Goal: Task Accomplishment & Management: Manage account settings

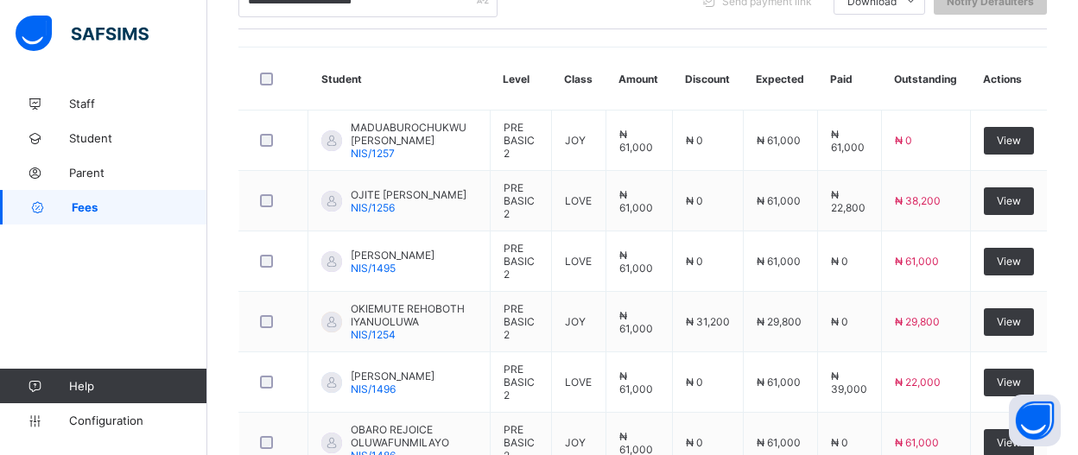
scroll to position [384, 0]
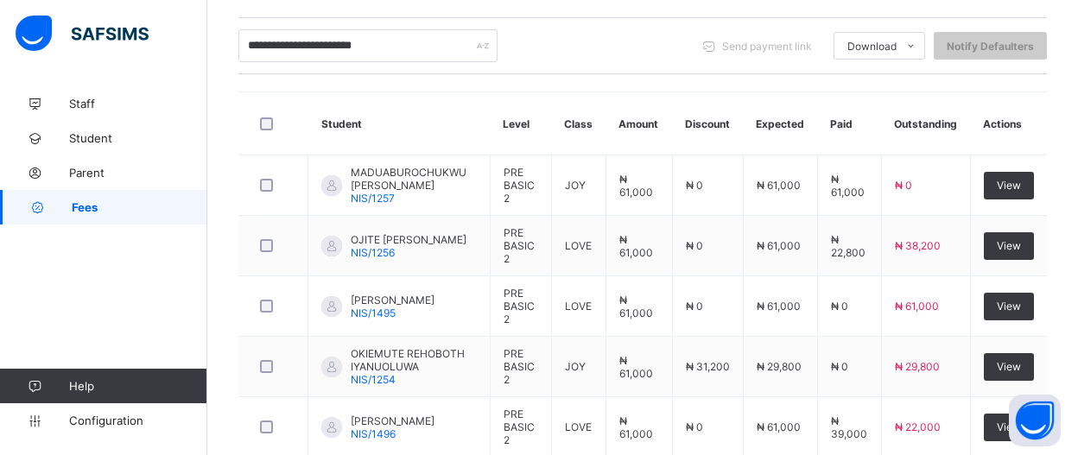
click at [453, 44] on input "**********" at bounding box center [367, 45] width 259 height 33
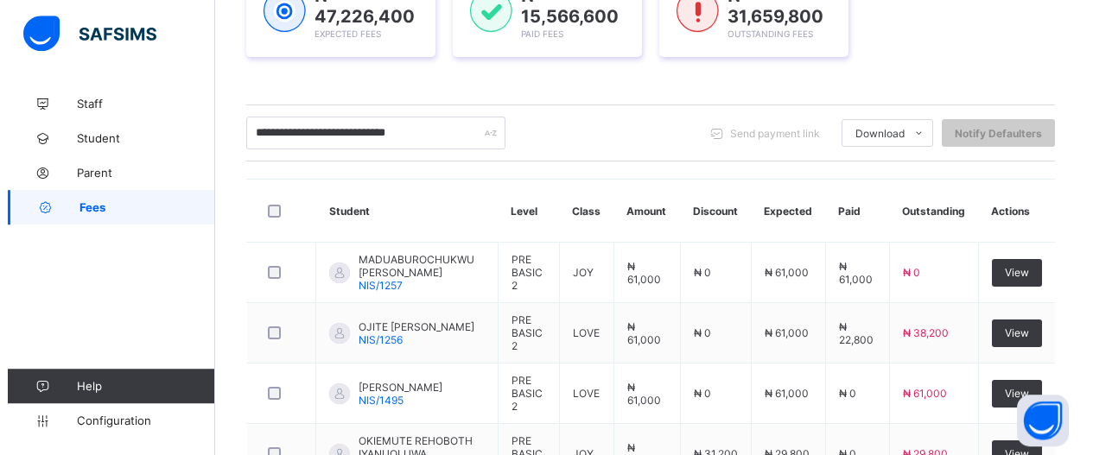
scroll to position [295, 0]
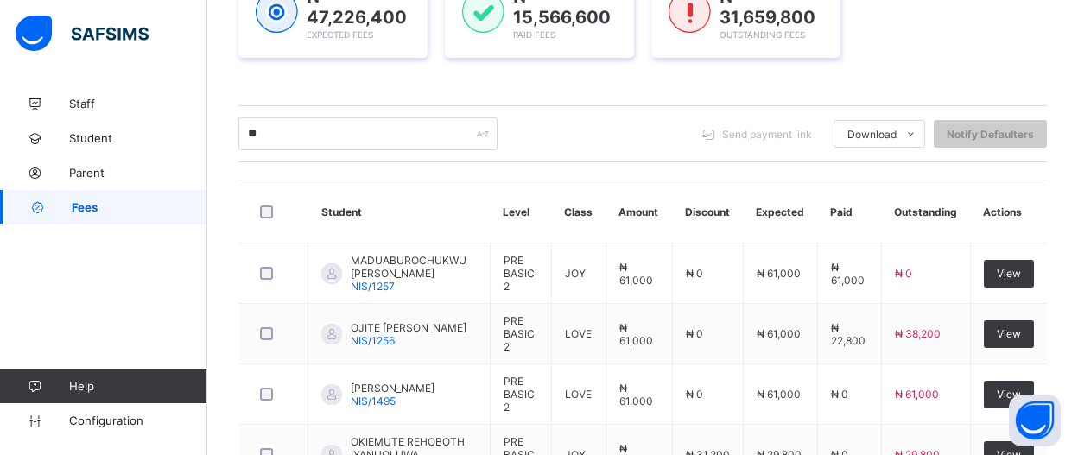
type input "*"
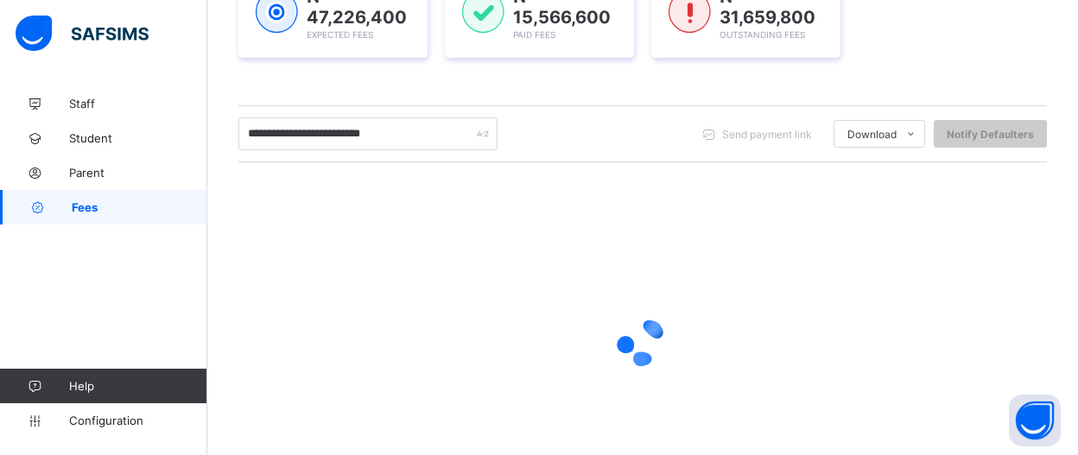
click at [281, 133] on input "**********" at bounding box center [367, 133] width 259 height 33
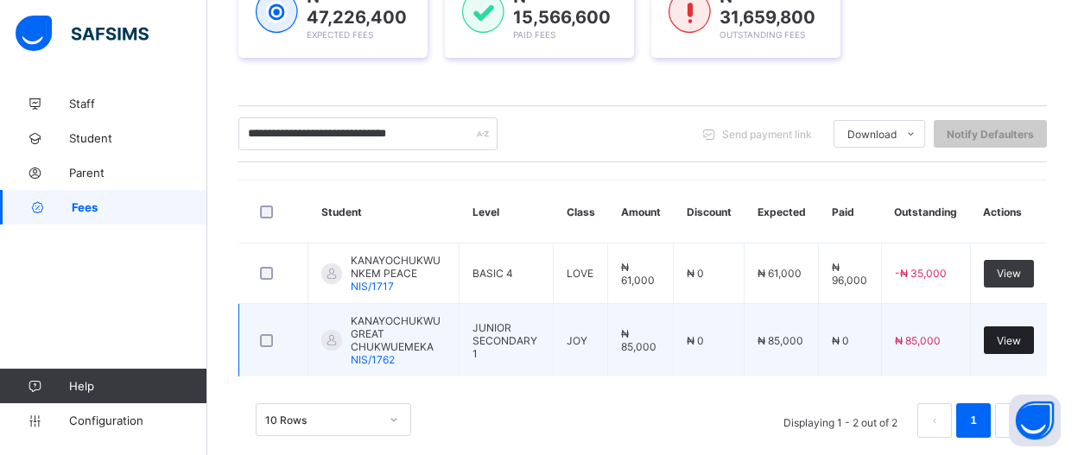
type input "**********"
click at [1020, 334] on span "View" at bounding box center [1009, 340] width 24 height 13
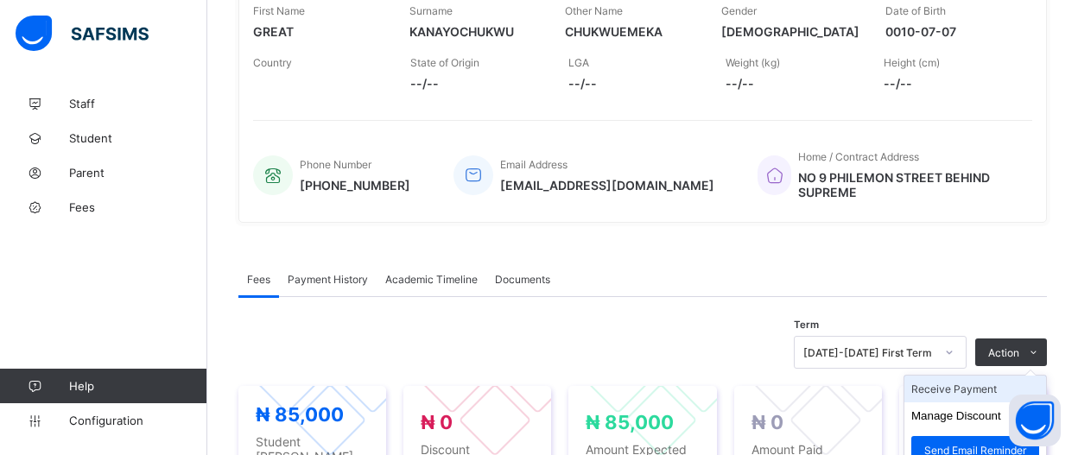
click at [1003, 382] on li "Receive Payment" at bounding box center [976, 389] width 142 height 27
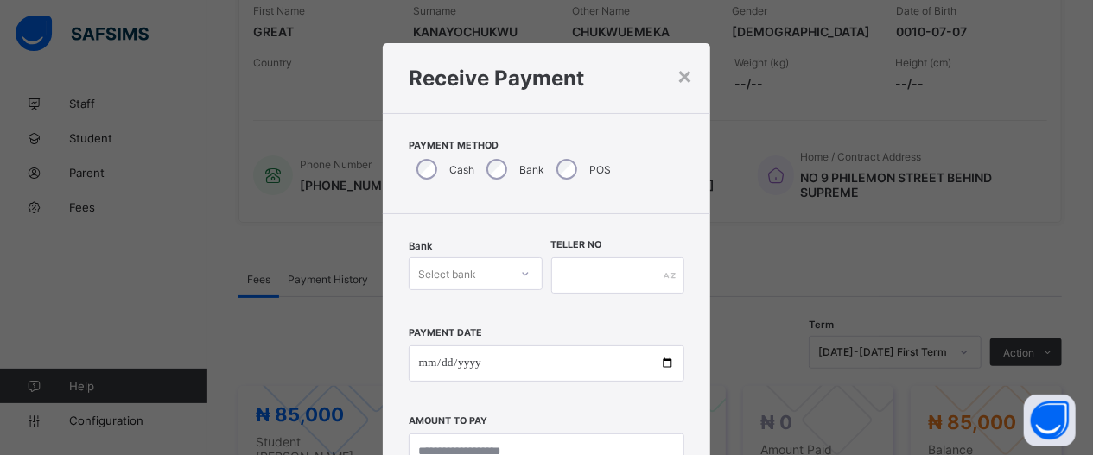
click at [523, 274] on div "Select bank" at bounding box center [476, 273] width 134 height 33
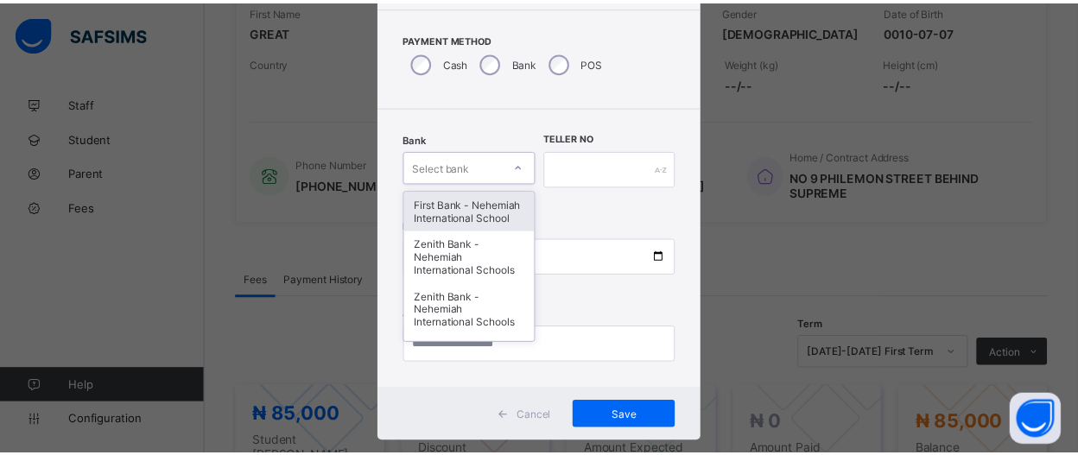
scroll to position [109, 0]
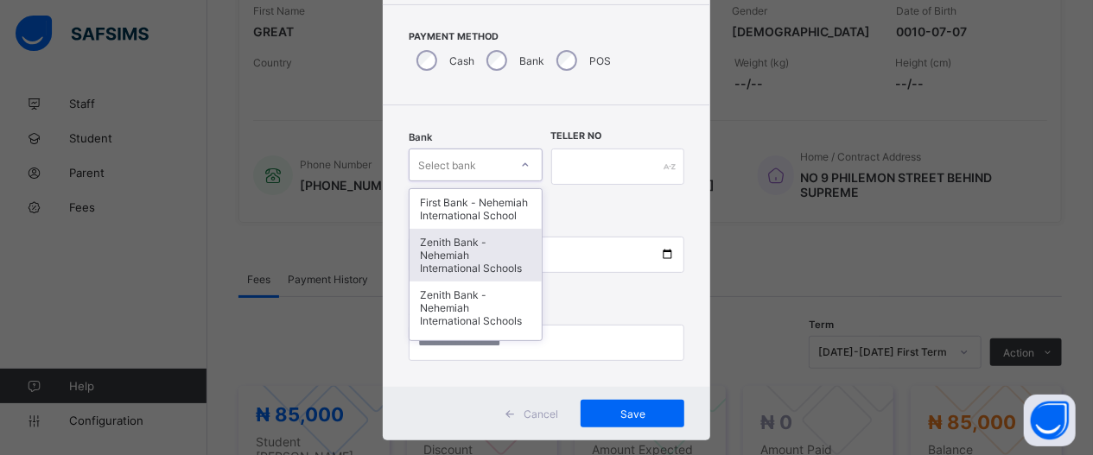
click at [476, 269] on div "Zenith Bank - Nehemiah International Schools" at bounding box center [476, 255] width 132 height 53
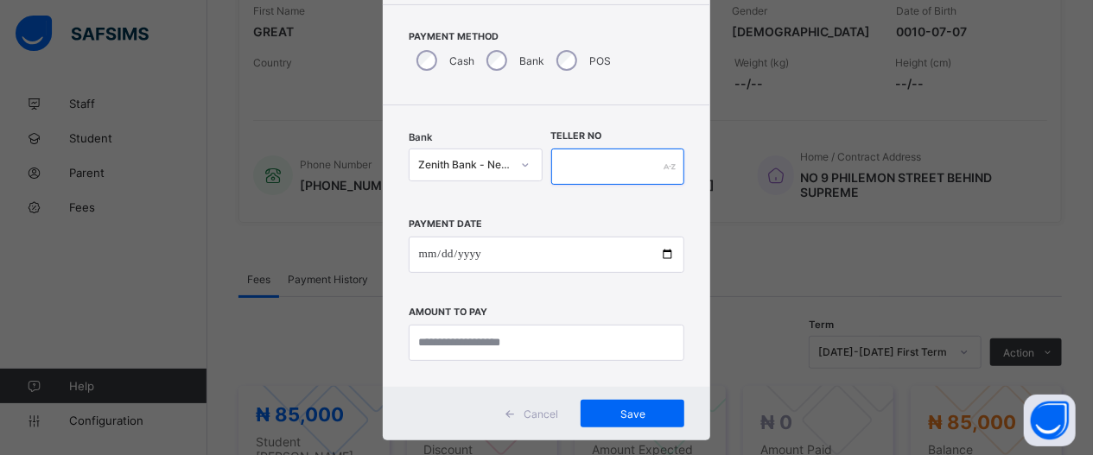
click at [611, 160] on input "text" at bounding box center [618, 167] width 134 height 36
type input "*****"
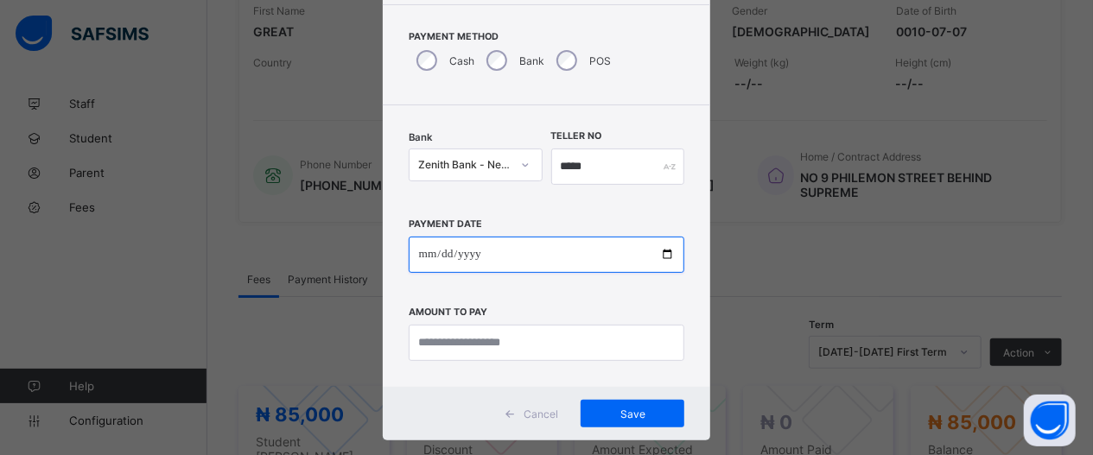
click at [656, 256] on input "date" at bounding box center [547, 255] width 276 height 36
type input "**********"
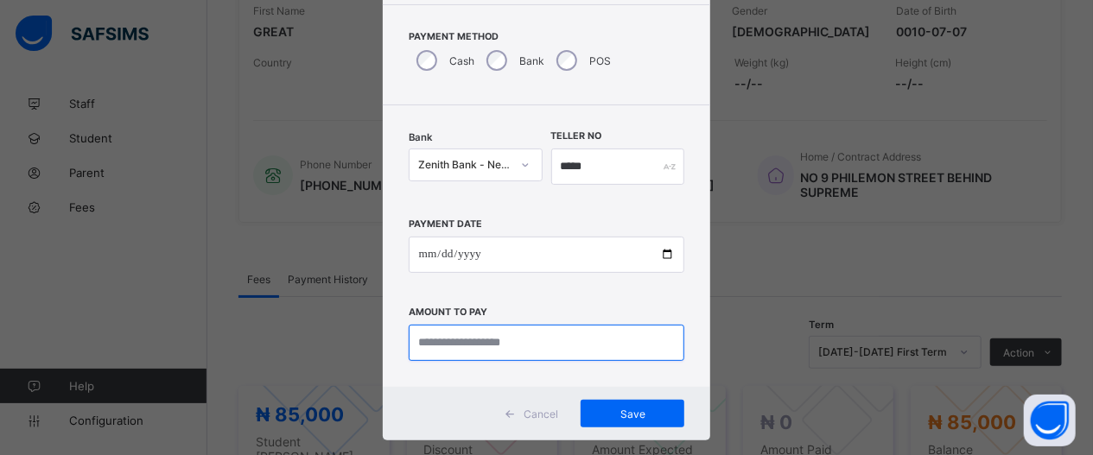
click at [585, 347] on input "currency" at bounding box center [547, 343] width 276 height 36
type input "*********"
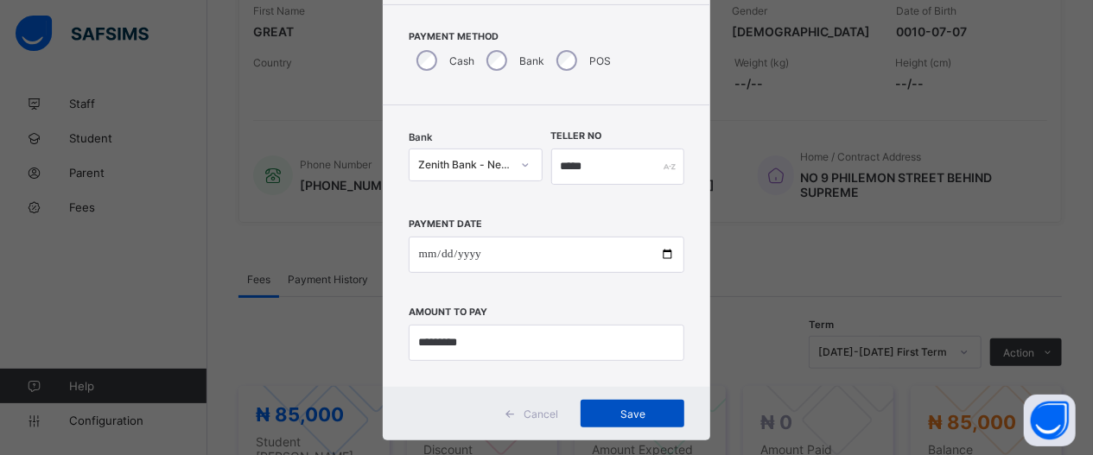
click at [655, 416] on span "Save" at bounding box center [633, 414] width 78 height 13
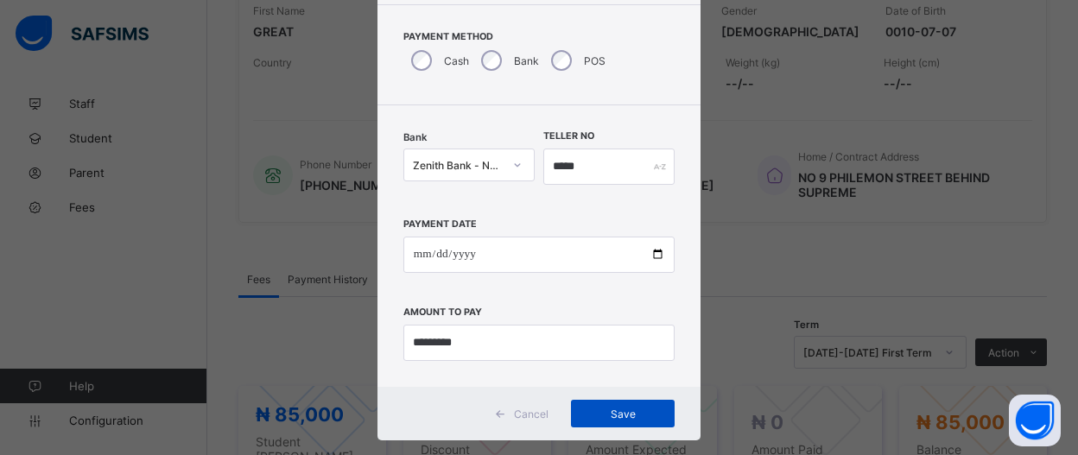
click at [599, 415] on span "Save" at bounding box center [623, 414] width 78 height 13
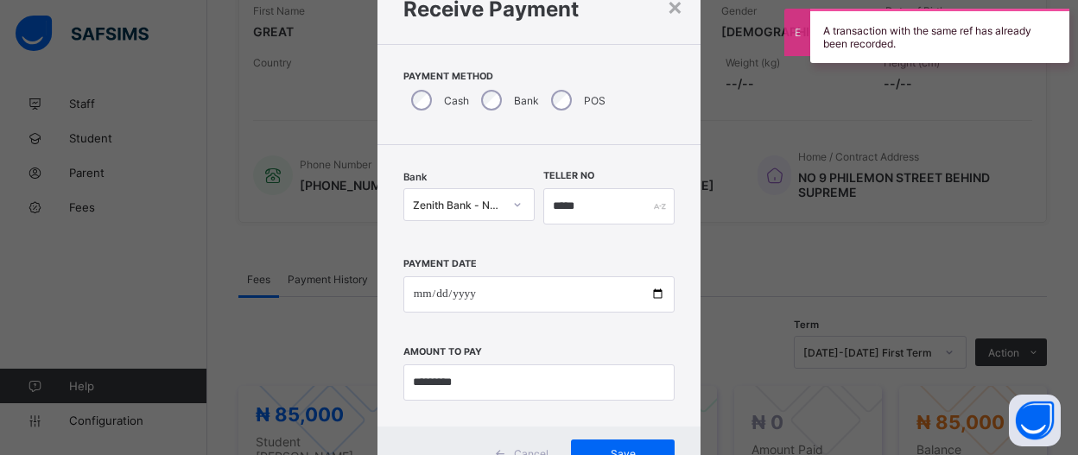
scroll to position [71, 0]
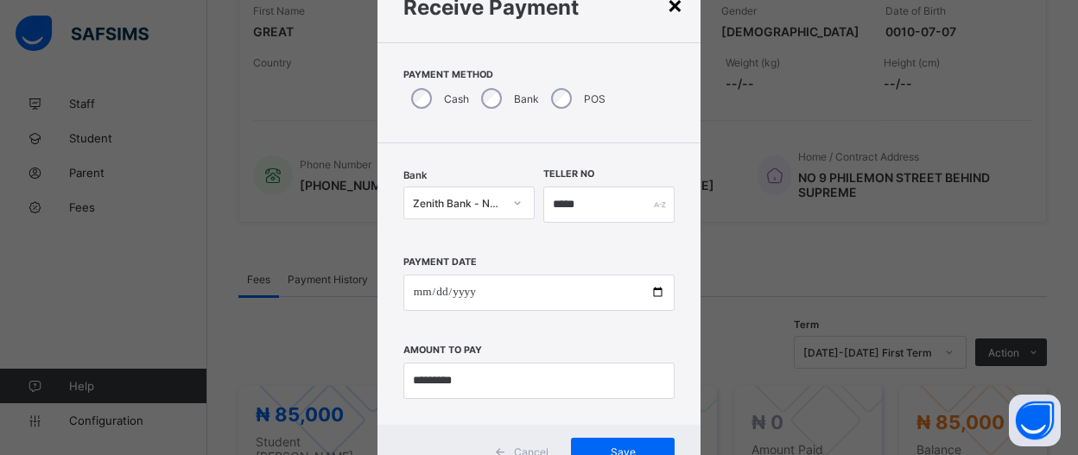
click at [667, 3] on div "×" at bounding box center [675, 4] width 16 height 29
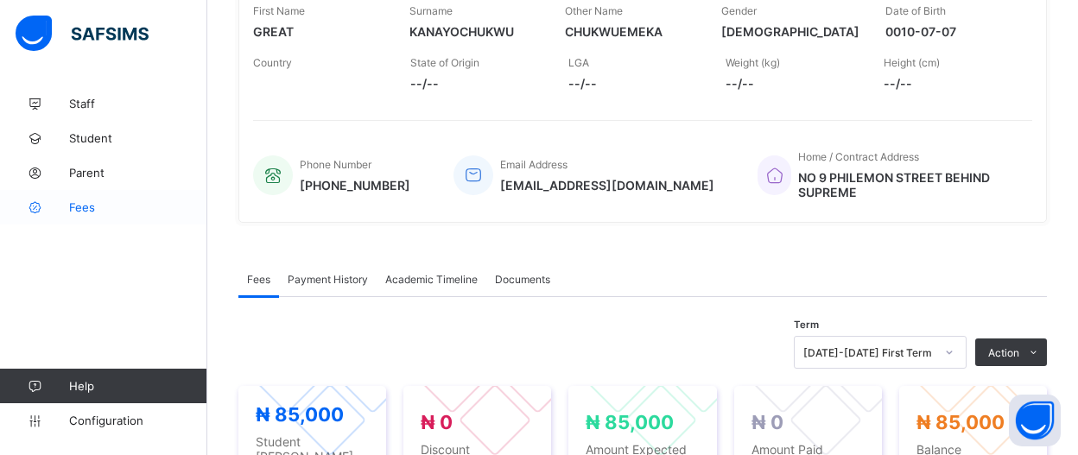
click at [87, 208] on span "Fees" at bounding box center [138, 207] width 138 height 14
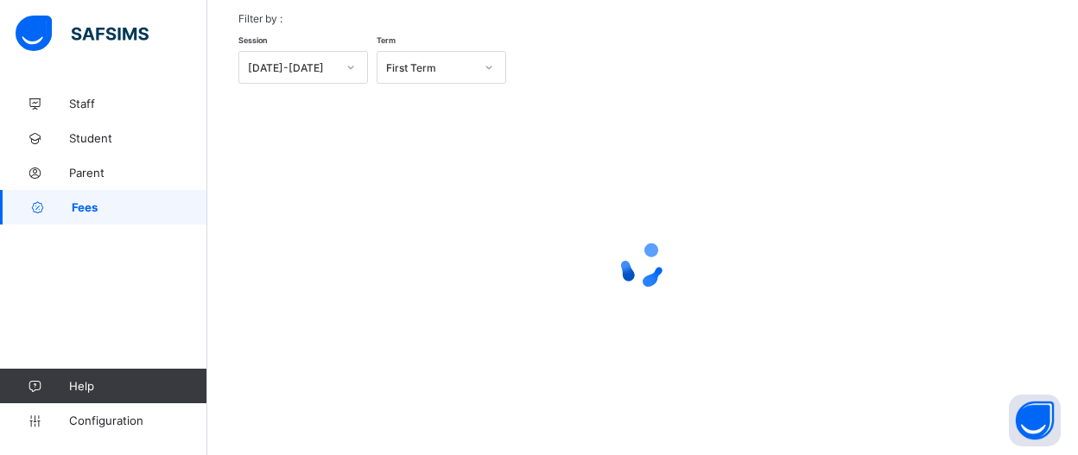
scroll to position [82, 0]
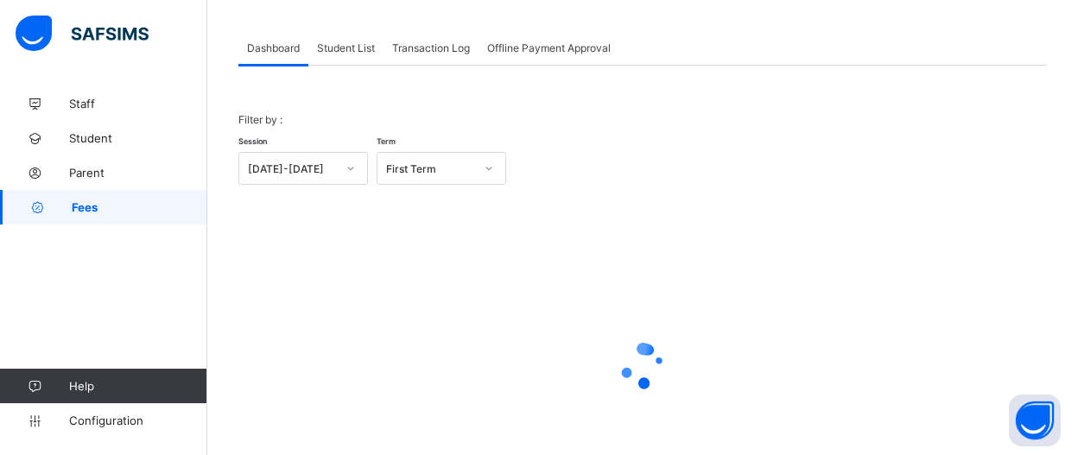
click at [367, 61] on div "Student List" at bounding box center [345, 47] width 75 height 35
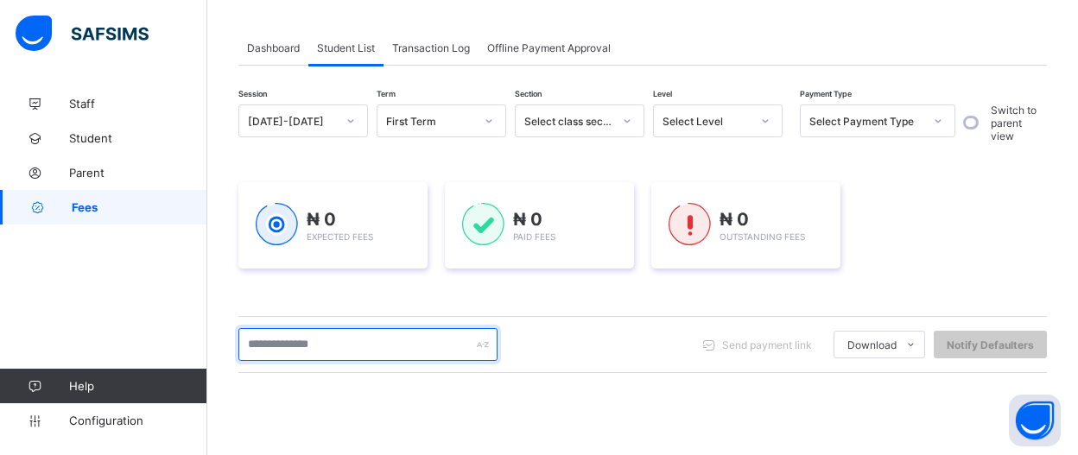
click at [423, 358] on input "text" at bounding box center [367, 344] width 259 height 33
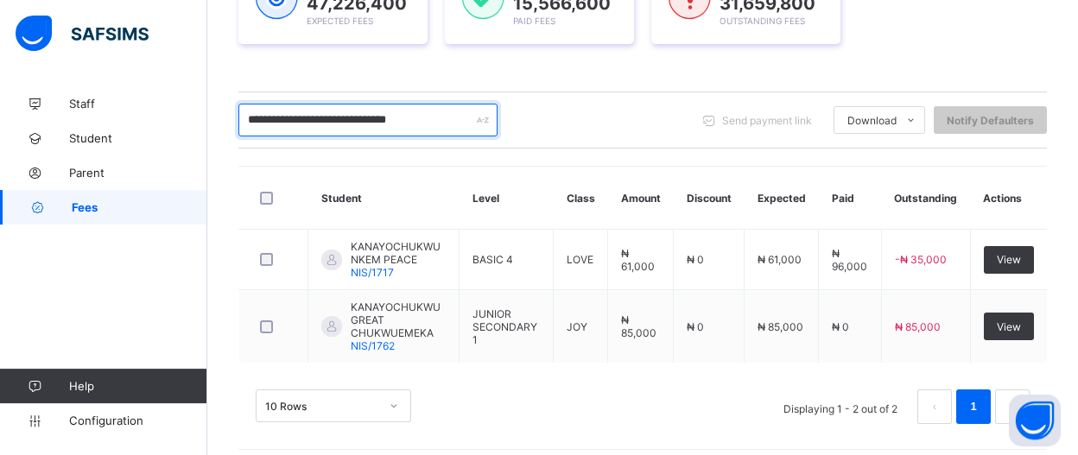
scroll to position [312, 0]
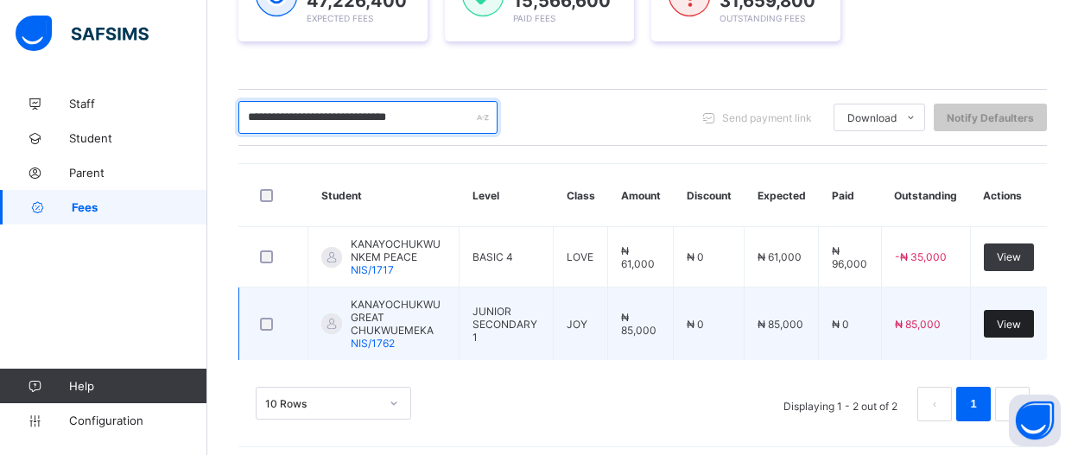
type input "**********"
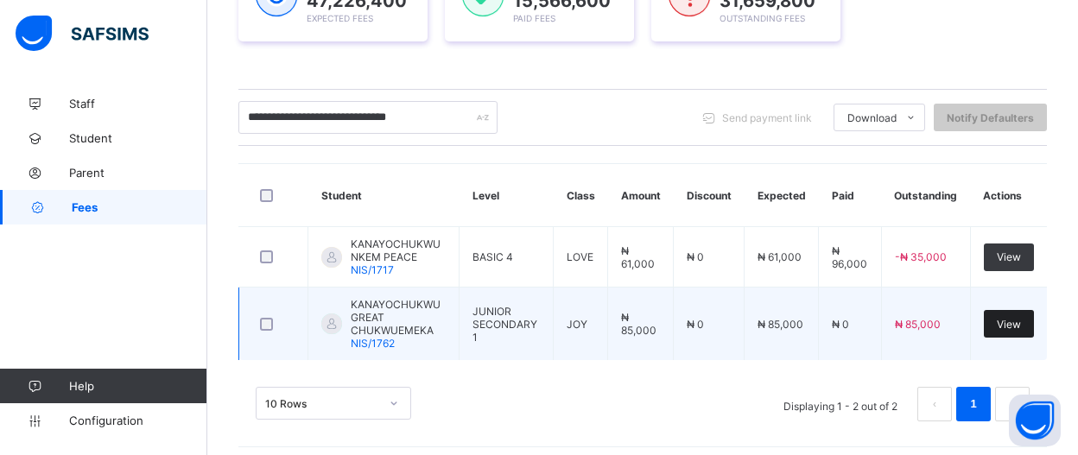
click at [1019, 318] on span "View" at bounding box center [1009, 324] width 24 height 13
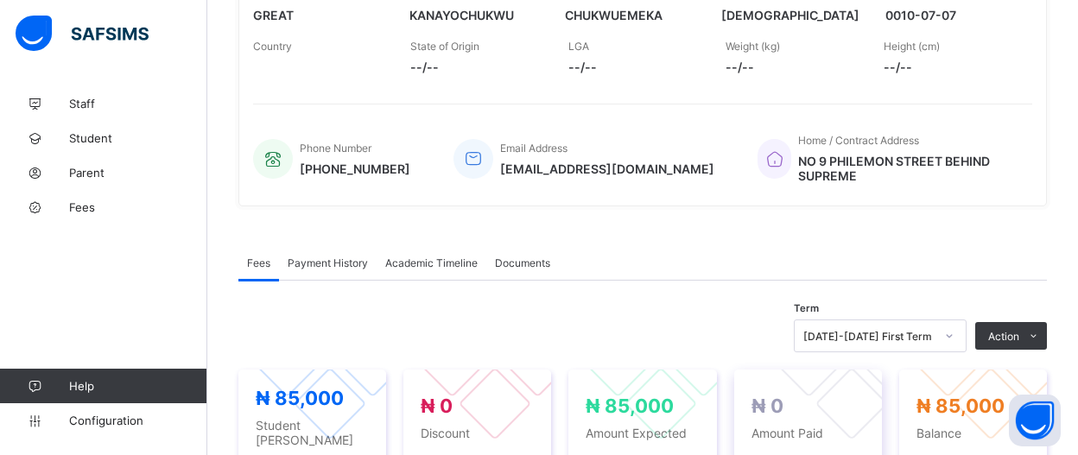
scroll to position [540, 0]
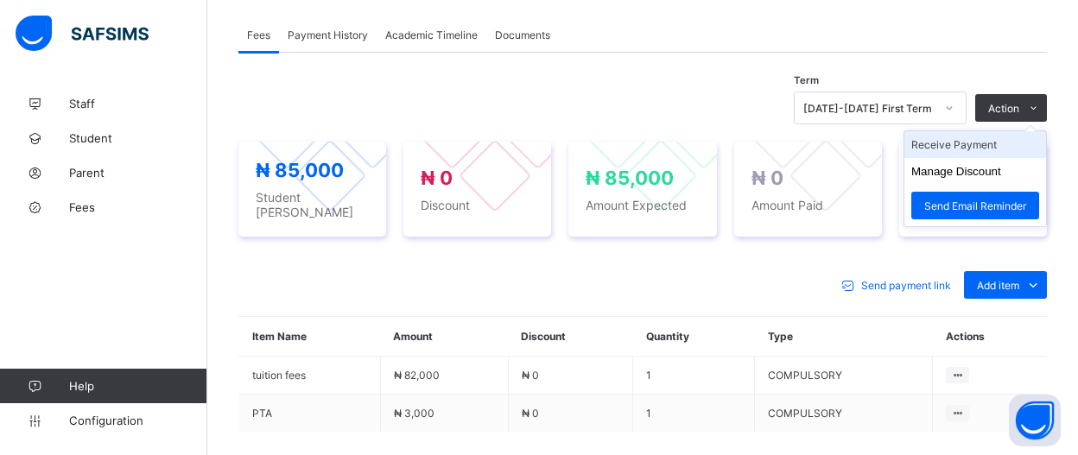
click at [1003, 146] on li "Receive Payment" at bounding box center [976, 144] width 142 height 27
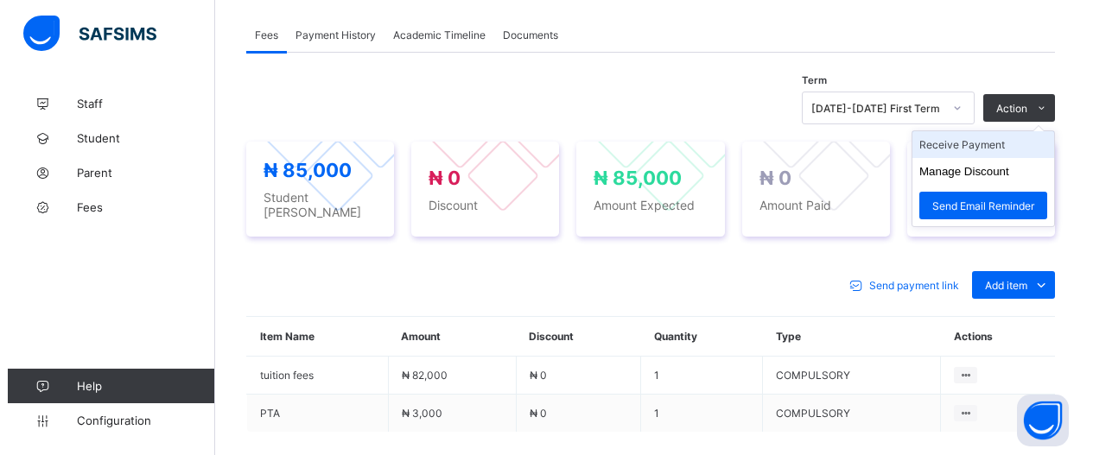
scroll to position [71, 0]
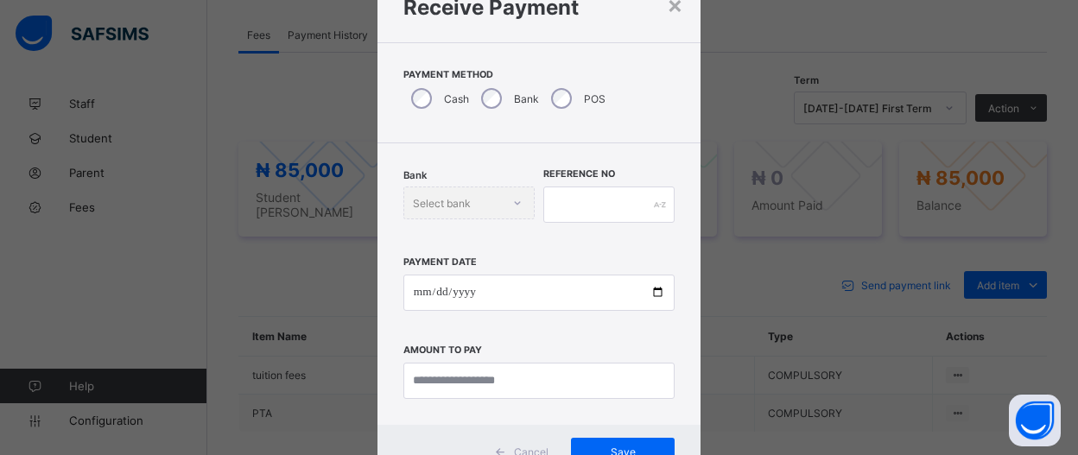
click at [493, 110] on div "Bank" at bounding box center [508, 98] width 70 height 36
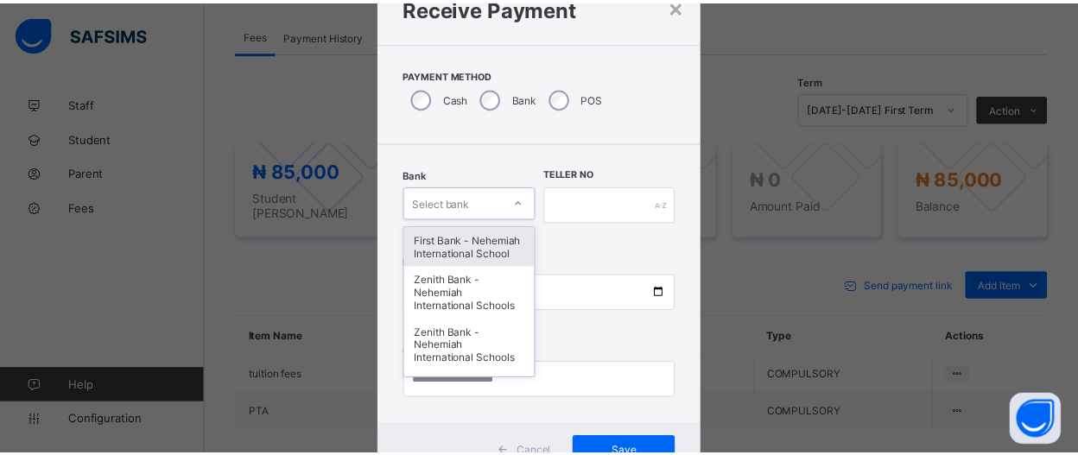
scroll to position [109, 0]
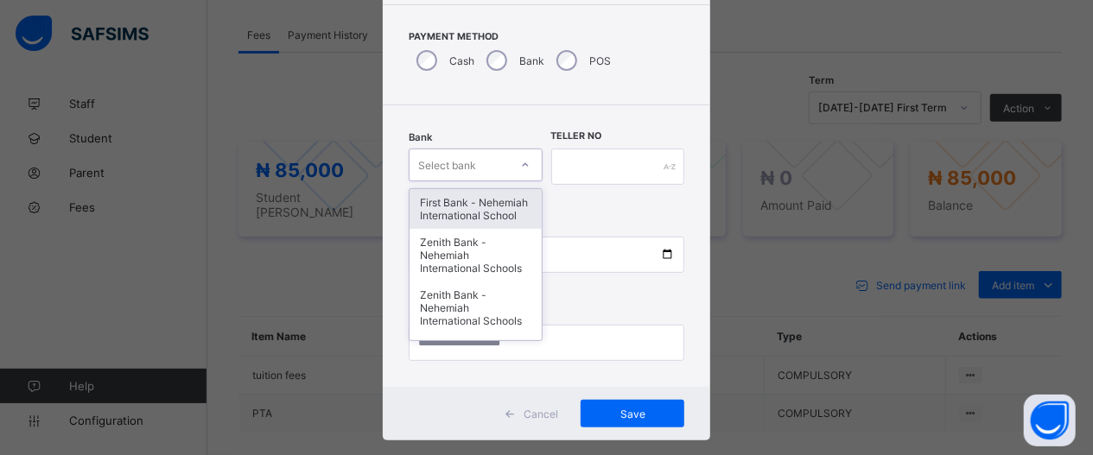
click at [522, 181] on div "option First Bank - Nehemiah International School focused, 1 of 17. 17 results …" at bounding box center [476, 165] width 134 height 33
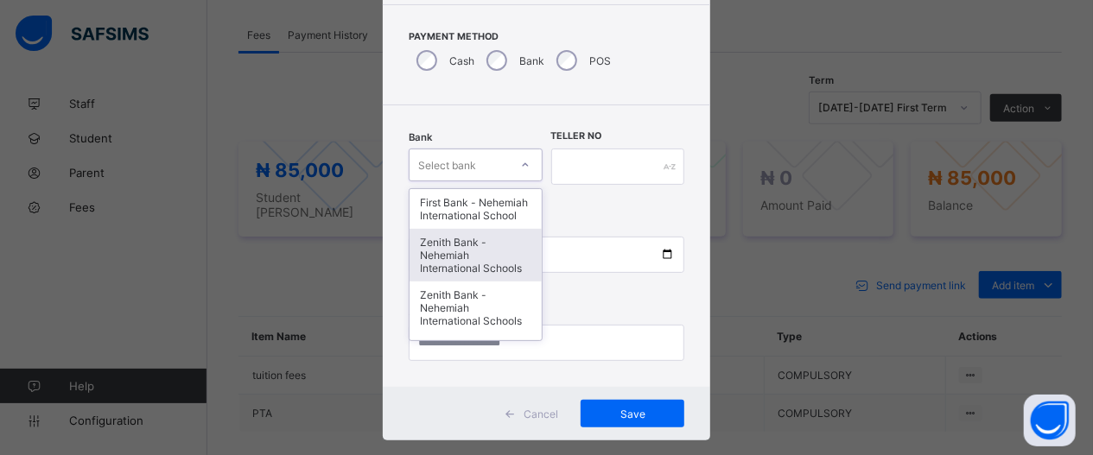
click at [454, 270] on div "Zenith Bank - Nehemiah International Schools" at bounding box center [476, 255] width 132 height 53
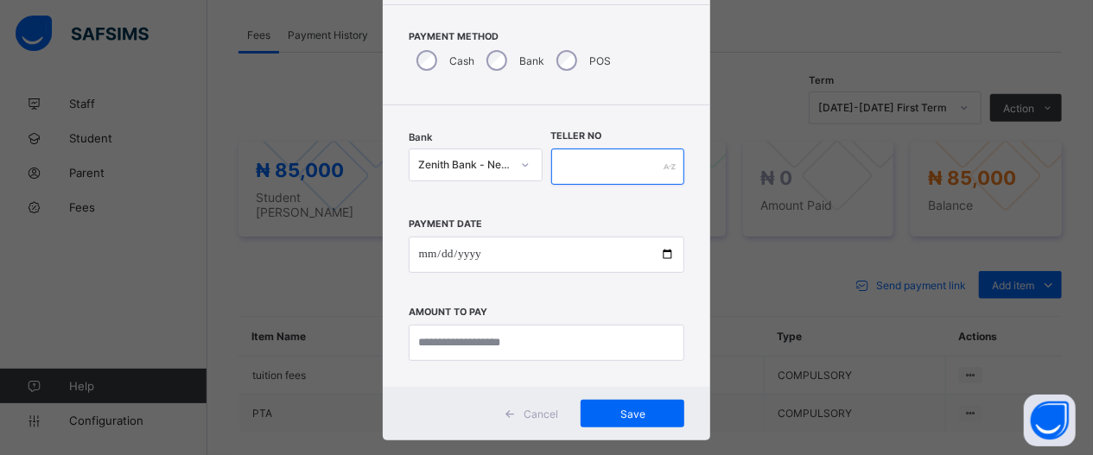
drag, startPoint x: 620, startPoint y: 149, endPoint x: 620, endPoint y: 162, distance: 12.1
click at [620, 151] on input "text" at bounding box center [618, 167] width 134 height 36
type input "*****"
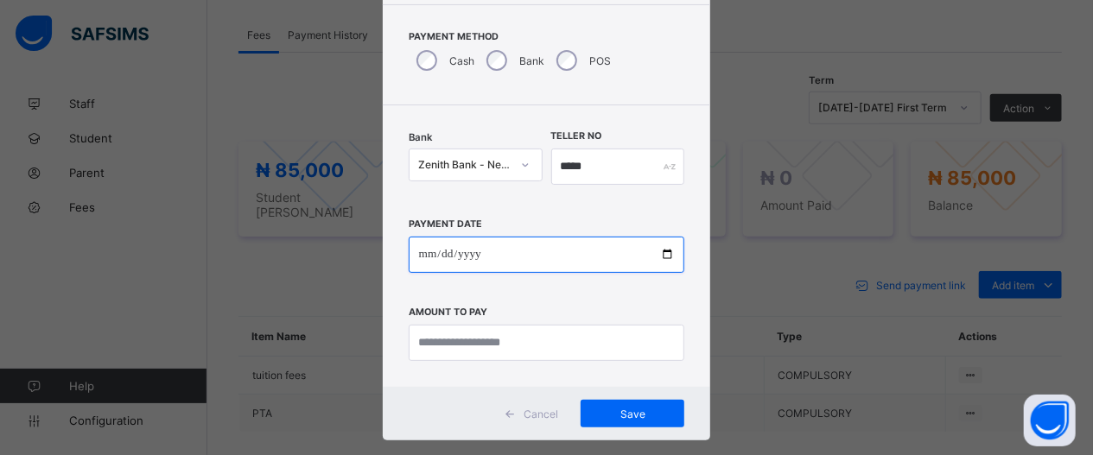
click at [657, 262] on input "date" at bounding box center [547, 255] width 276 height 36
click at [652, 256] on input "date" at bounding box center [547, 255] width 276 height 36
type input "**********"
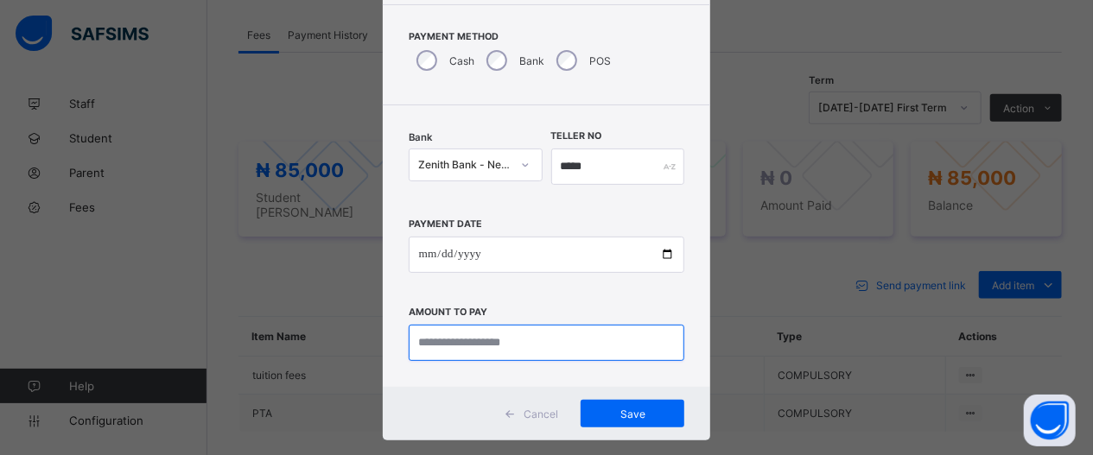
click at [587, 342] on input "currency" at bounding box center [547, 343] width 276 height 36
type input "*********"
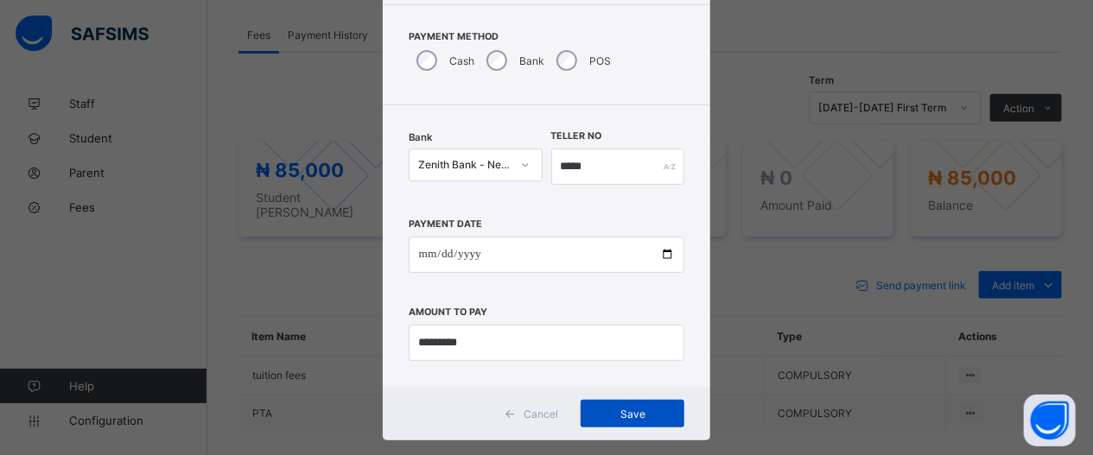
click at [656, 416] on span "Save" at bounding box center [633, 414] width 78 height 13
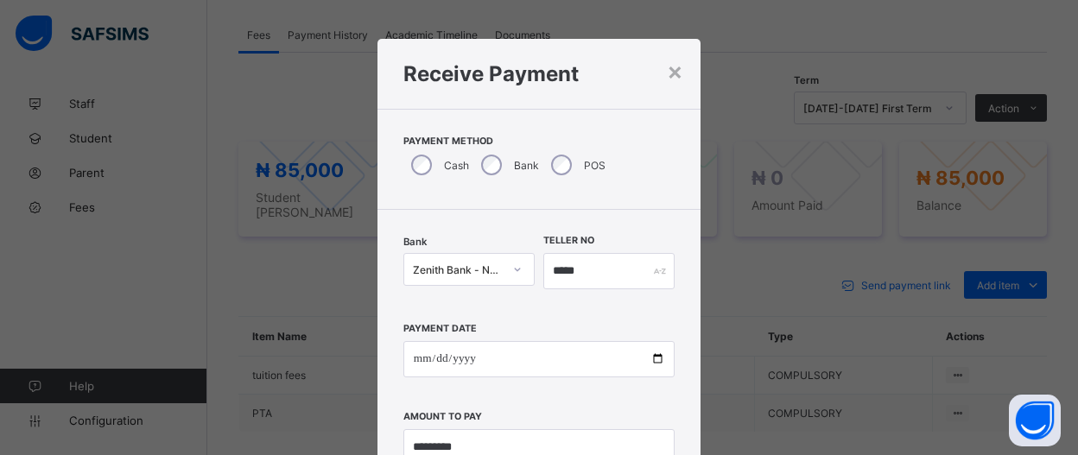
scroll to position [0, 0]
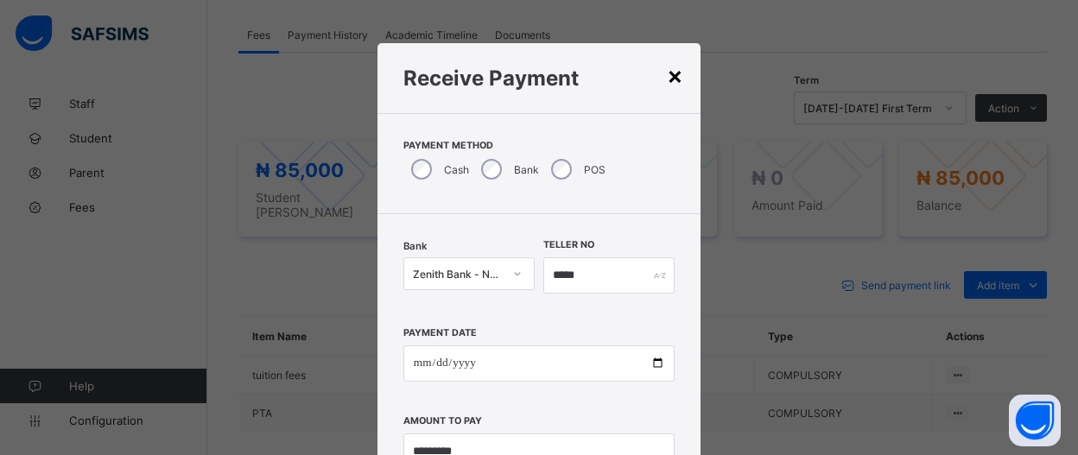
click at [667, 79] on div "×" at bounding box center [675, 74] width 16 height 29
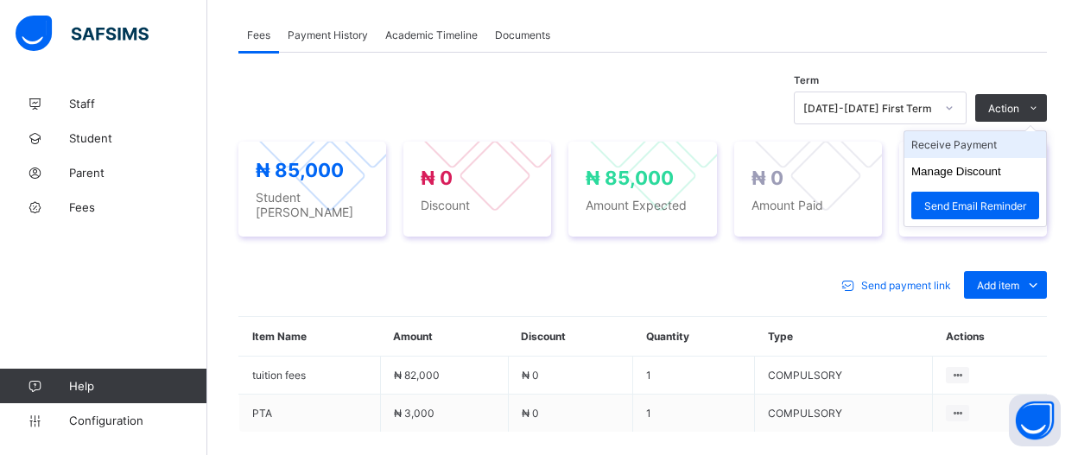
click at [1025, 133] on li "Receive Payment" at bounding box center [976, 144] width 142 height 27
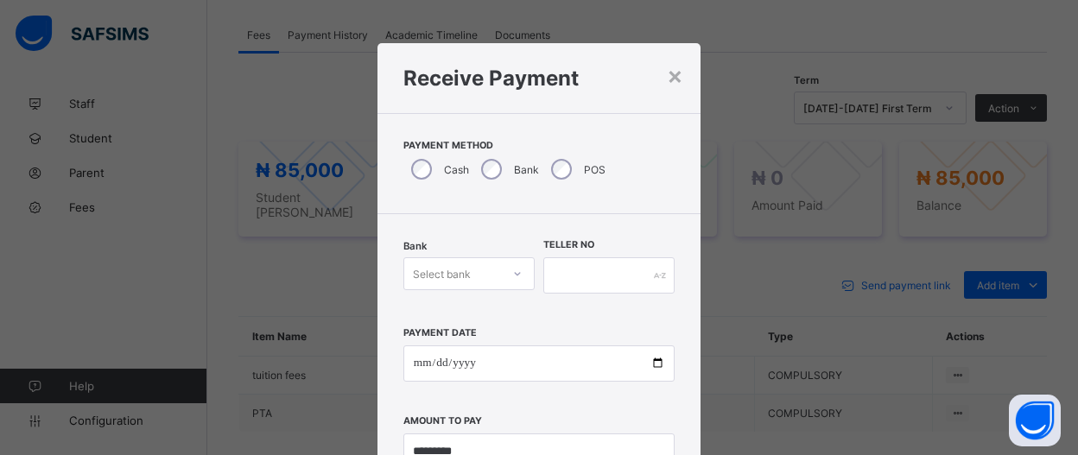
click at [676, 81] on div "Receive Payment" at bounding box center [539, 78] width 323 height 70
click at [667, 81] on div "×" at bounding box center [675, 74] width 16 height 29
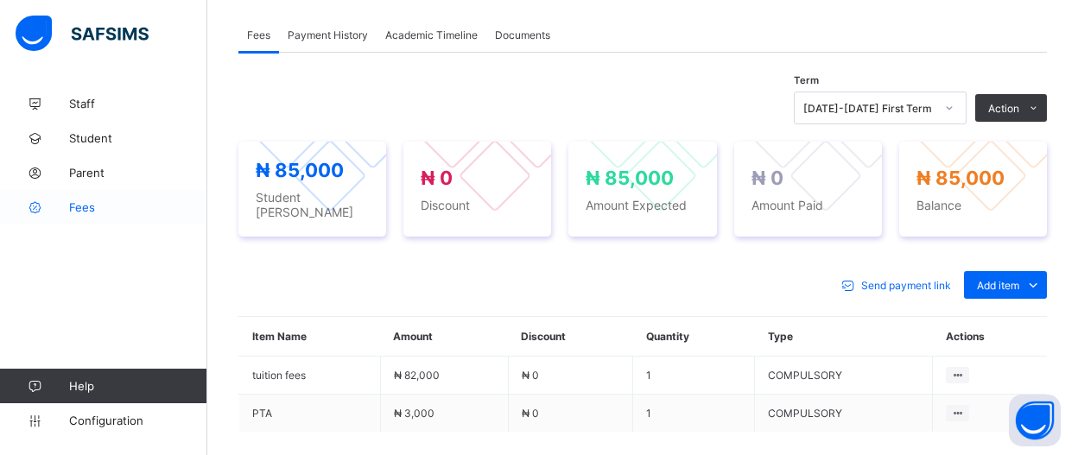
click at [101, 208] on span "Fees" at bounding box center [138, 207] width 138 height 14
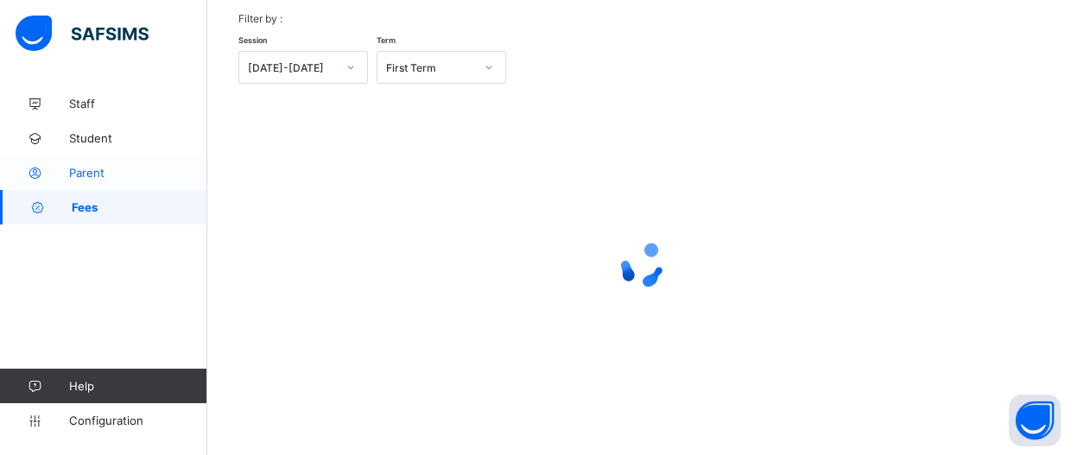
scroll to position [82, 0]
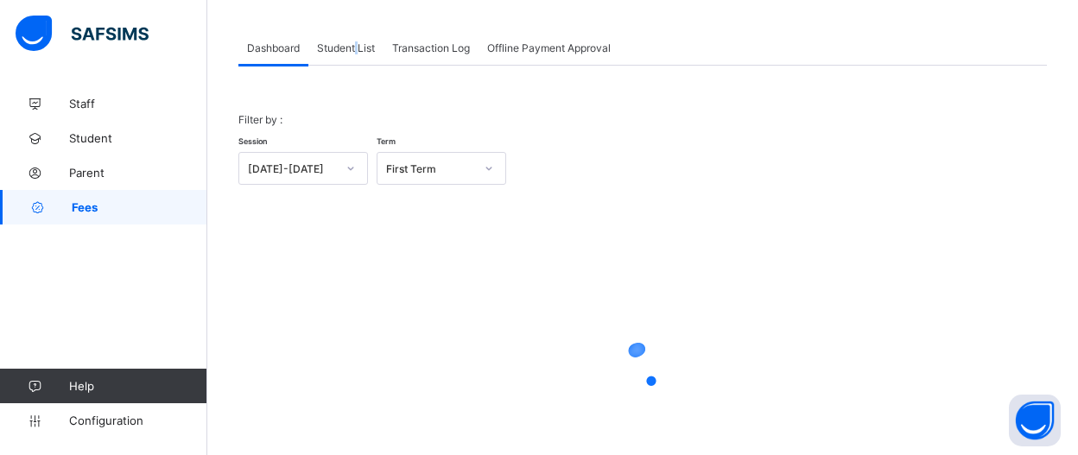
click at [359, 53] on span "Student List" at bounding box center [346, 47] width 58 height 13
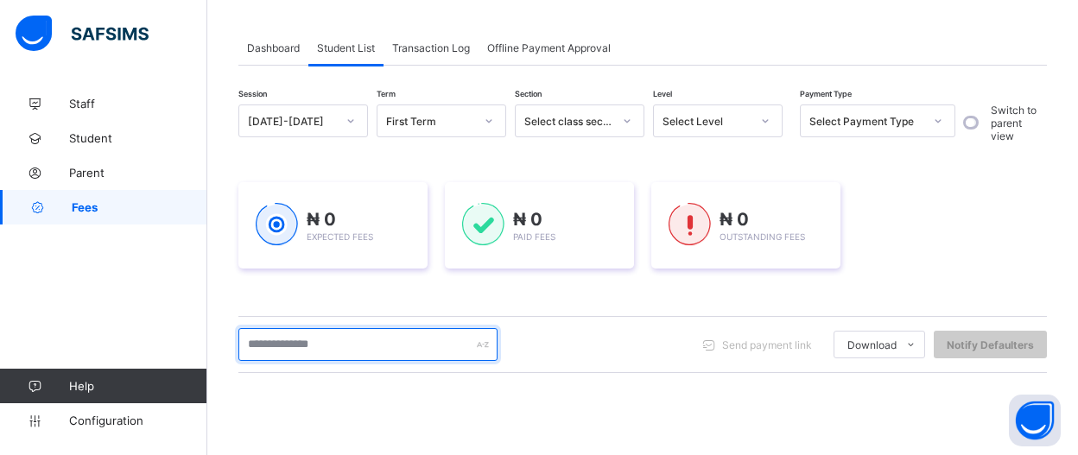
click at [365, 336] on input "text" at bounding box center [367, 344] width 259 height 33
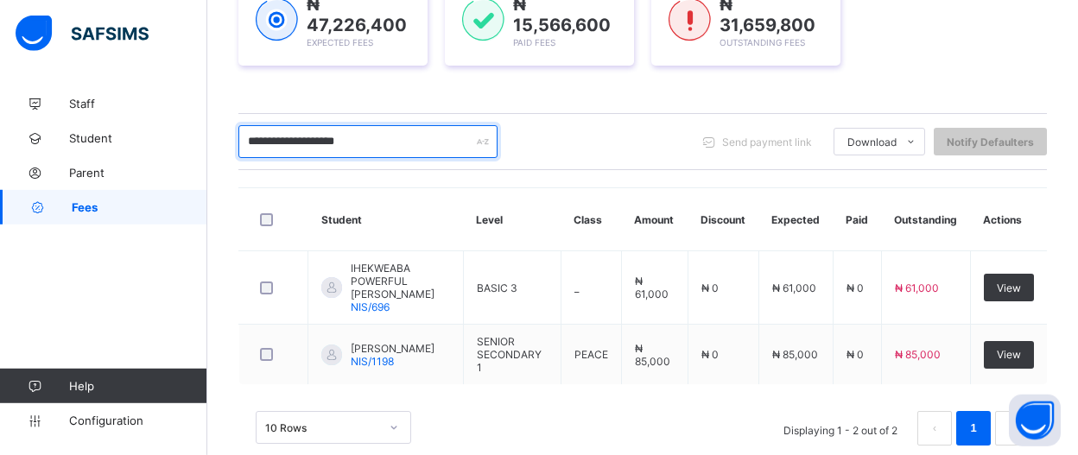
scroll to position [300, 0]
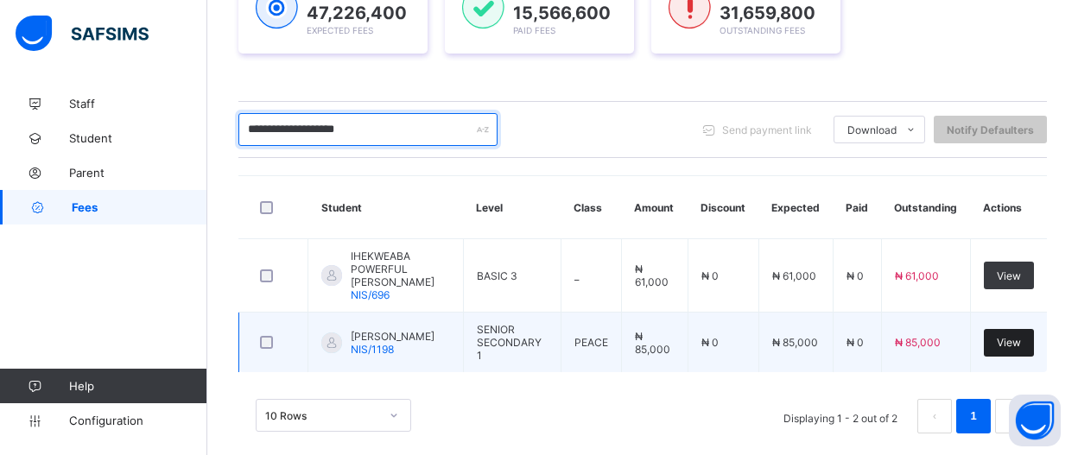
type input "**********"
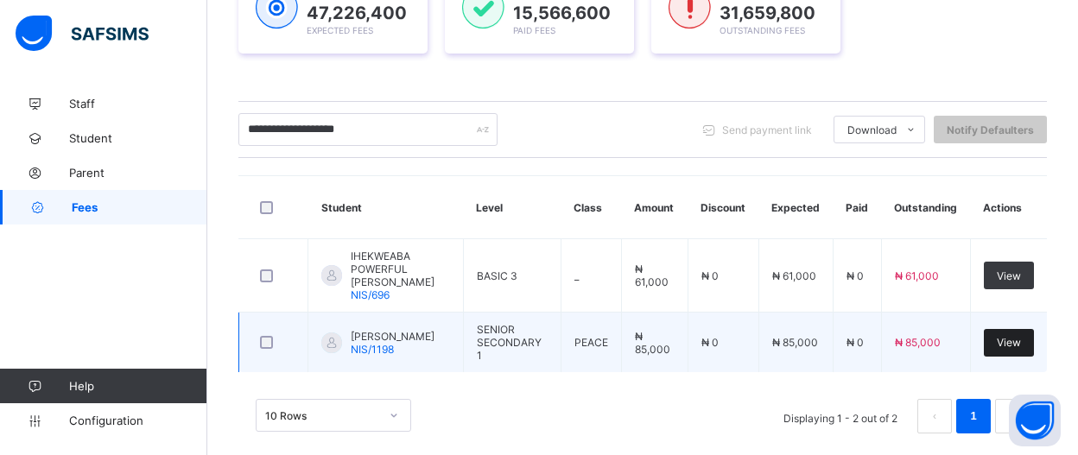
click at [1030, 329] on div "View" at bounding box center [1009, 343] width 50 height 28
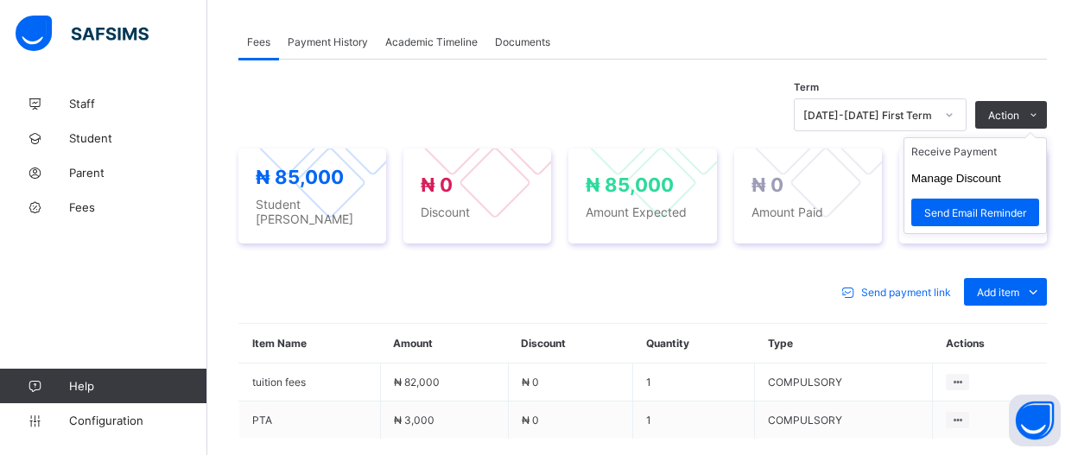
click at [1008, 144] on ul "Receive Payment Manage Discount Send Email Reminder" at bounding box center [975, 185] width 143 height 97
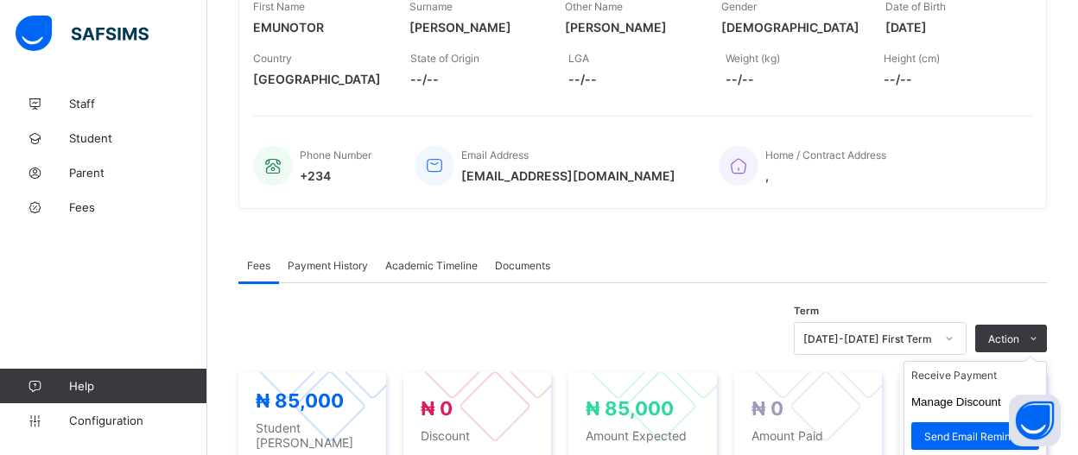
scroll to position [520, 0]
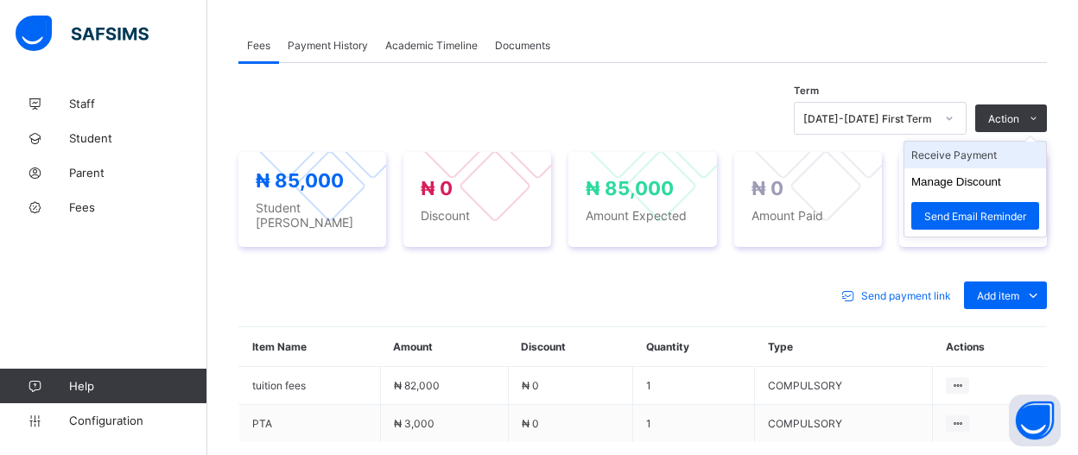
click at [1008, 149] on li "Receive Payment" at bounding box center [976, 155] width 142 height 27
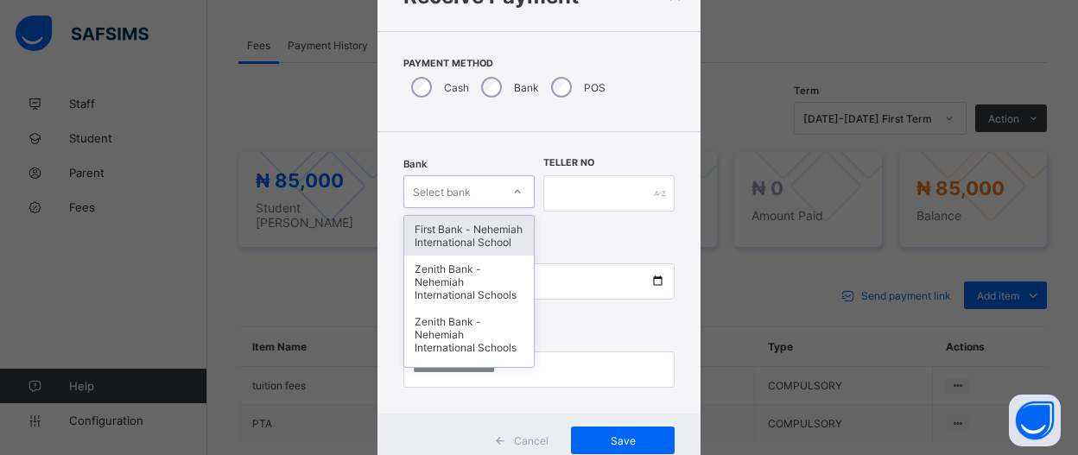
click at [514, 208] on div "option First Bank - Nehemiah International School focused, 1 of 17. 17 results …" at bounding box center [468, 191] width 131 height 33
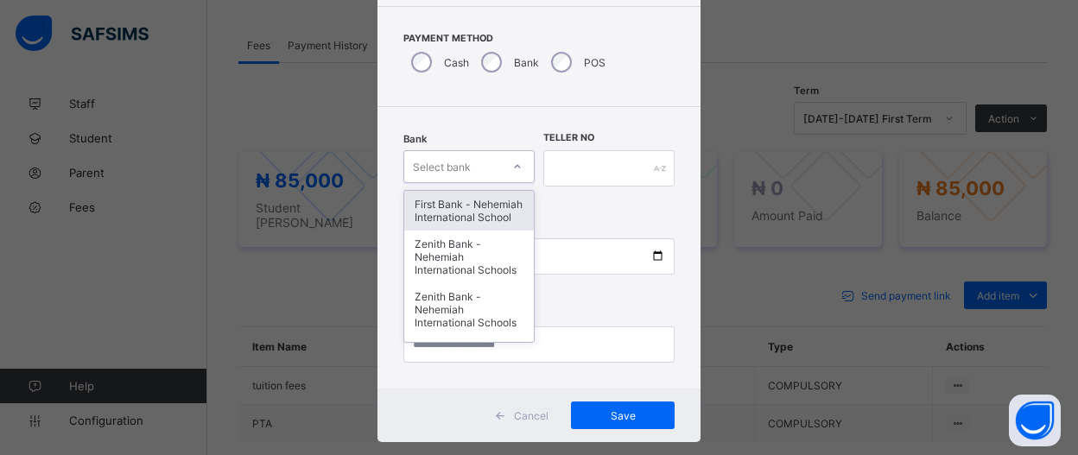
scroll to position [109, 0]
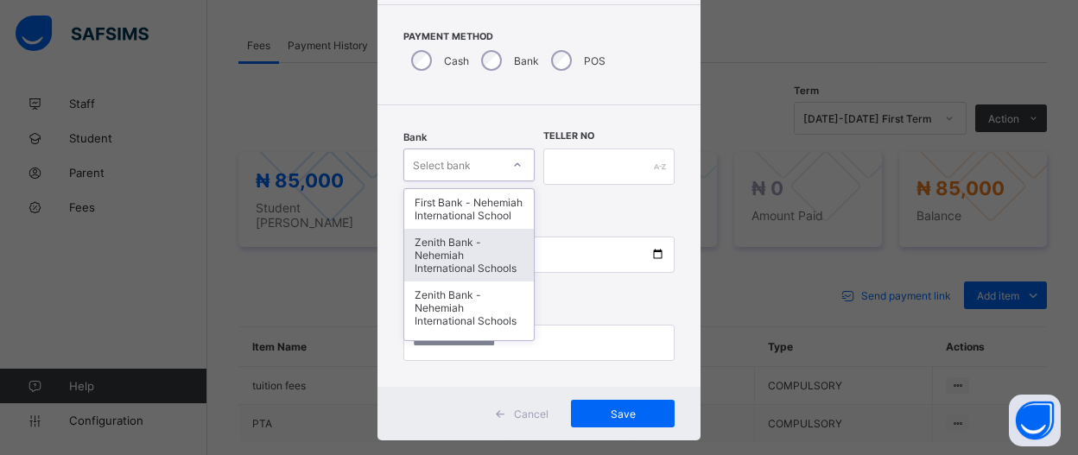
click at [502, 276] on div "Zenith Bank - Nehemiah International Schools" at bounding box center [469, 255] width 130 height 53
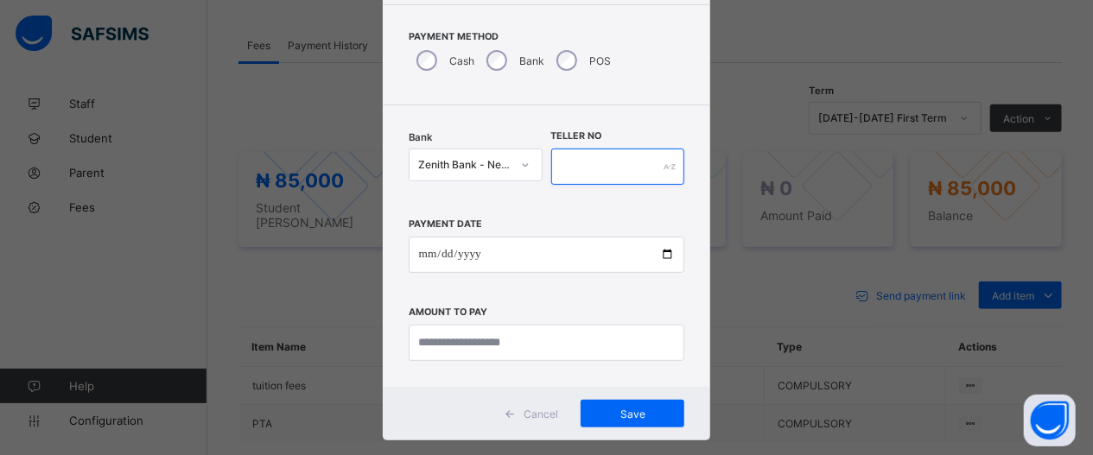
click at [611, 166] on input "text" at bounding box center [618, 167] width 134 height 36
type input "*****"
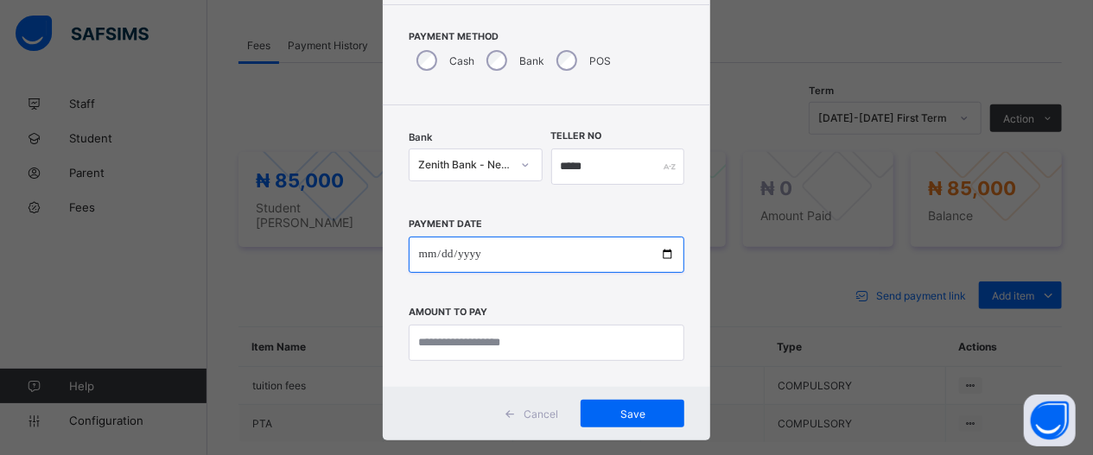
click at [654, 255] on input "date" at bounding box center [547, 255] width 276 height 36
type input "**********"
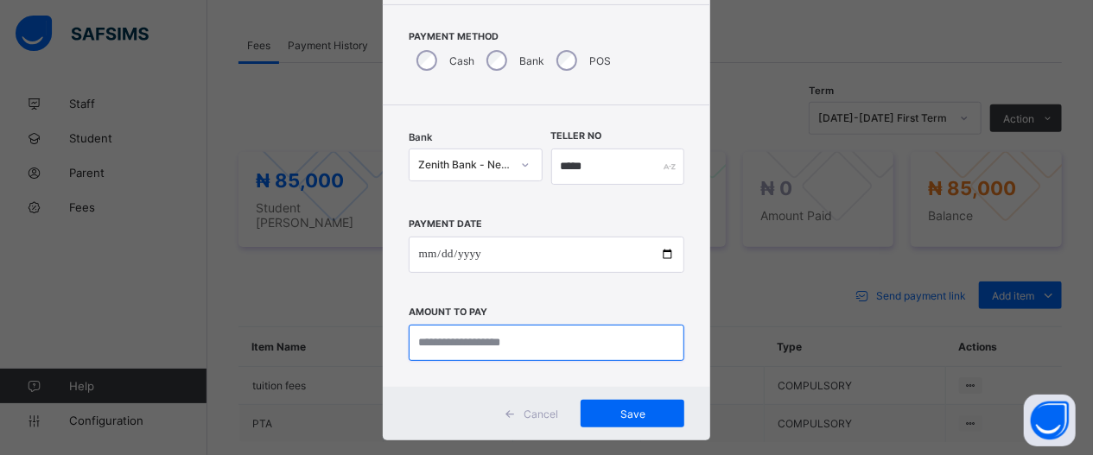
click at [630, 334] on input "currency" at bounding box center [547, 343] width 276 height 36
type input "********"
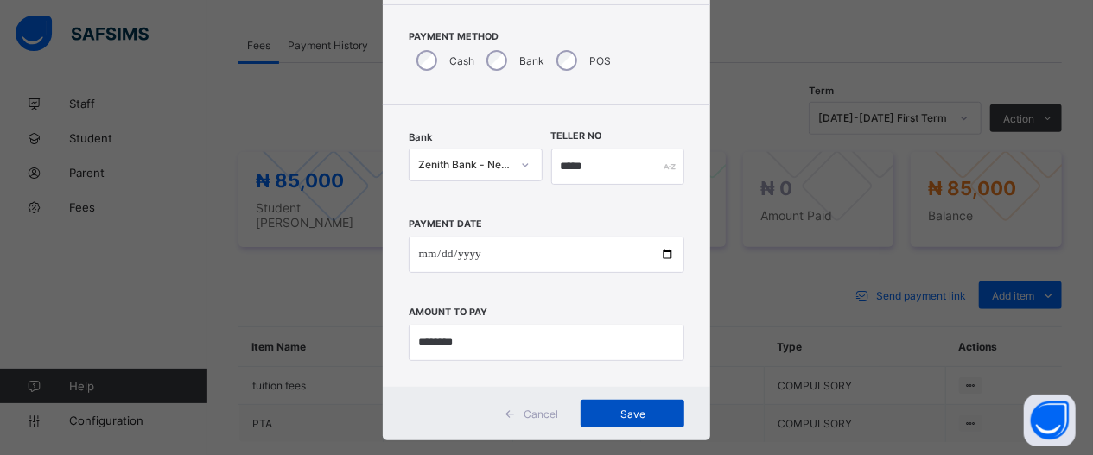
click at [594, 412] on span "Save" at bounding box center [633, 414] width 78 height 13
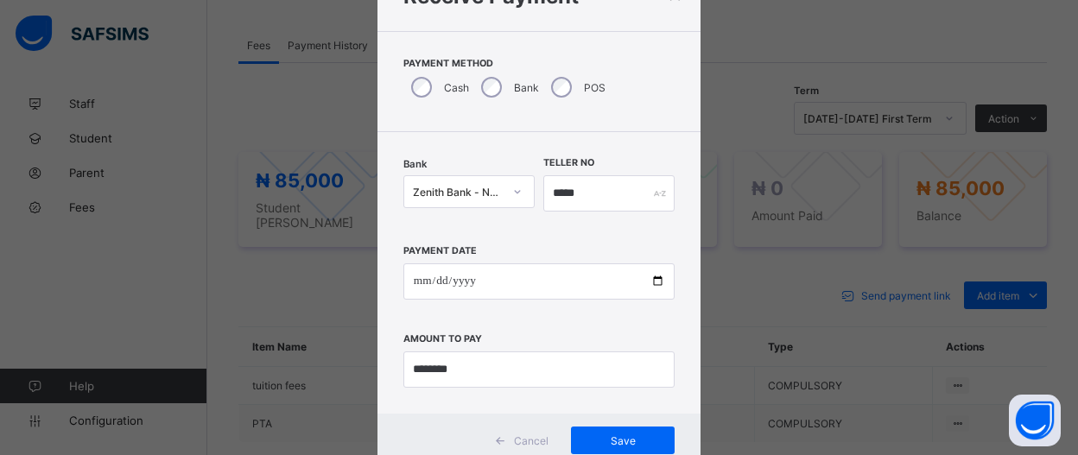
scroll to position [73, 0]
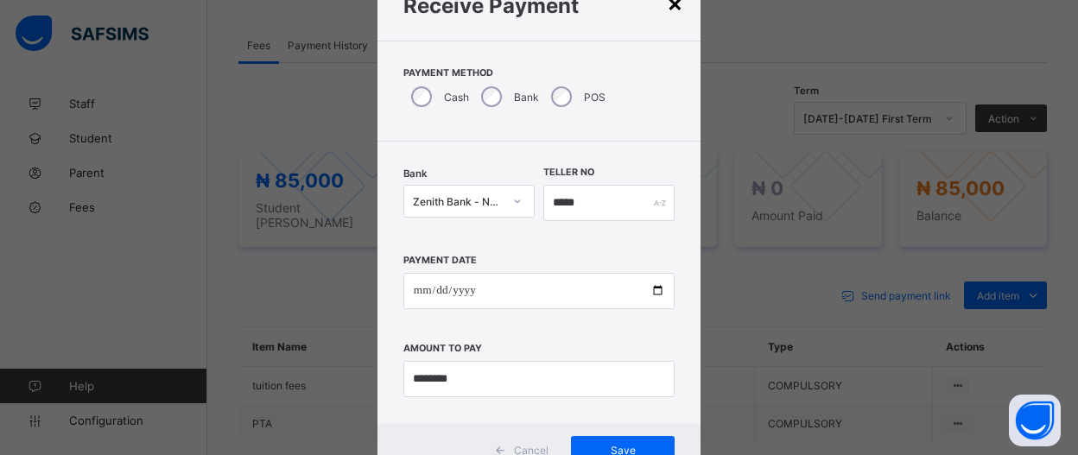
click at [670, 8] on div "×" at bounding box center [675, 2] width 16 height 29
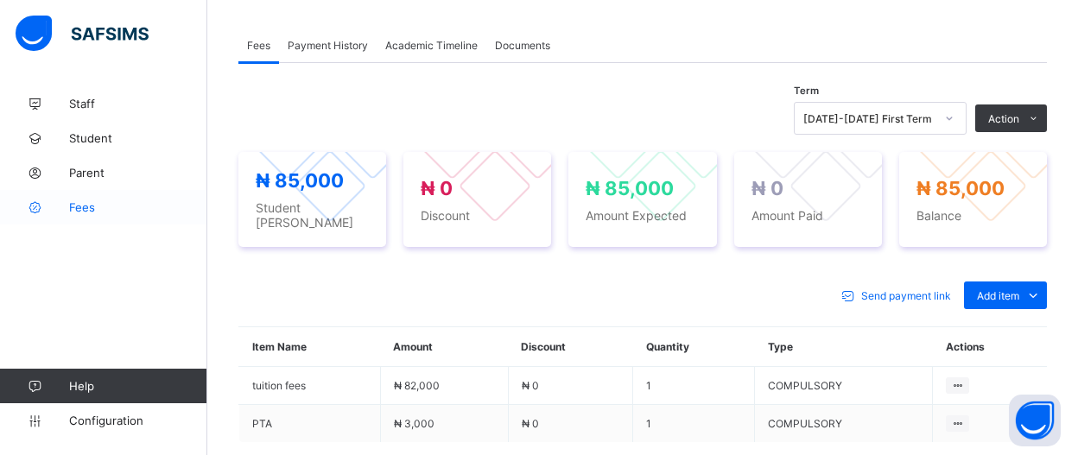
click at [86, 212] on span "Fees" at bounding box center [138, 207] width 138 height 14
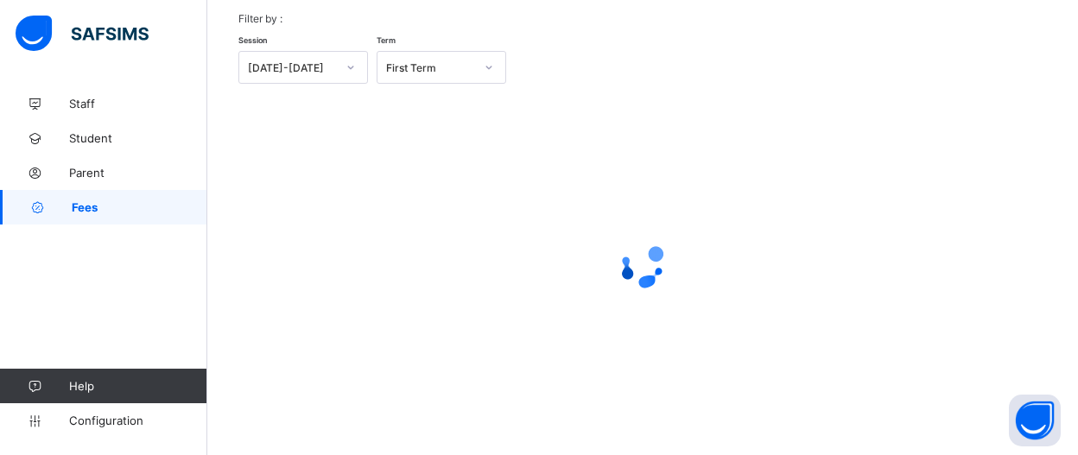
scroll to position [82, 0]
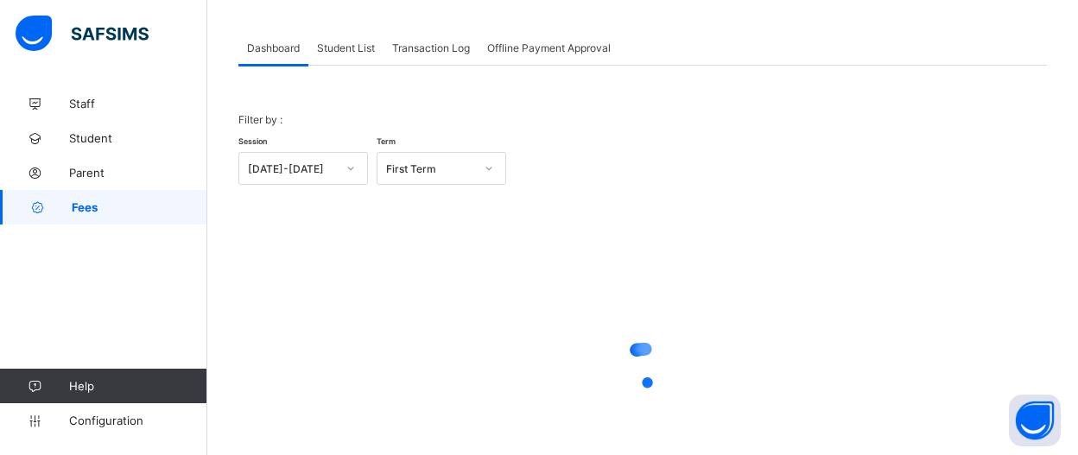
click at [343, 47] on span "Student List" at bounding box center [346, 47] width 58 height 13
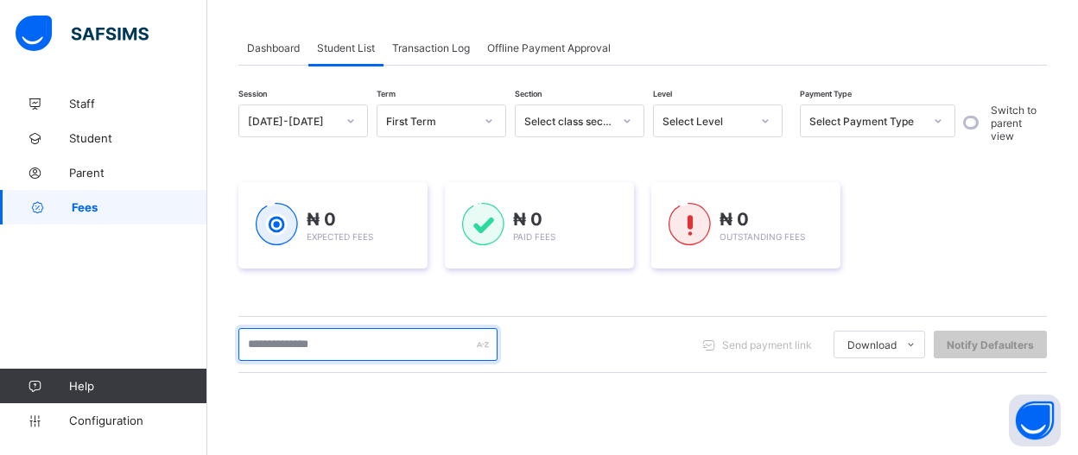
click at [424, 350] on input "text" at bounding box center [367, 344] width 259 height 33
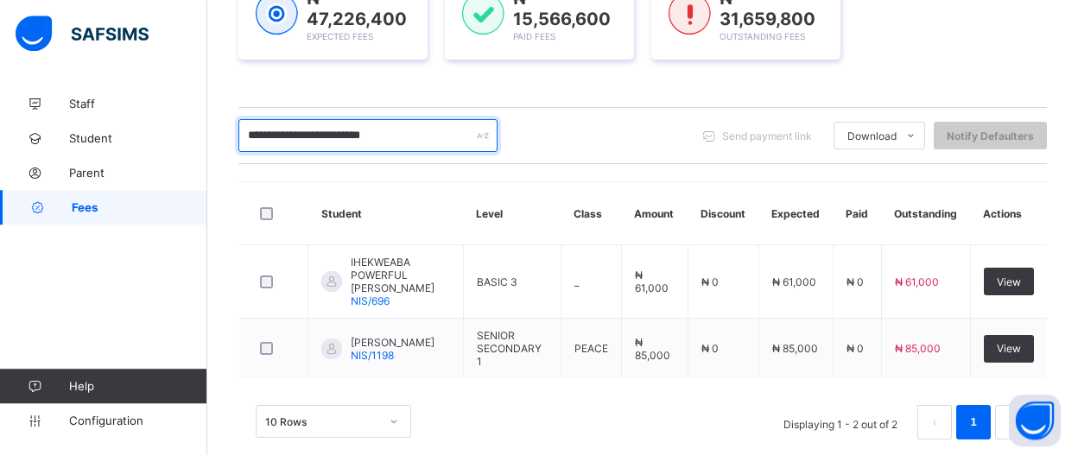
scroll to position [300, 0]
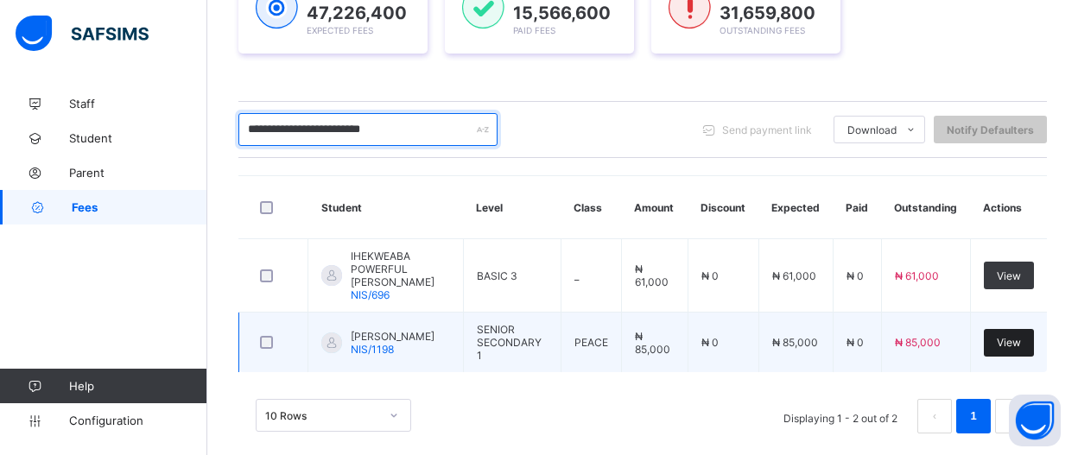
type input "**********"
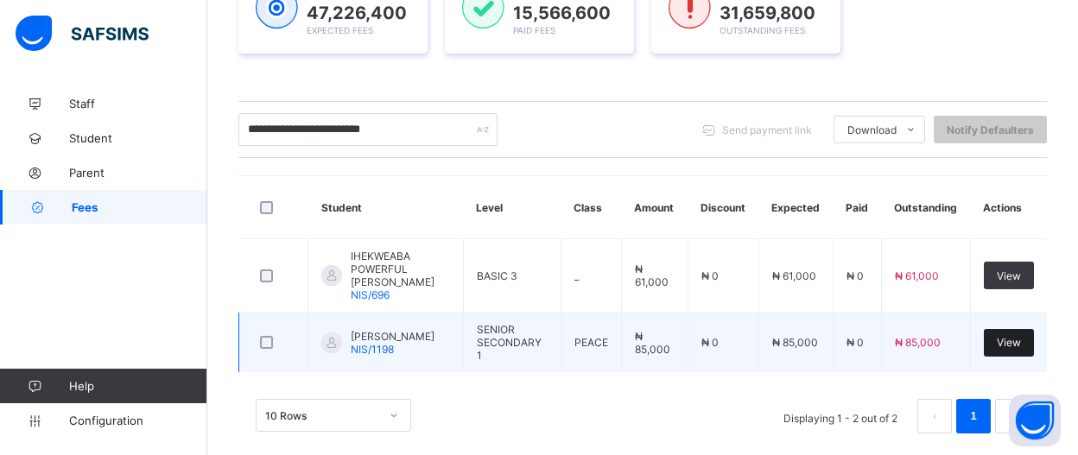
click at [1021, 336] on span "View" at bounding box center [1009, 342] width 24 height 13
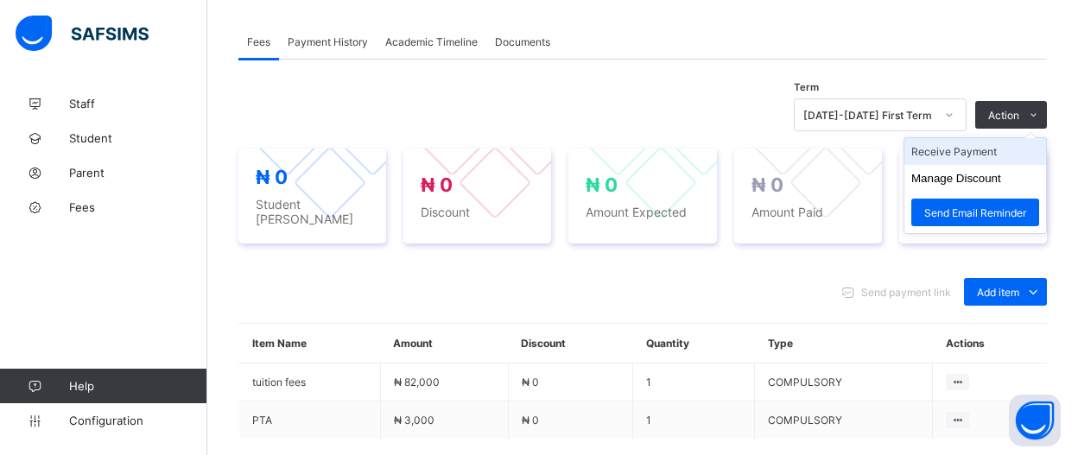
click at [996, 153] on li "Receive Payment" at bounding box center [976, 151] width 142 height 27
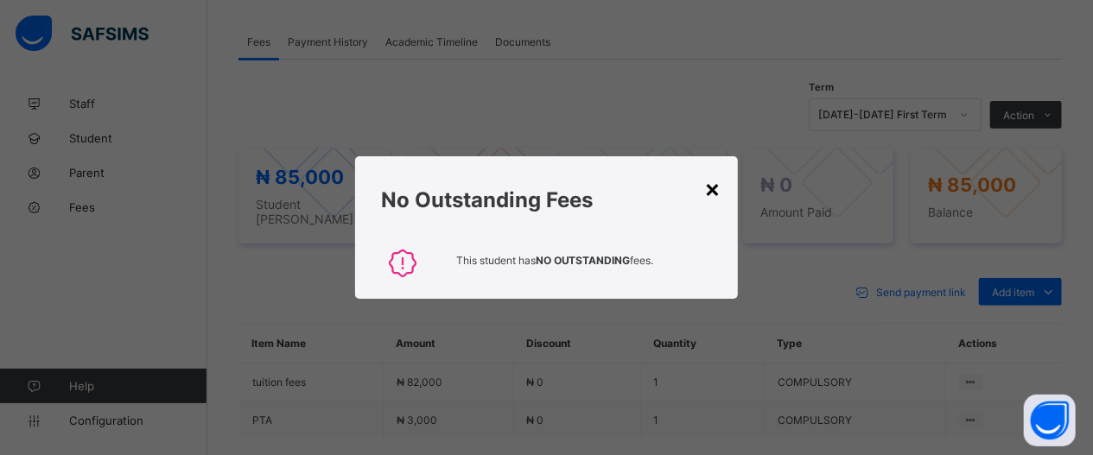
click at [709, 191] on div "×" at bounding box center [712, 188] width 16 height 29
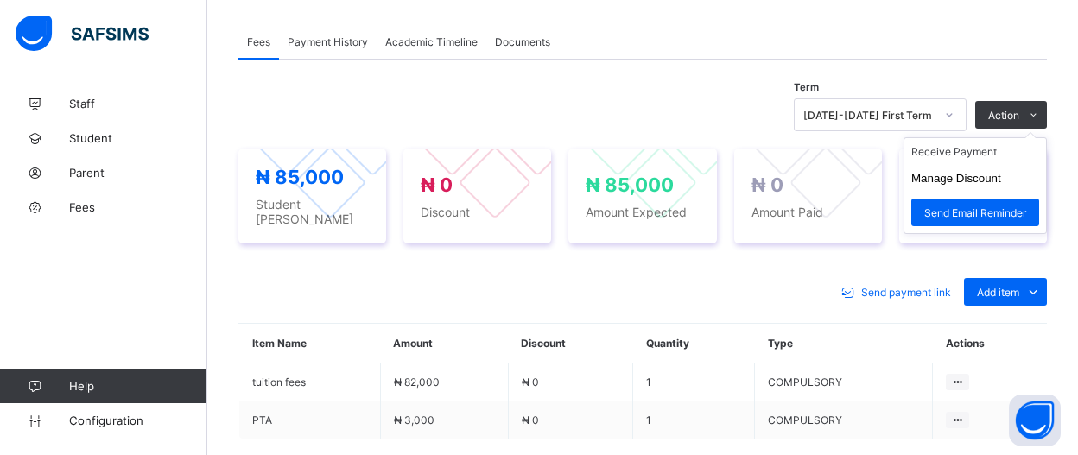
scroll to position [520, 0]
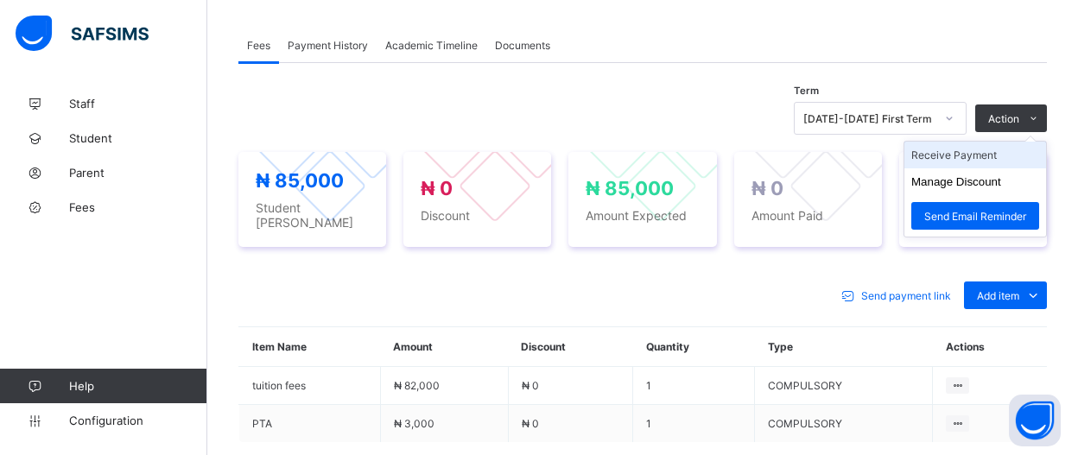
click at [1009, 155] on li "Receive Payment" at bounding box center [976, 155] width 142 height 27
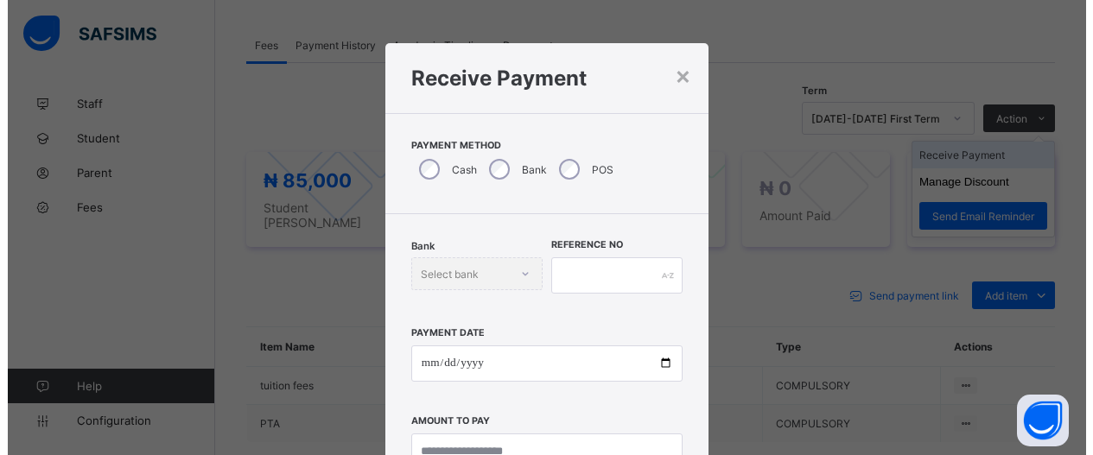
scroll to position [73, 0]
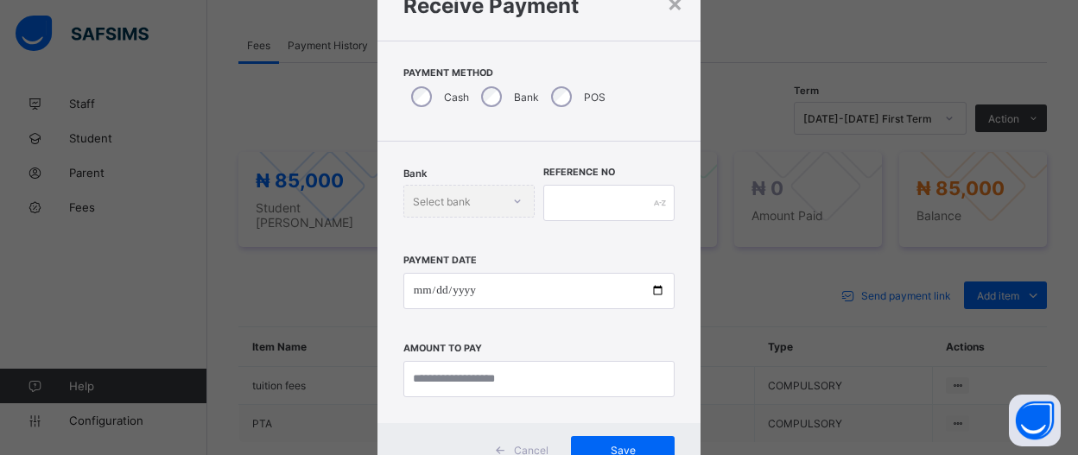
click at [498, 101] on div "Bank" at bounding box center [508, 97] width 70 height 36
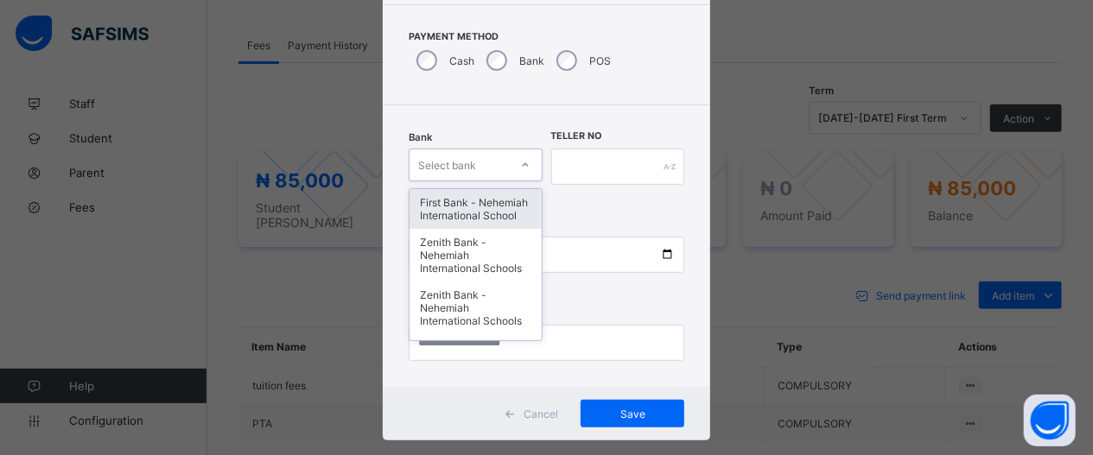
click at [524, 181] on div "option First Bank - Nehemiah International School focused, 1 of 17. 17 results …" at bounding box center [476, 165] width 134 height 33
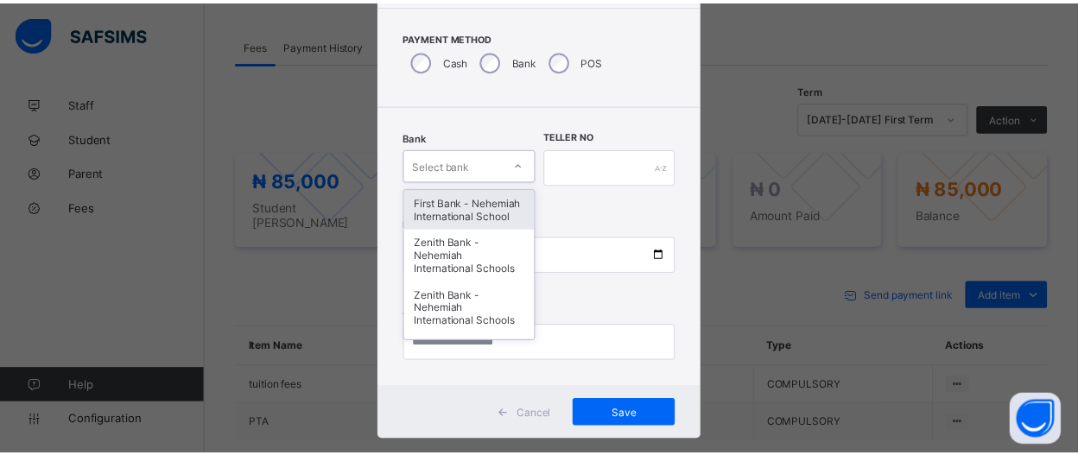
scroll to position [109, 0]
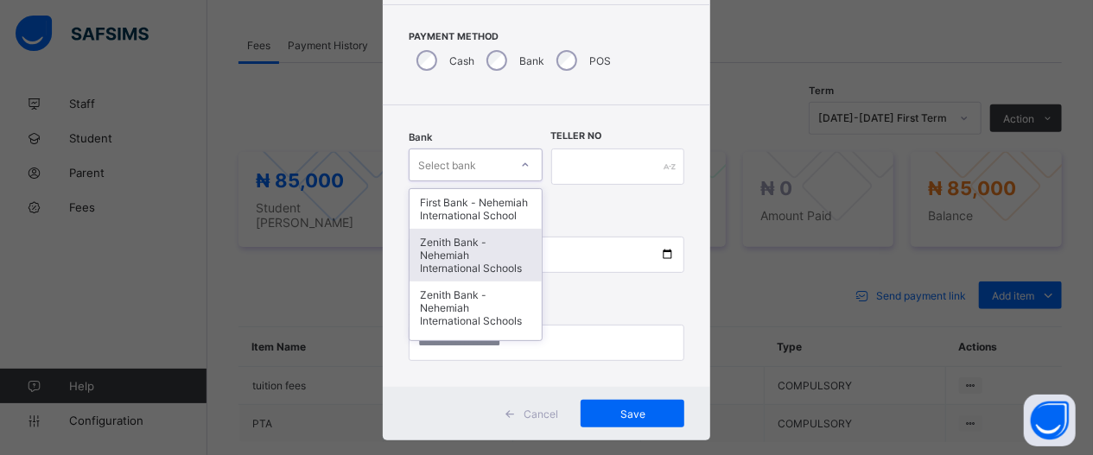
click at [488, 271] on div "Zenith Bank - Nehemiah International Schools" at bounding box center [476, 255] width 132 height 53
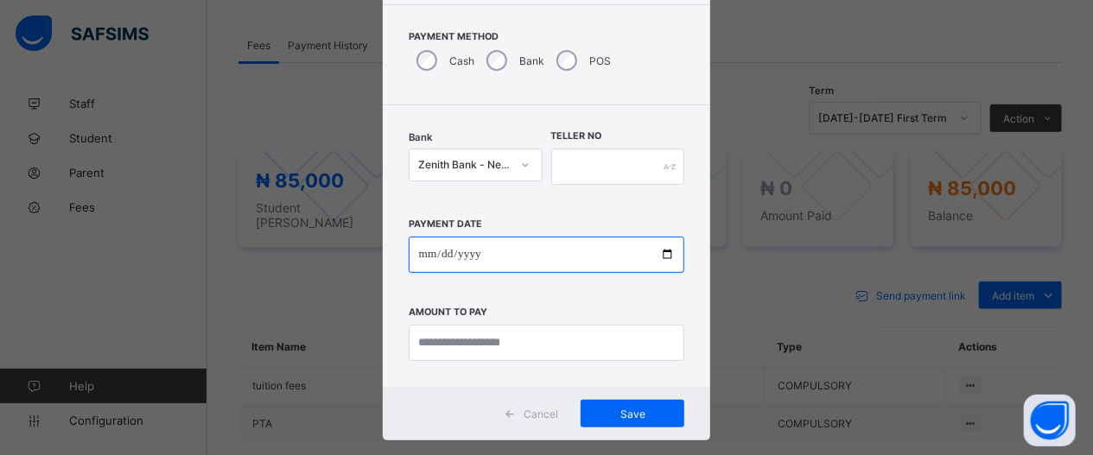
click at [654, 255] on input "date" at bounding box center [547, 255] width 276 height 36
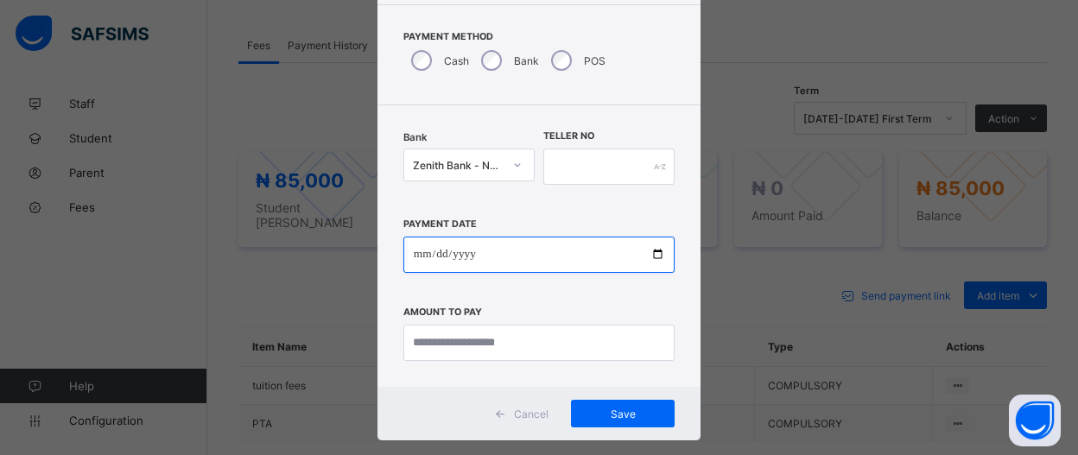
type input "**********"
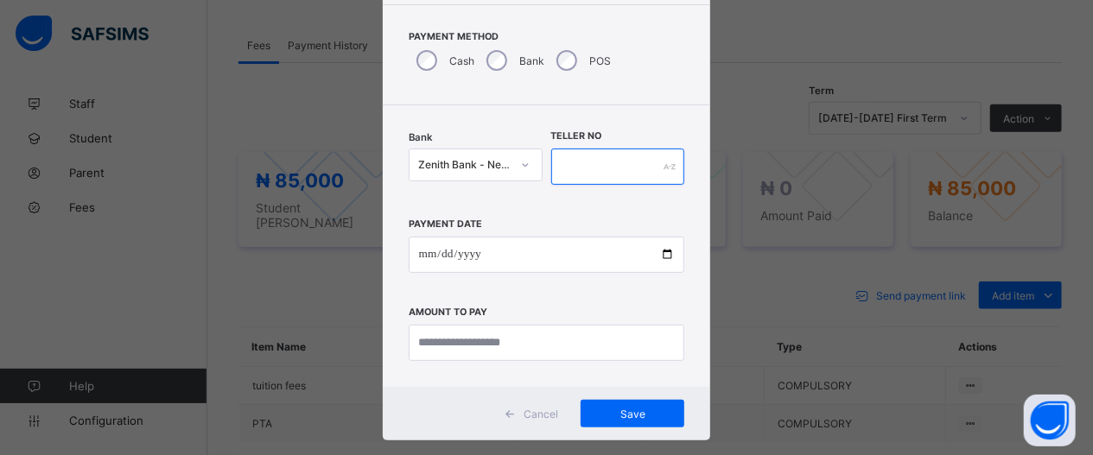
click at [575, 163] on input "text" at bounding box center [618, 167] width 134 height 36
type input "*****"
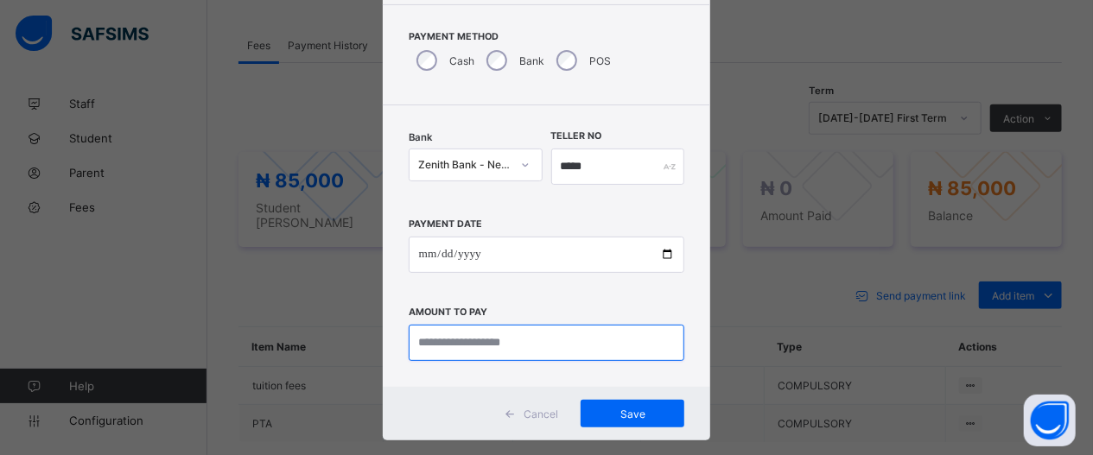
click at [592, 352] on input "currency" at bounding box center [547, 343] width 276 height 36
type input "********"
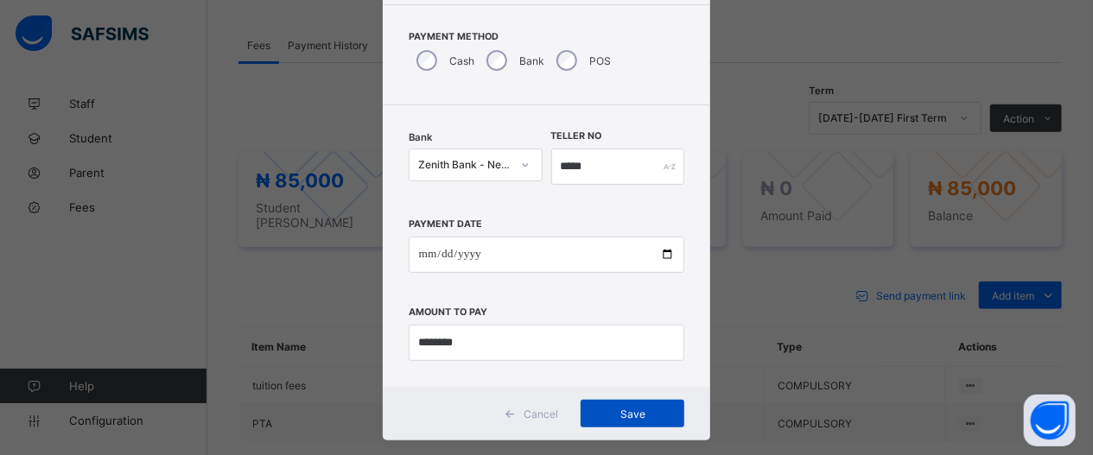
click at [642, 414] on span "Save" at bounding box center [633, 414] width 78 height 13
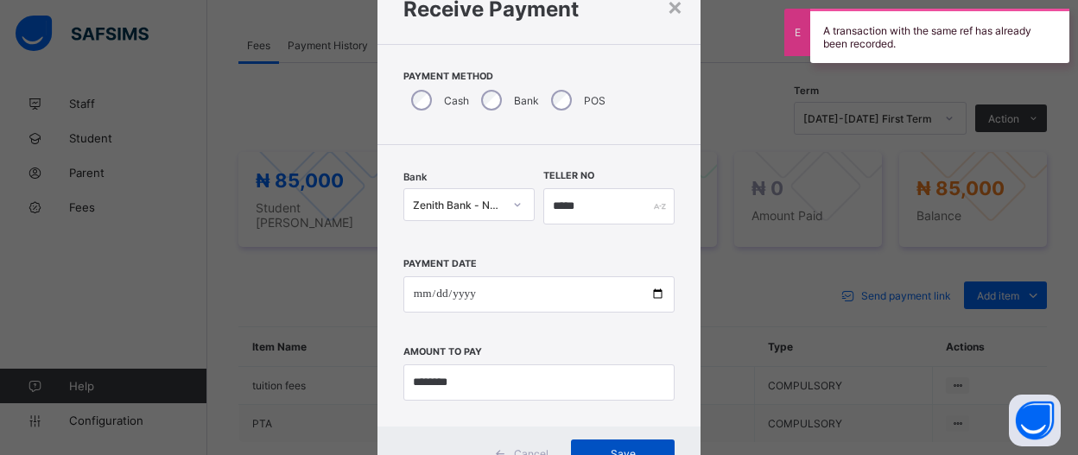
scroll to position [47, 0]
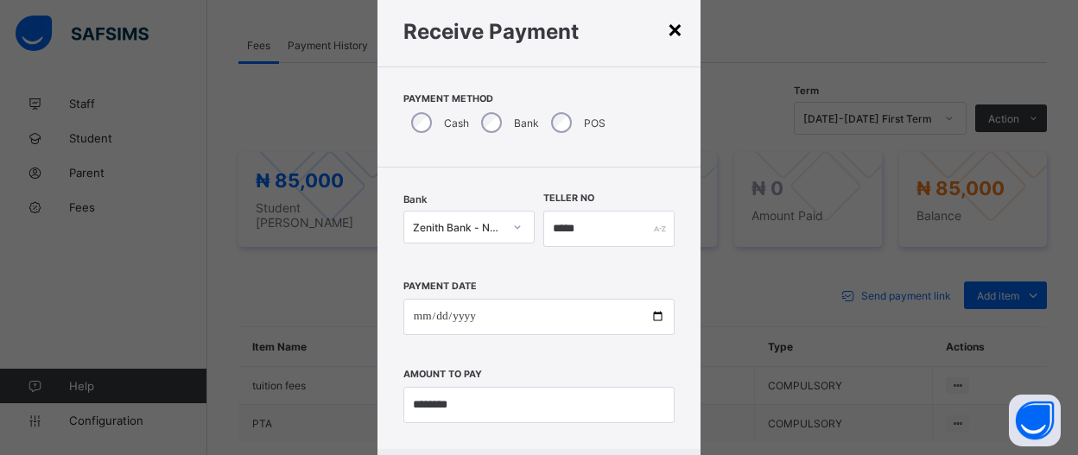
click at [667, 31] on div "×" at bounding box center [675, 28] width 16 height 29
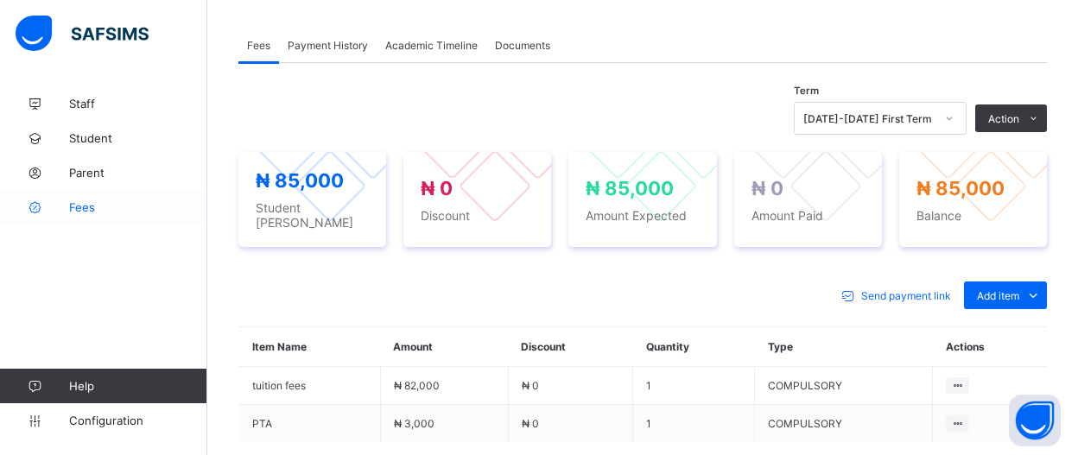
click at [87, 213] on span "Fees" at bounding box center [138, 207] width 138 height 14
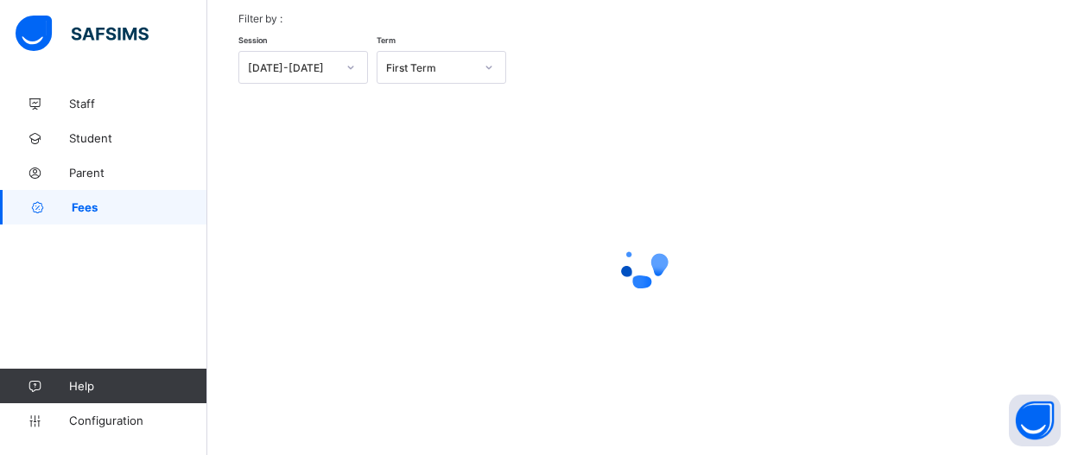
scroll to position [82, 0]
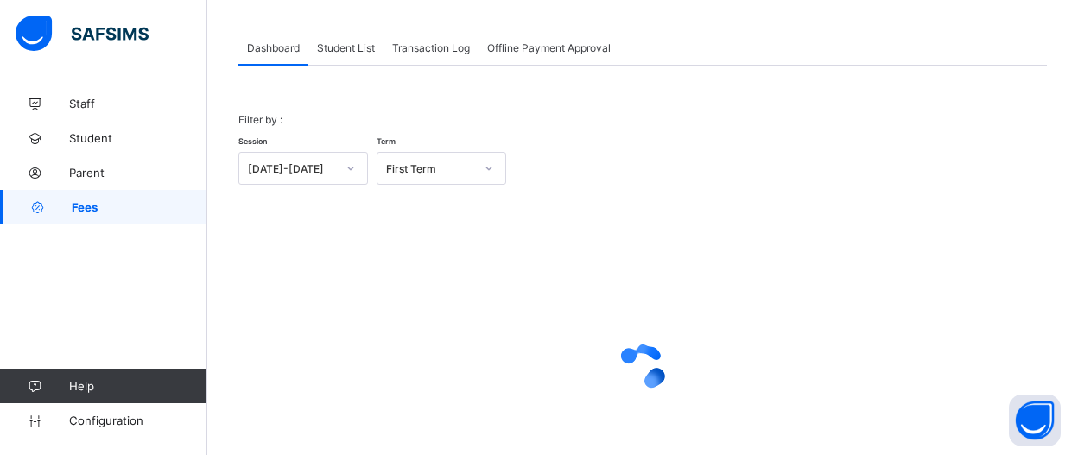
click at [364, 48] on span "Student List" at bounding box center [346, 47] width 58 height 13
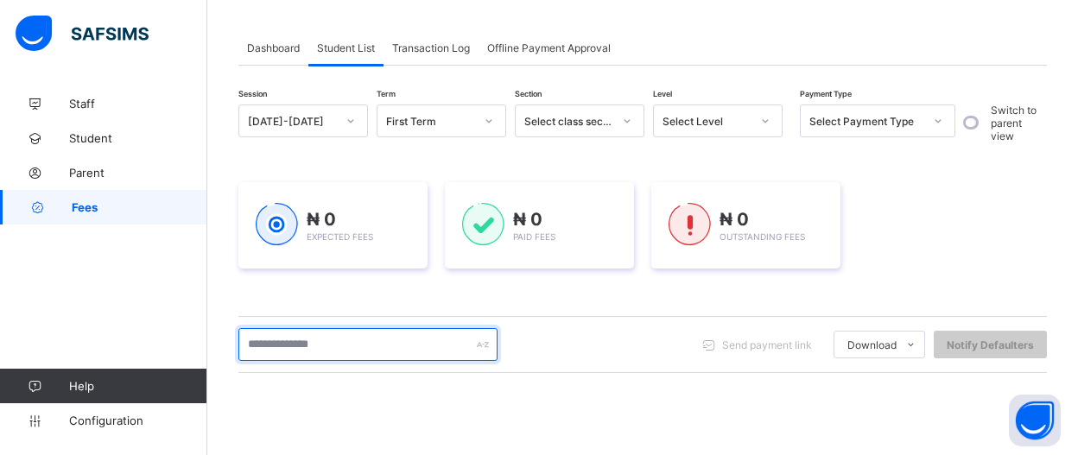
click at [395, 345] on input "text" at bounding box center [367, 344] width 259 height 33
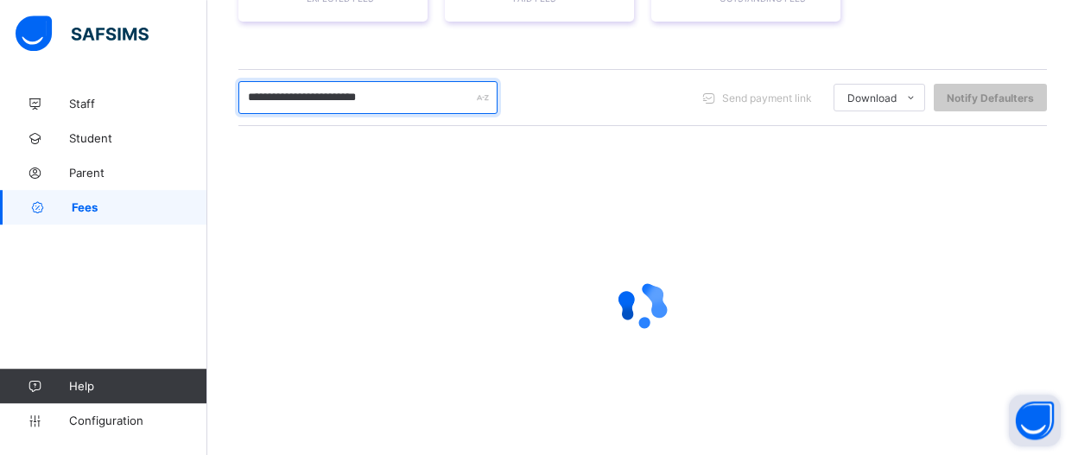
scroll to position [337, 0]
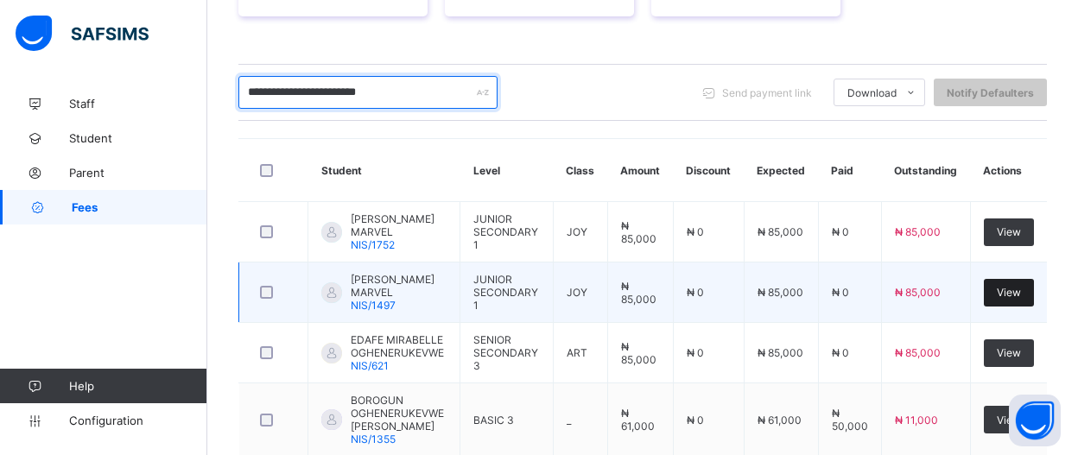
type input "**********"
click at [1021, 299] on span "View" at bounding box center [1009, 292] width 24 height 13
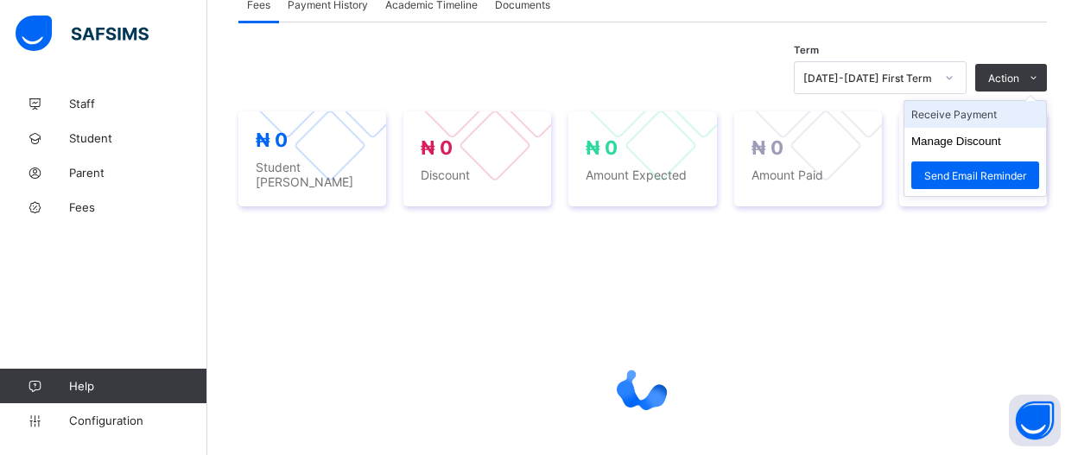
click at [1015, 114] on li "Receive Payment" at bounding box center [976, 114] width 142 height 27
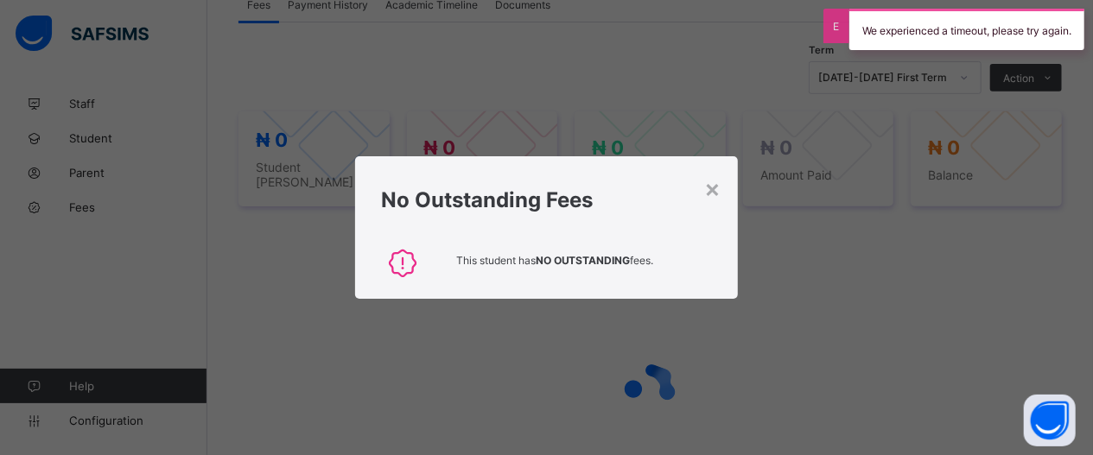
drag, startPoint x: 716, startPoint y: 190, endPoint x: 761, endPoint y: 181, distance: 45.7
click at [740, 190] on div "× No Outstanding Fees This student has NO OUTSTANDING fees." at bounding box center [546, 227] width 1093 height 455
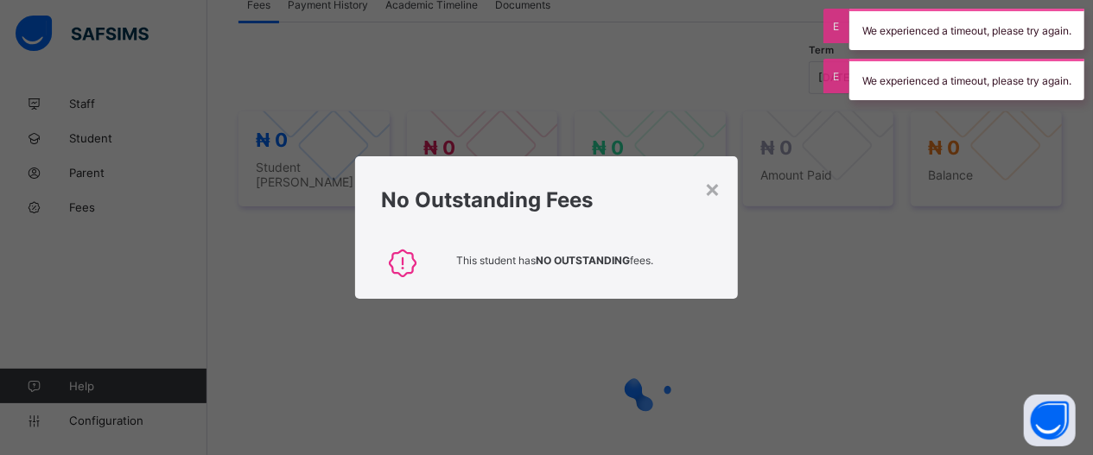
click at [954, 91] on div "We experienced a timeout, please try again." at bounding box center [966, 79] width 235 height 41
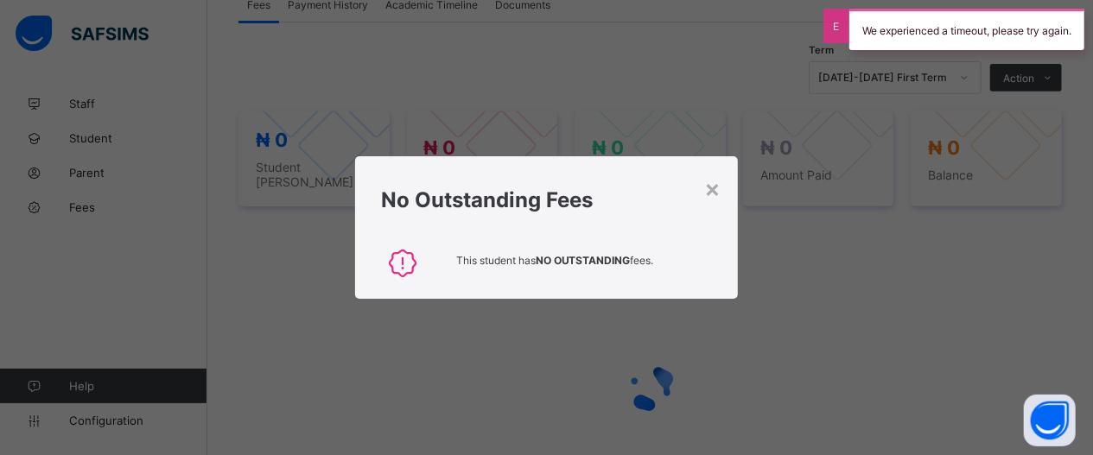
drag, startPoint x: 954, startPoint y: 87, endPoint x: 966, endPoint y: 23, distance: 65.1
click at [954, 86] on div "× No Outstanding Fees This student has NO OUTSTANDING fees." at bounding box center [546, 227] width 1093 height 455
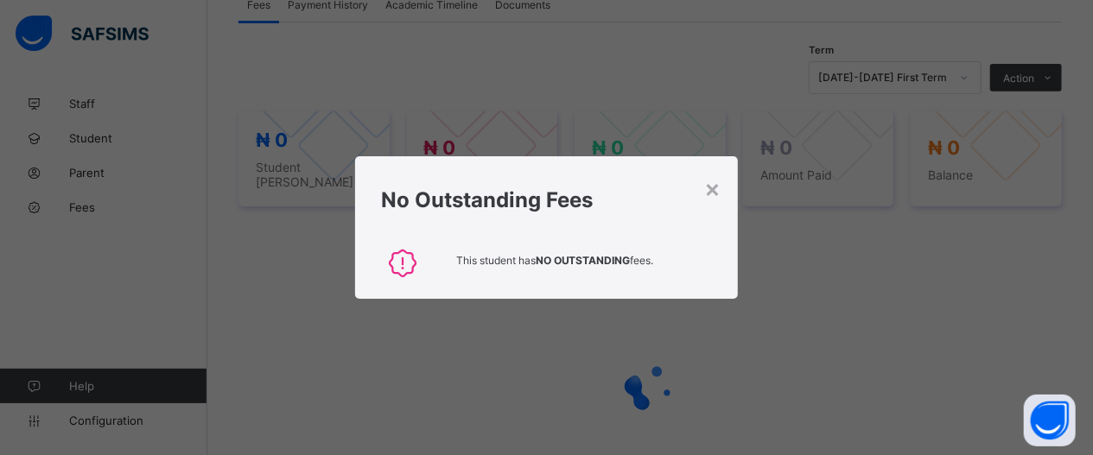
click at [1041, 88] on div "× No Outstanding Fees This student has NO OUTSTANDING fees." at bounding box center [546, 227] width 1093 height 455
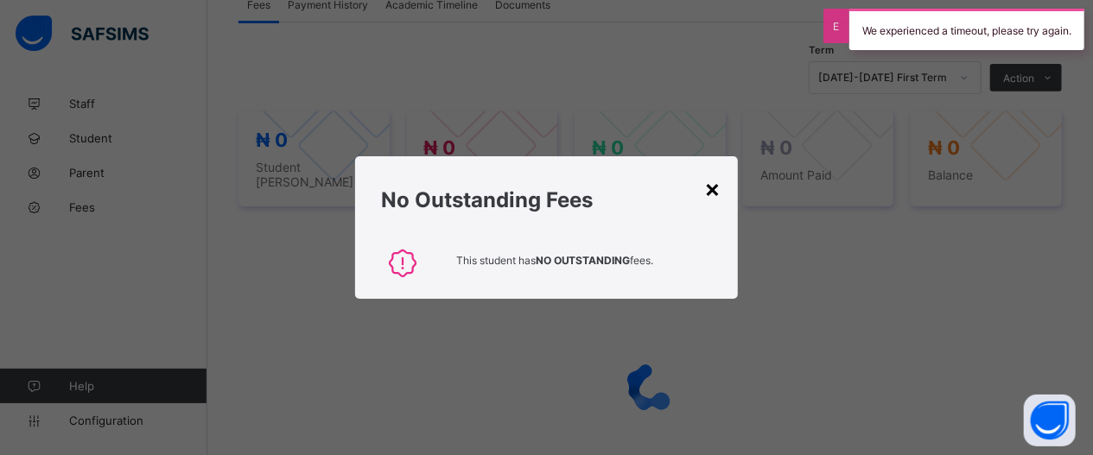
click at [711, 187] on div "×" at bounding box center [712, 188] width 16 height 29
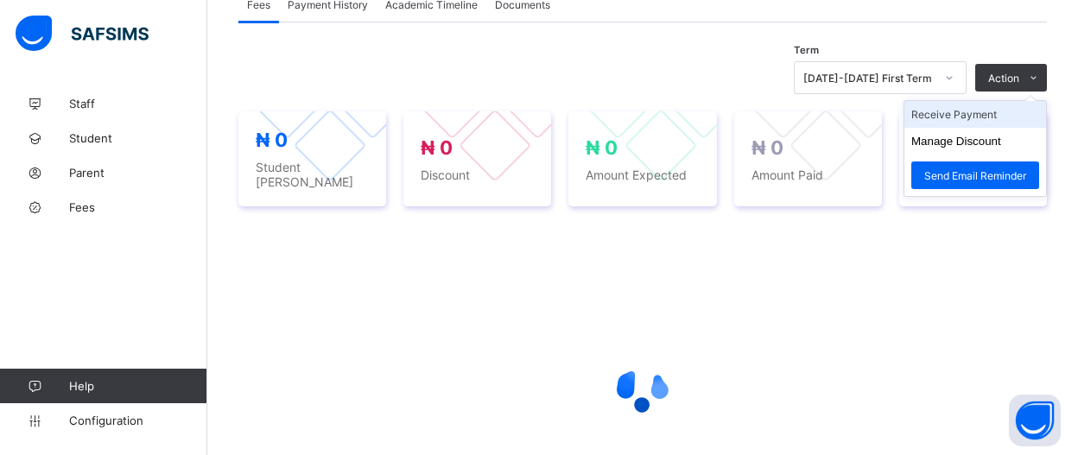
click at [1026, 110] on li "Receive Payment" at bounding box center [976, 114] width 142 height 27
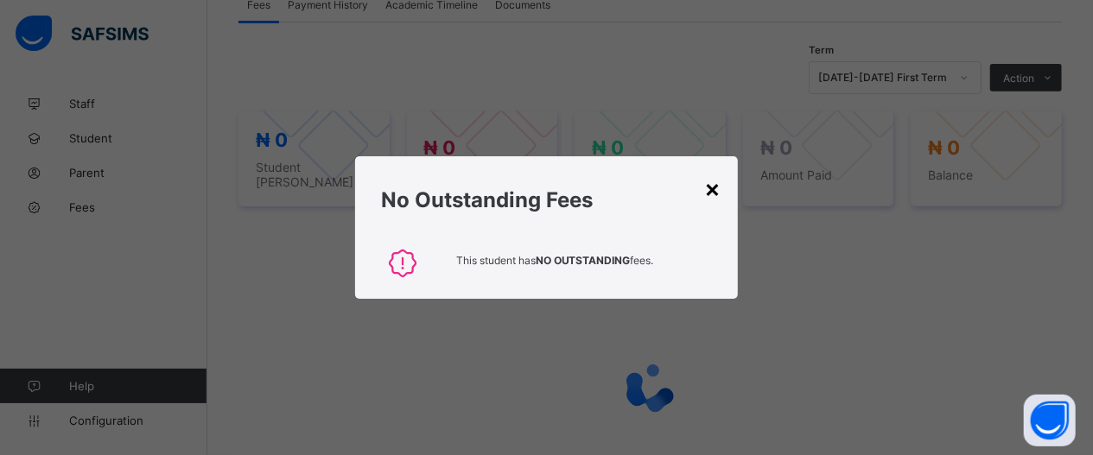
click at [709, 186] on div "×" at bounding box center [712, 188] width 16 height 29
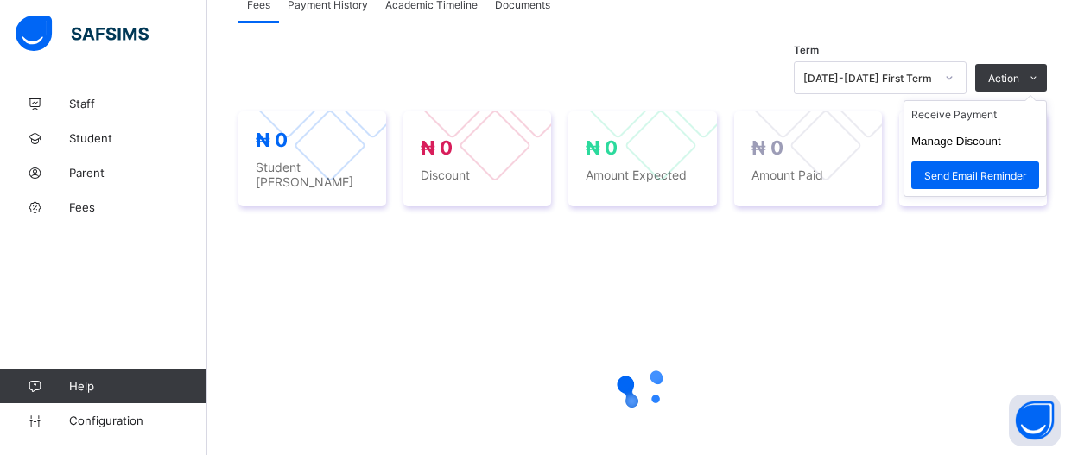
drag, startPoint x: 1005, startPoint y: 82, endPoint x: 1000, endPoint y: 92, distance: 10.8
click at [1005, 100] on ul "Receive Payment Manage Discount Send Email Reminder" at bounding box center [975, 148] width 143 height 97
click at [996, 113] on li "Receive Payment" at bounding box center [976, 114] width 142 height 27
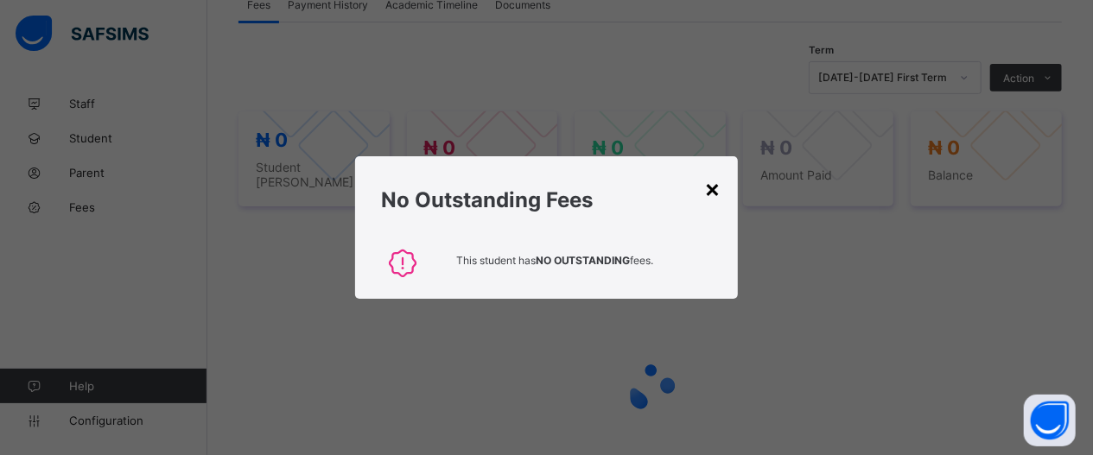
click at [719, 195] on div "×" at bounding box center [712, 188] width 16 height 29
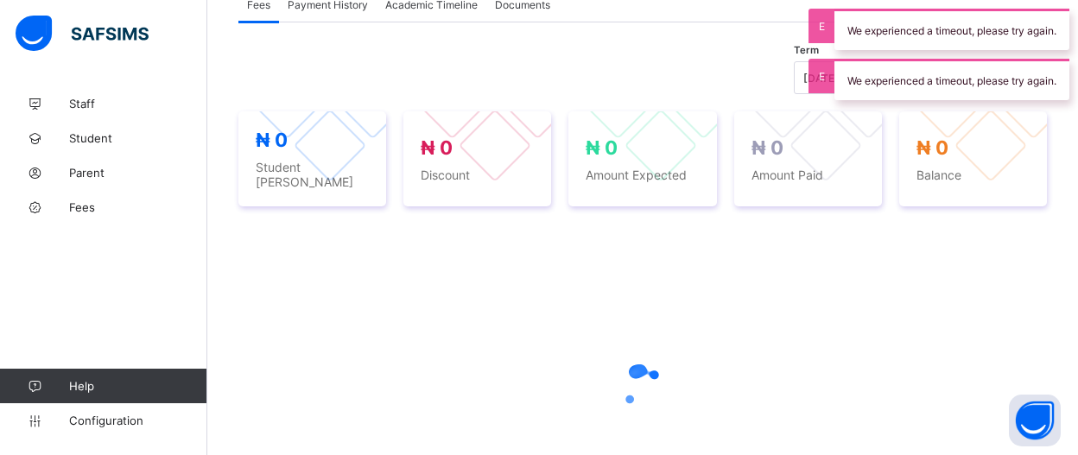
drag, startPoint x: 1009, startPoint y: 24, endPoint x: 997, endPoint y: 58, distance: 35.8
click at [1007, 36] on div "We experienced a timeout, please try again." at bounding box center [952, 29] width 235 height 41
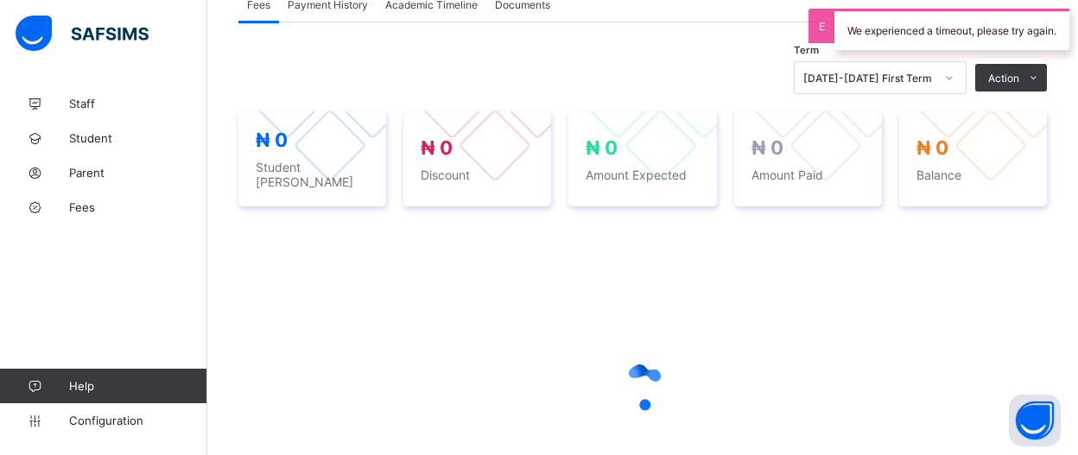
click at [997, 58] on div "Term [DATE]-[DATE] First Term Action Receive Payment Manage Discount Send Email…" at bounding box center [642, 307] width 809 height 508
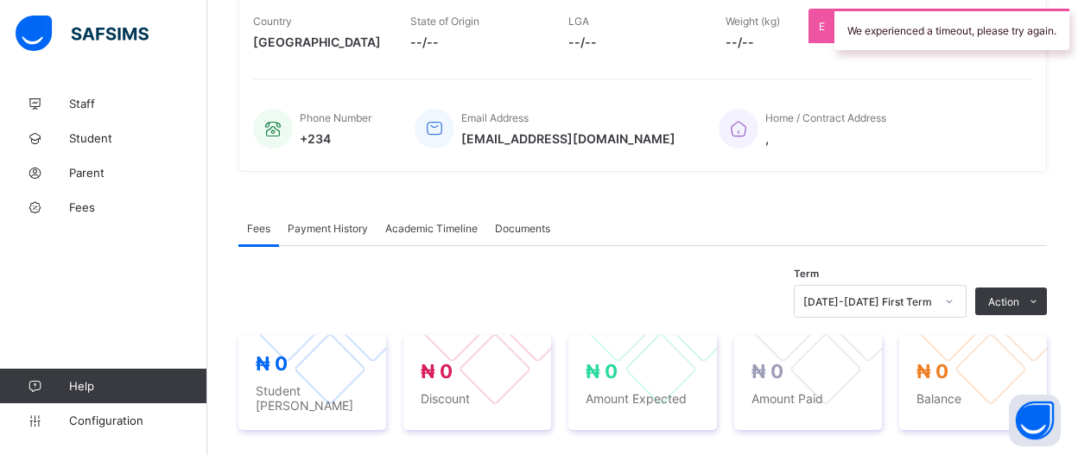
scroll to position [556, 0]
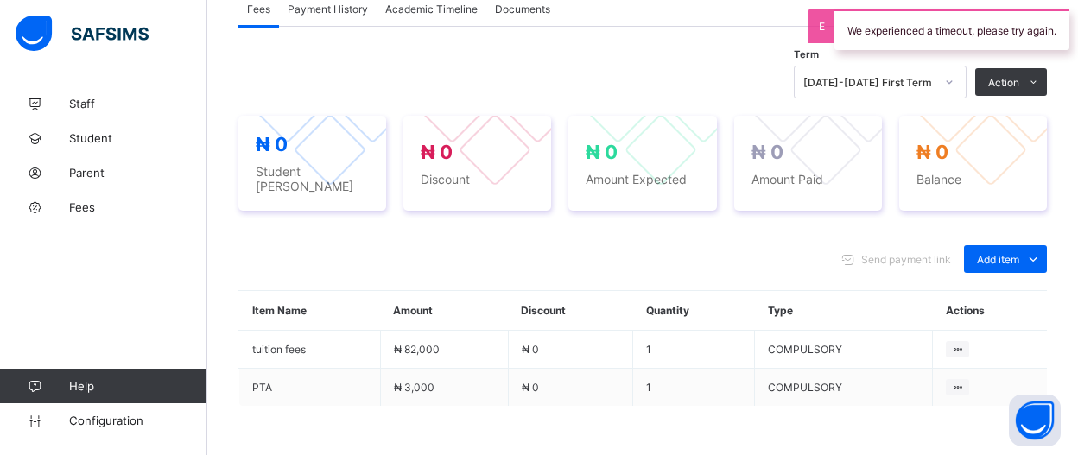
click at [1000, 46] on div "We experienced a timeout, please try again." at bounding box center [952, 29] width 235 height 41
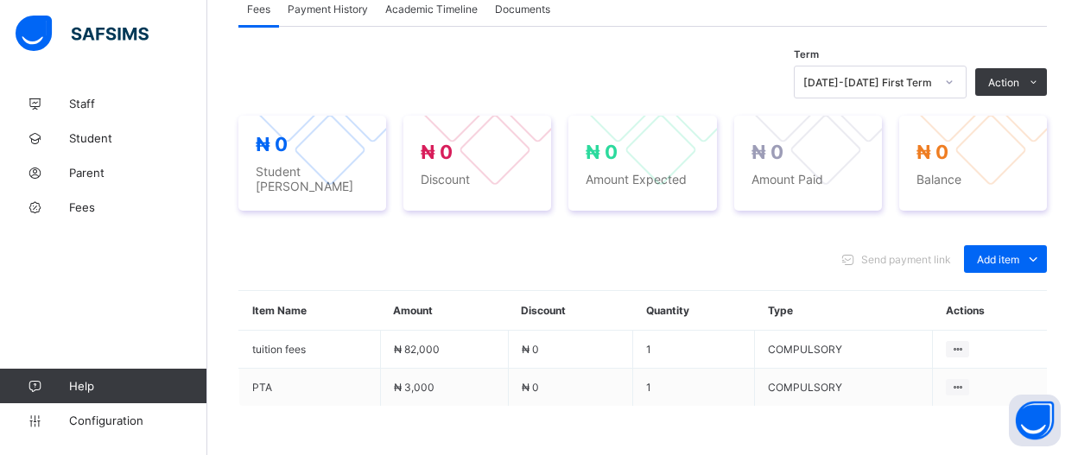
click at [1001, 41] on div "Term [DATE]-[DATE] First Term Action Receive Payment Manage Discount Send Email…" at bounding box center [642, 282] width 809 height 510
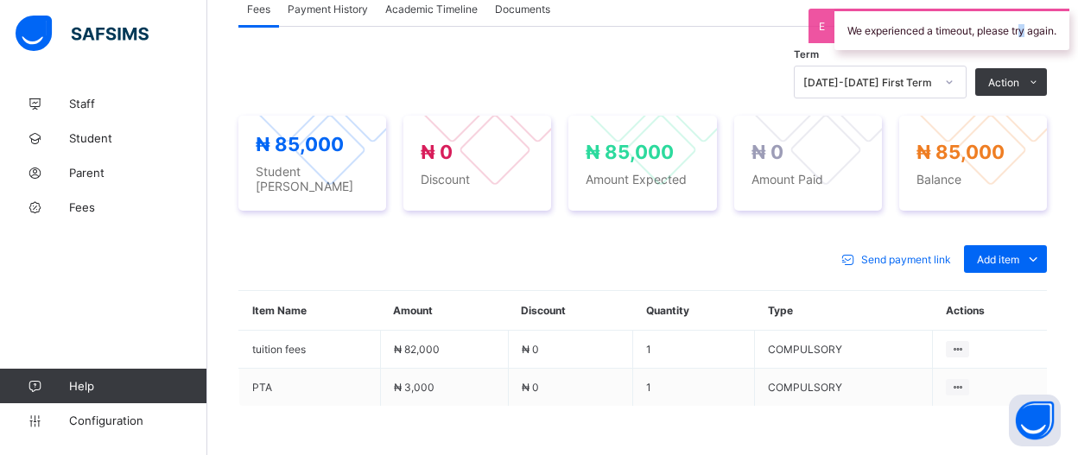
drag, startPoint x: 1026, startPoint y: 15, endPoint x: 1020, endPoint y: 30, distance: 16.4
click at [1020, 30] on div "We experienced a timeout, please try again." at bounding box center [952, 29] width 235 height 41
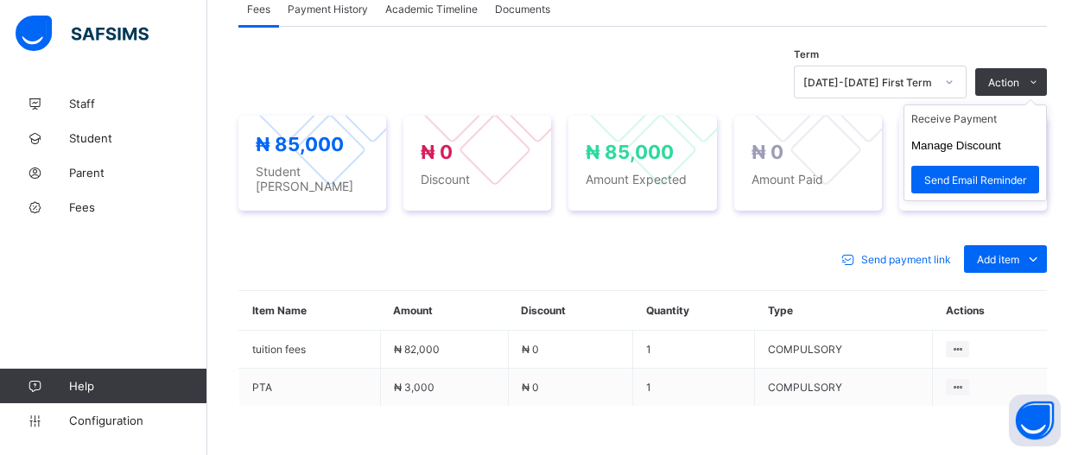
click at [1029, 105] on ul "Receive Payment Manage Discount Send Email Reminder" at bounding box center [975, 153] width 143 height 97
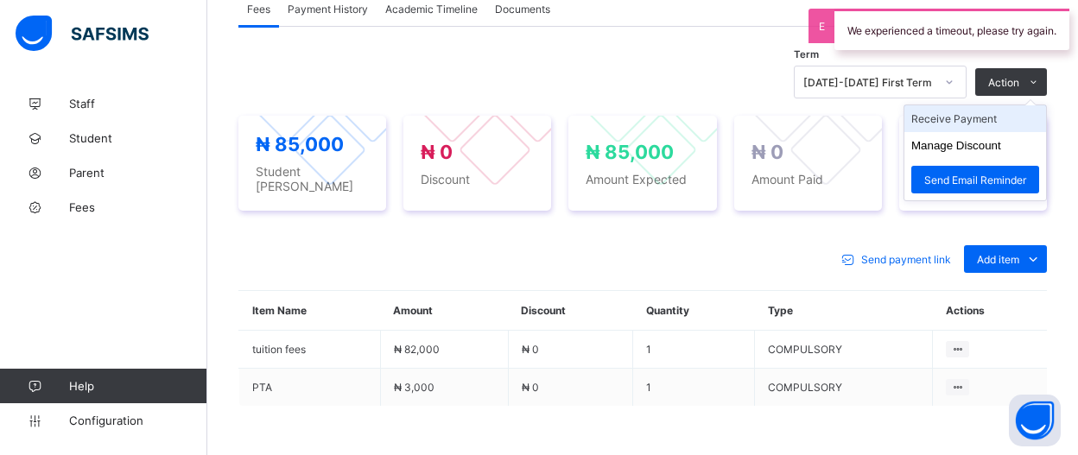
click at [1026, 117] on li "Receive Payment" at bounding box center [976, 118] width 142 height 27
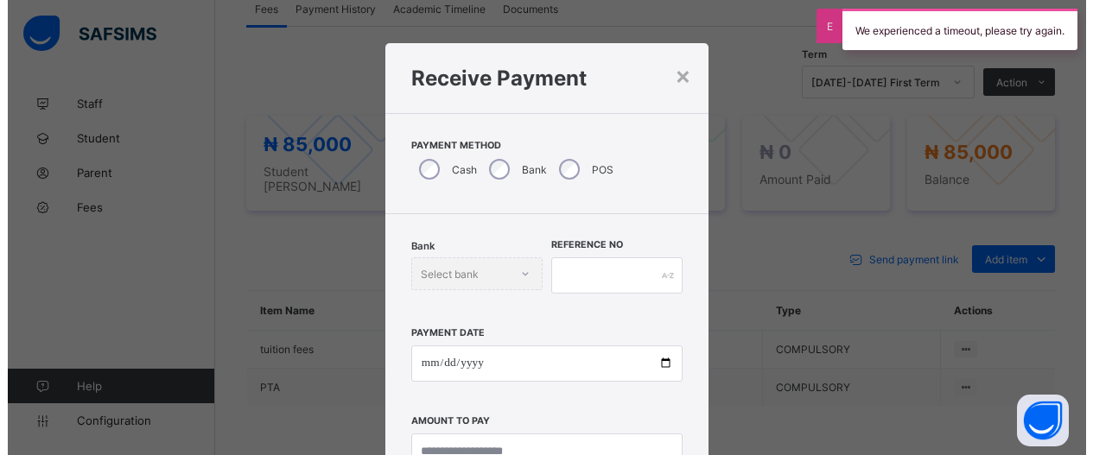
scroll to position [47, 0]
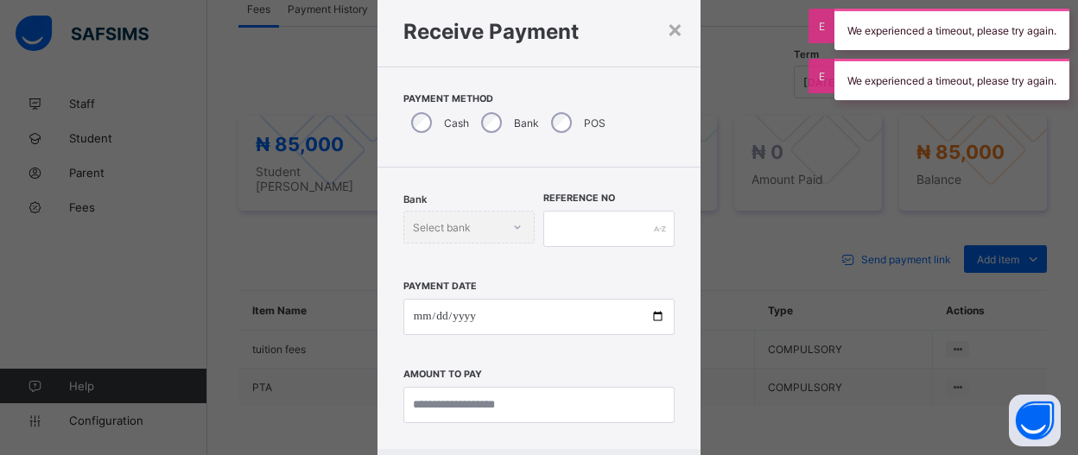
click at [905, 35] on div "We experienced a timeout, please try again." at bounding box center [952, 29] width 235 height 41
click at [875, 40] on div "We experienced a timeout, please try again." at bounding box center [952, 29] width 235 height 41
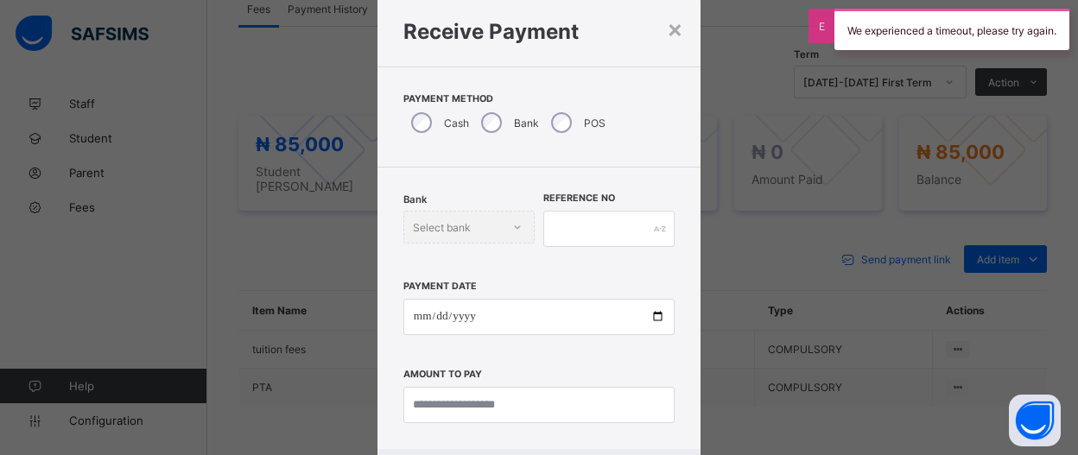
drag, startPoint x: 870, startPoint y: 89, endPoint x: 865, endPoint y: 54, distance: 34.9
click at [870, 87] on div "× Receive Payment Payment Method Cash Bank POS Bank Select bank Reference No Pa…" at bounding box center [539, 227] width 1078 height 455
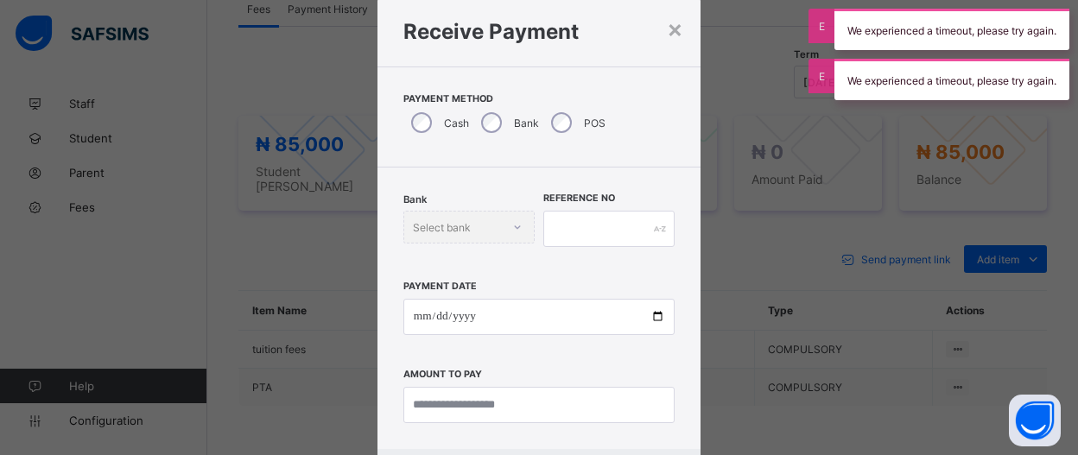
click at [865, 38] on div "We experienced a timeout, please try again." at bounding box center [952, 29] width 235 height 41
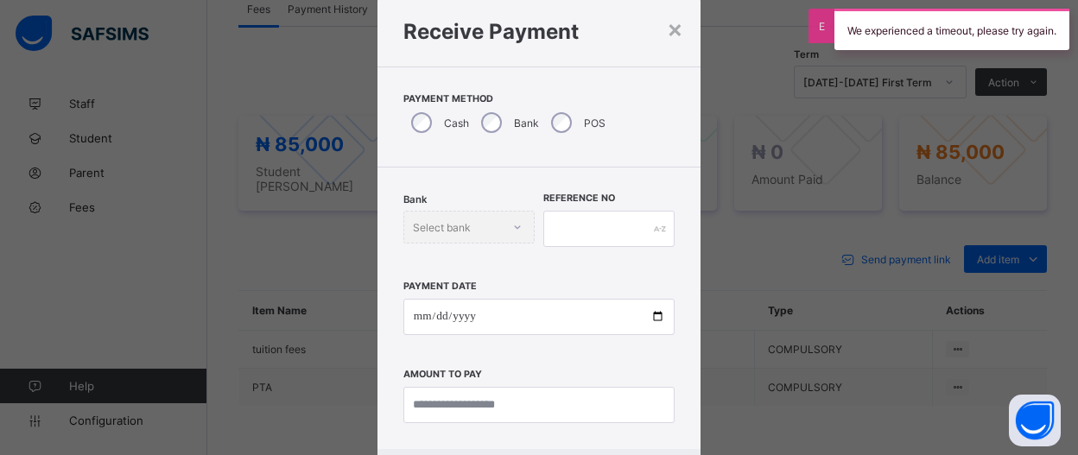
click at [865, 38] on div "We experienced a timeout, please try again." at bounding box center [952, 29] width 235 height 41
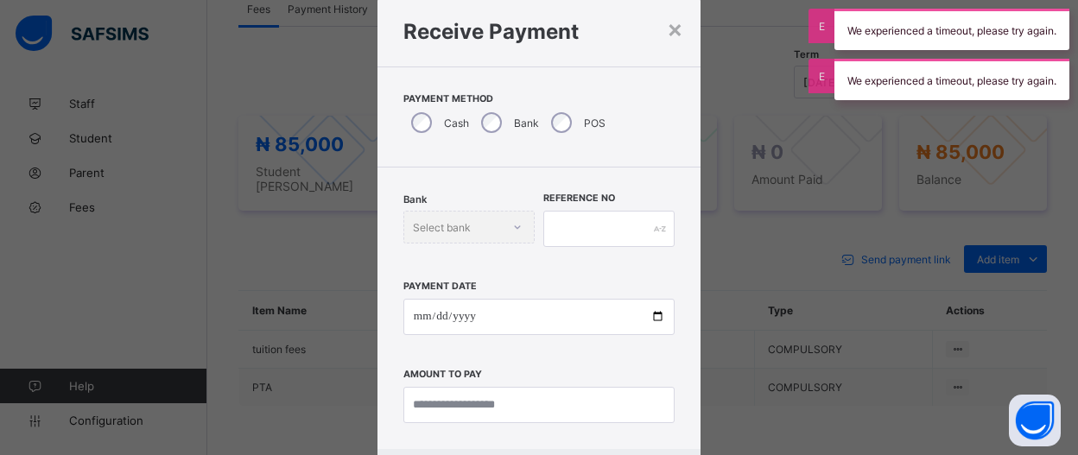
drag, startPoint x: 955, startPoint y: 29, endPoint x: 949, endPoint y: 46, distance: 18.0
click at [952, 37] on div "We experienced a timeout, please try again." at bounding box center [952, 29] width 235 height 41
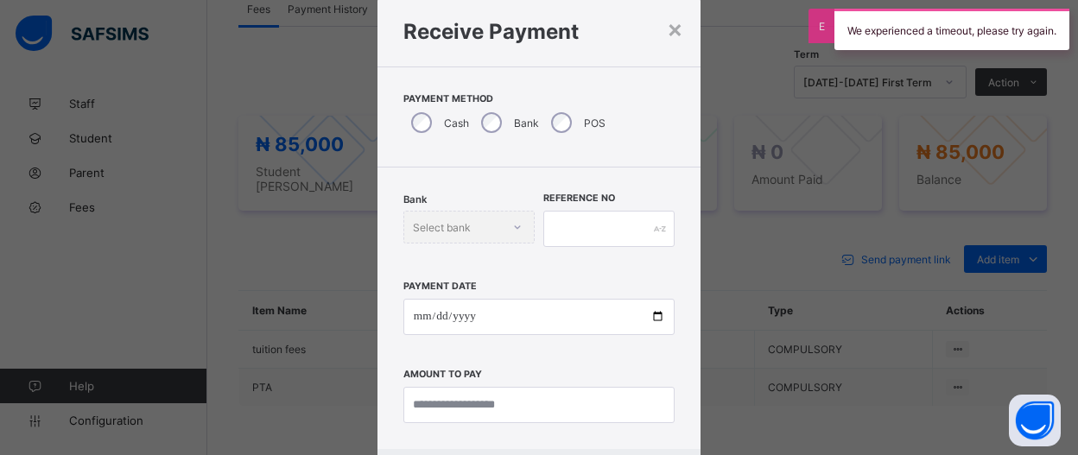
drag, startPoint x: 938, startPoint y: 80, endPoint x: 937, endPoint y: 32, distance: 48.4
click at [938, 73] on div "× Receive Payment Payment Method Cash Bank POS Bank Select bank Reference No Pa…" at bounding box center [539, 227] width 1078 height 455
click at [937, 32] on div "We experienced a timeout, please try again." at bounding box center [952, 29] width 235 height 41
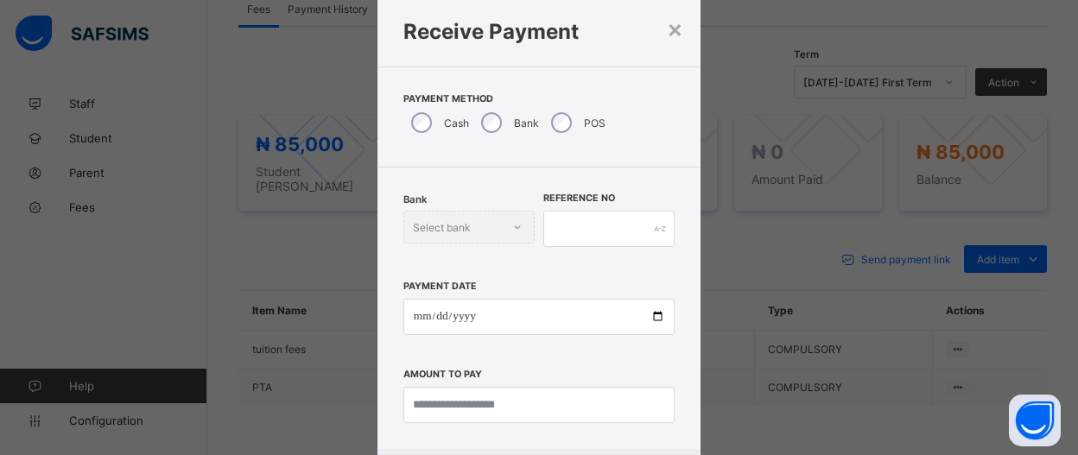
click at [937, 29] on div "× Receive Payment Payment Method Cash Bank POS Bank Select bank Reference No Pa…" at bounding box center [539, 227] width 1078 height 455
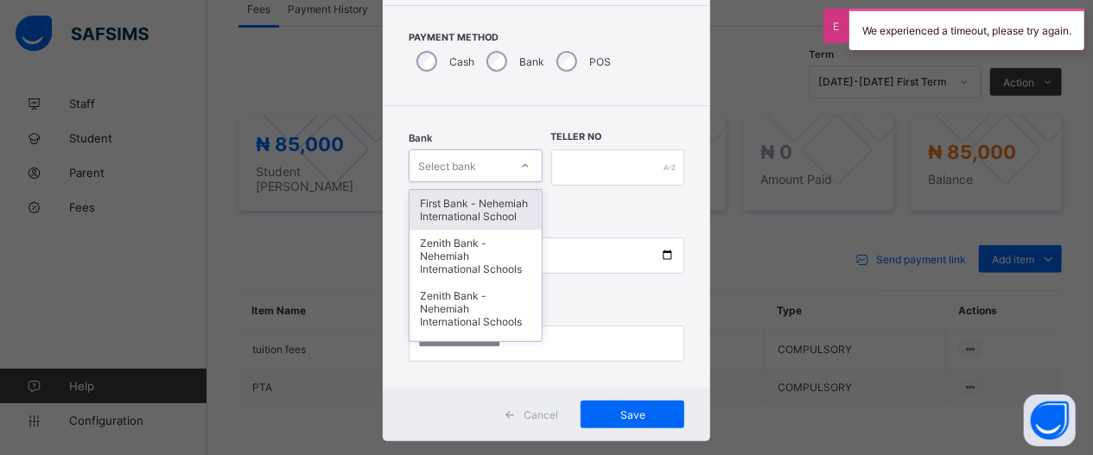
click at [515, 182] on div "option First Bank - Nehemiah International School focused, 1 of 17. 17 results …" at bounding box center [476, 165] width 134 height 33
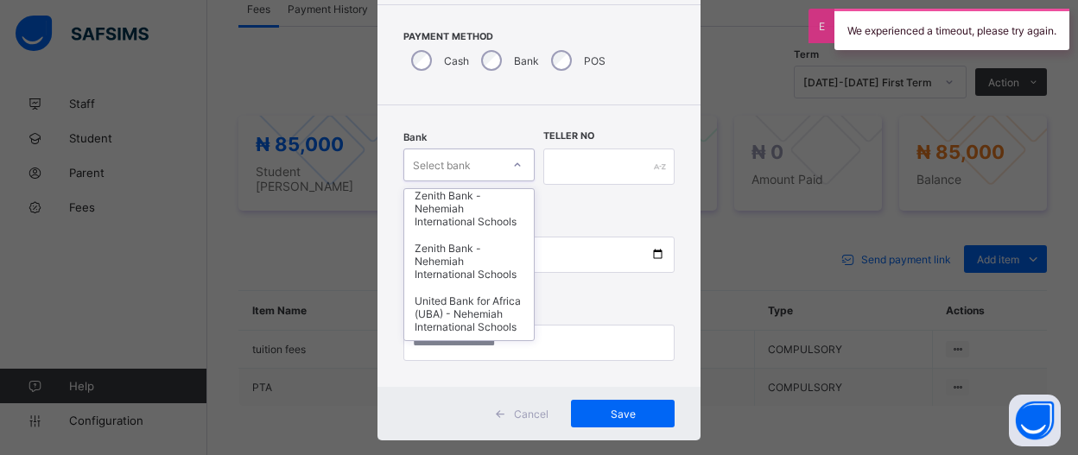
scroll to position [918, 0]
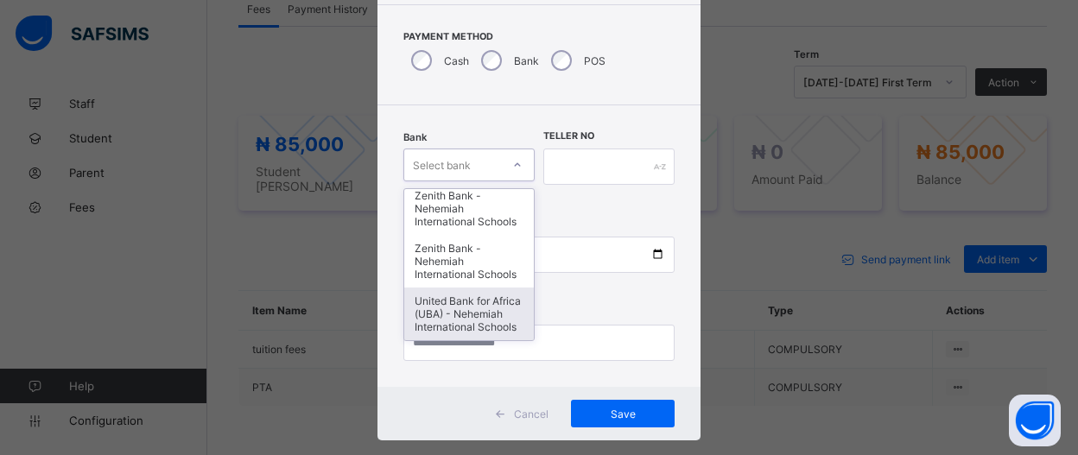
click at [466, 308] on div "United Bank for Africa (UBA) - Nehemiah International Schools" at bounding box center [469, 314] width 130 height 53
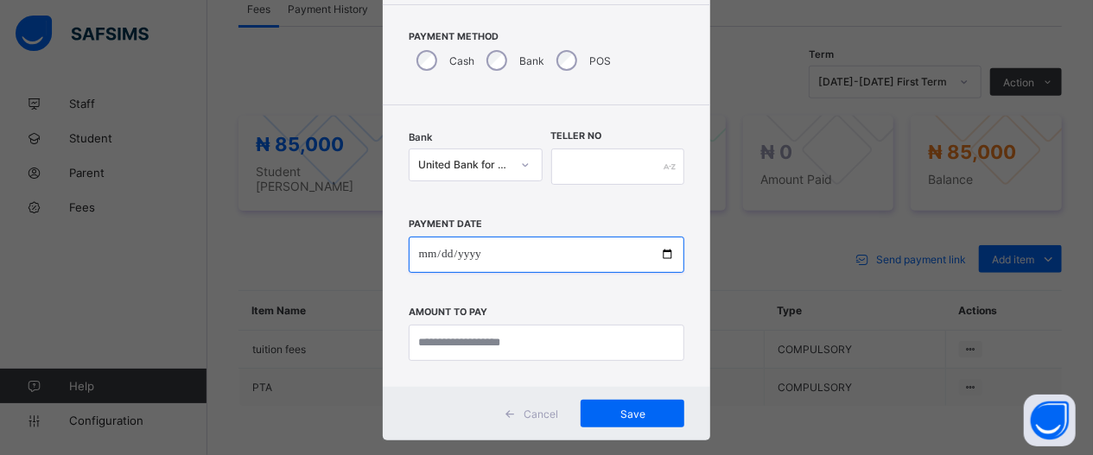
click at [657, 251] on input "date" at bounding box center [547, 255] width 276 height 36
type input "**********"
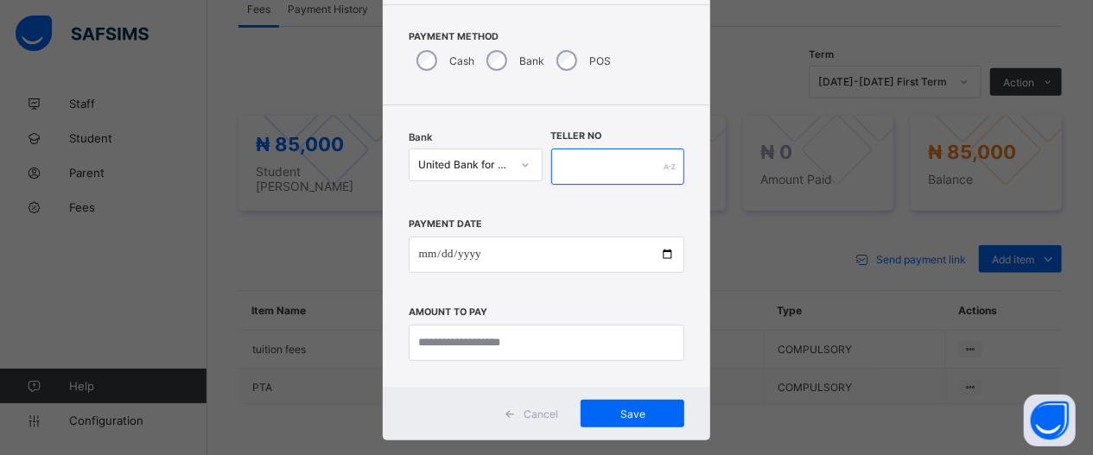
click at [576, 173] on input "text" at bounding box center [618, 167] width 134 height 36
click at [596, 164] on input "*********" at bounding box center [618, 167] width 134 height 36
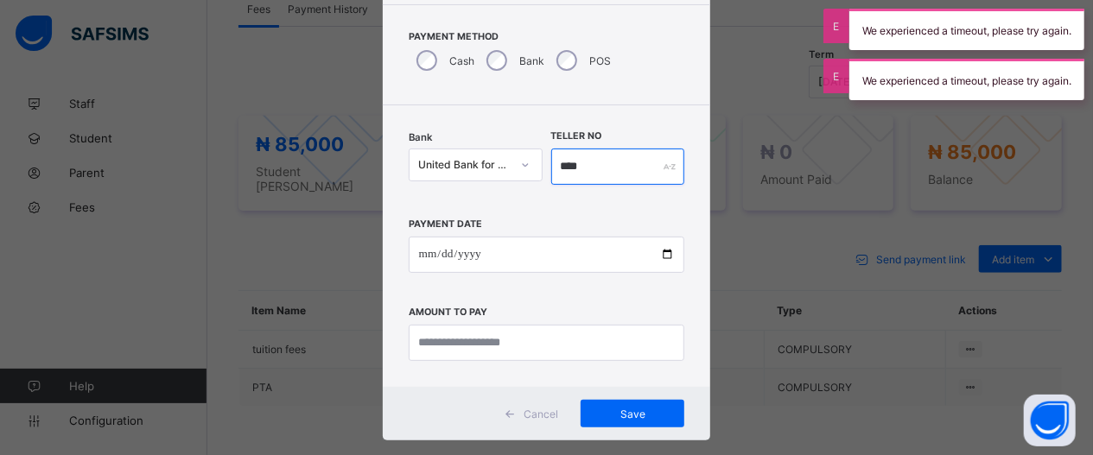
drag, startPoint x: 580, startPoint y: 159, endPoint x: 611, endPoint y: 187, distance: 42.2
click at [580, 160] on input "****" at bounding box center [618, 167] width 134 height 36
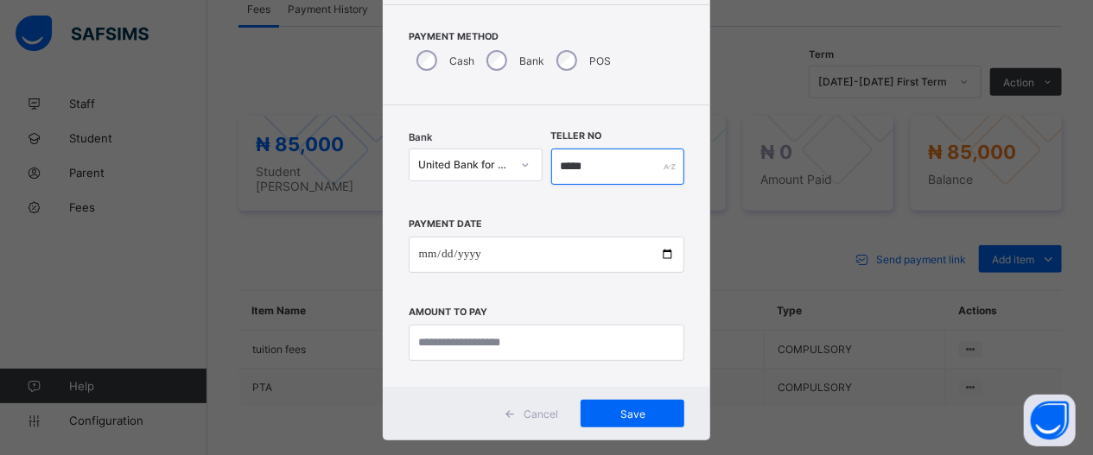
type input "*****"
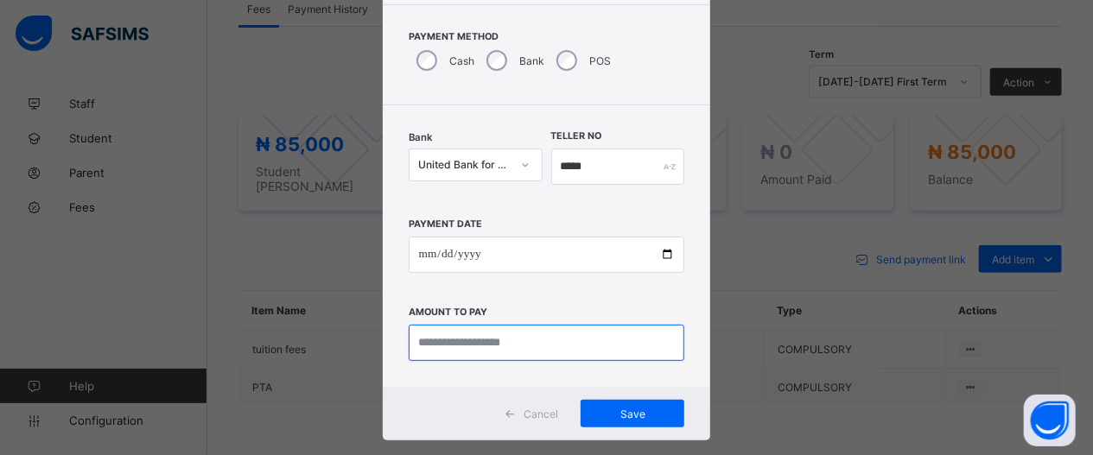
click at [594, 341] on input "currency" at bounding box center [547, 343] width 276 height 36
type input "********"
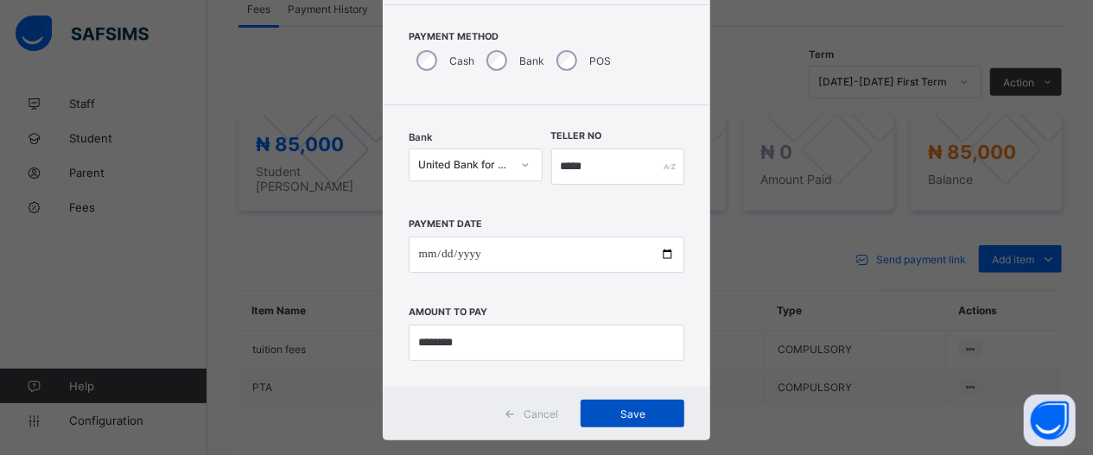
click at [582, 410] on div "Save" at bounding box center [633, 414] width 104 height 28
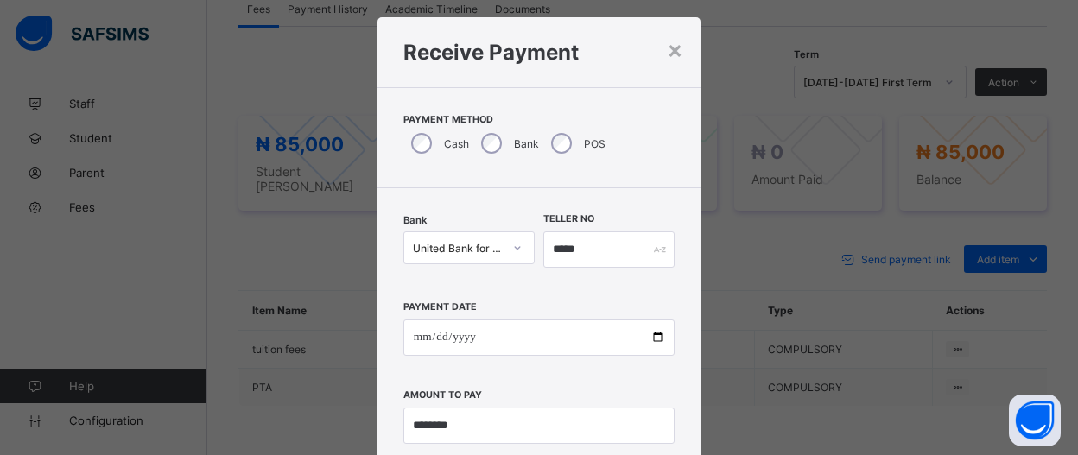
scroll to position [55, 0]
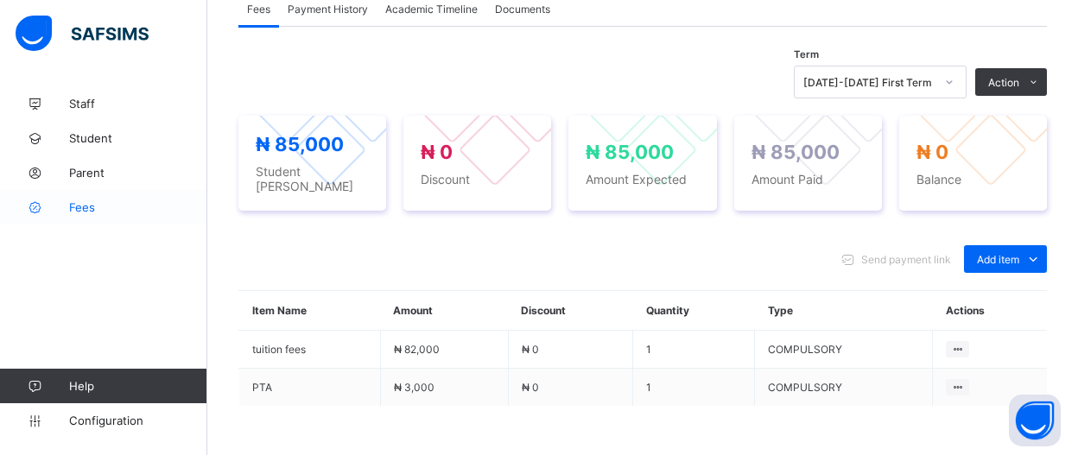
click at [86, 202] on span "Fees" at bounding box center [138, 207] width 138 height 14
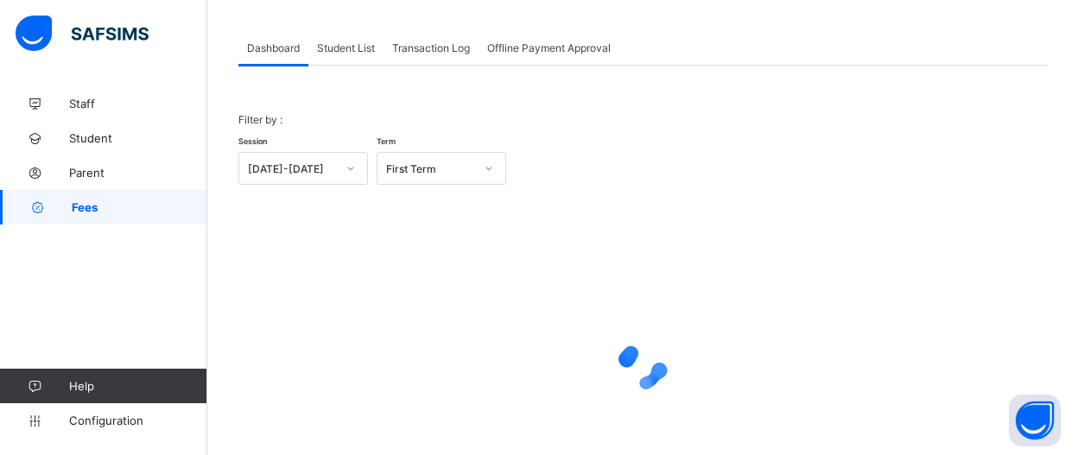
click at [339, 59] on div "Student List" at bounding box center [345, 47] width 75 height 35
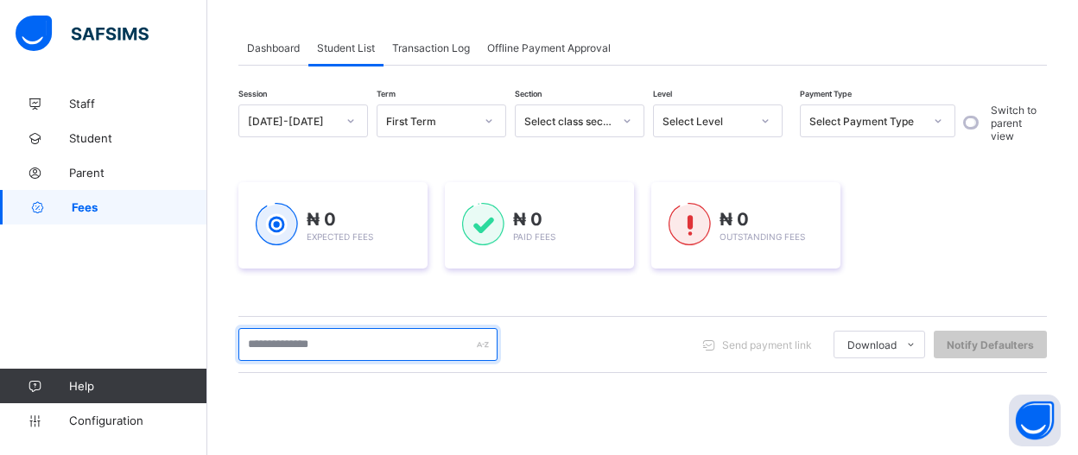
click at [432, 348] on input "text" at bounding box center [367, 344] width 259 height 33
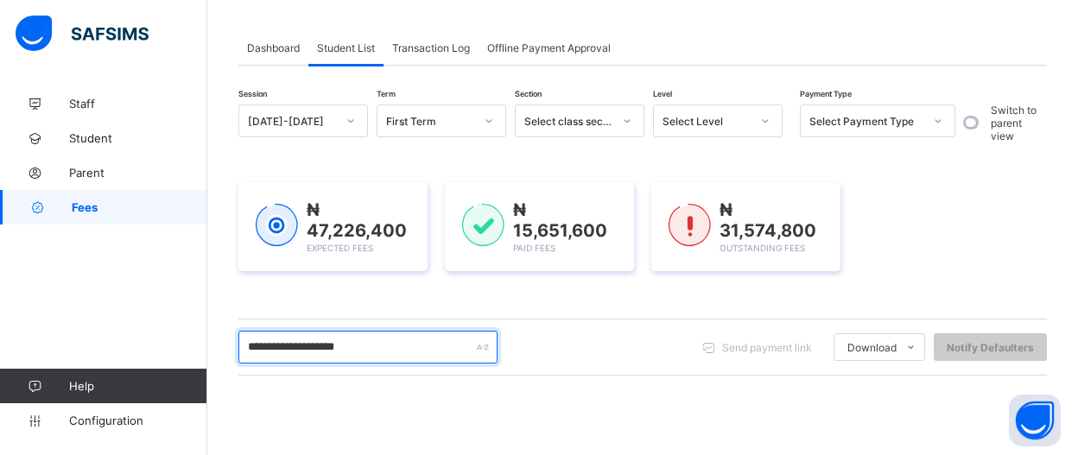
click at [370, 349] on input "**********" at bounding box center [367, 347] width 259 height 33
click at [431, 342] on input "**********" at bounding box center [367, 347] width 259 height 33
click at [314, 338] on input "**********" at bounding box center [367, 347] width 259 height 33
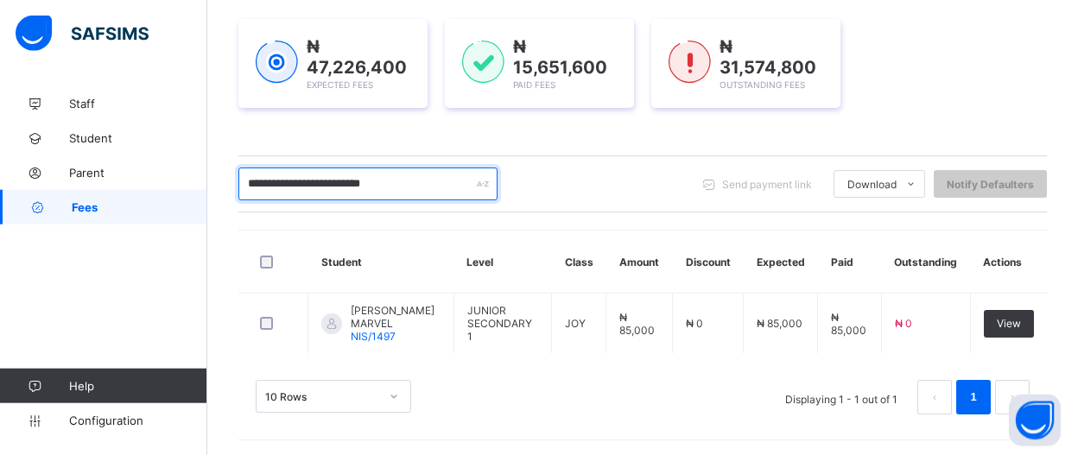
scroll to position [254, 0]
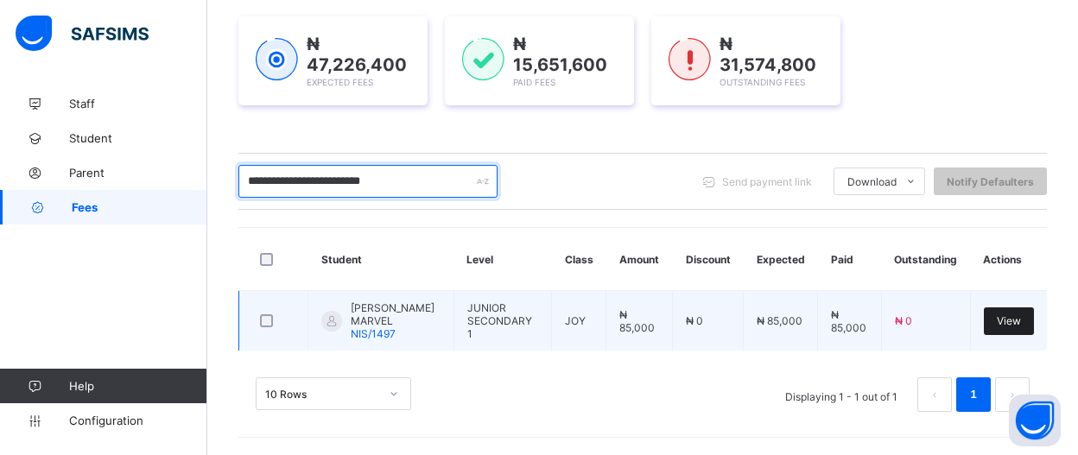
type input "**********"
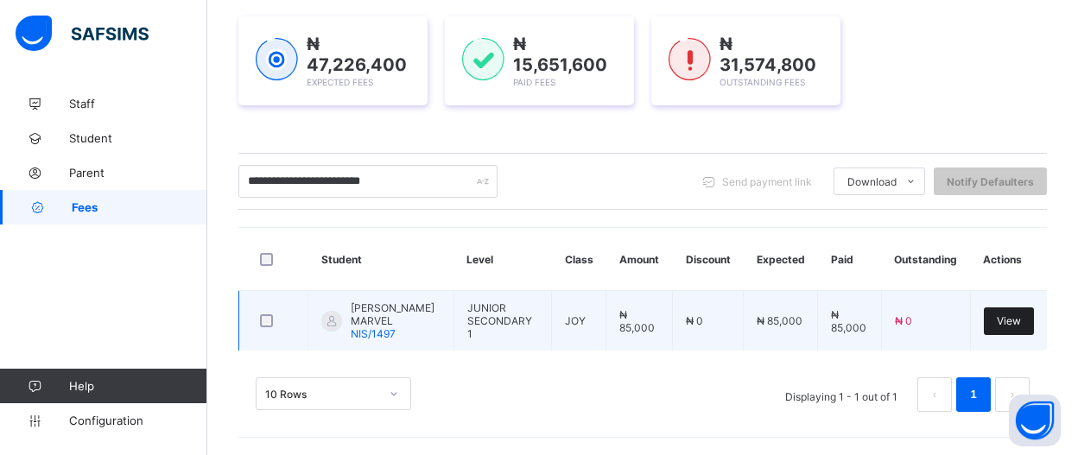
click at [1021, 321] on span "View" at bounding box center [1009, 320] width 24 height 13
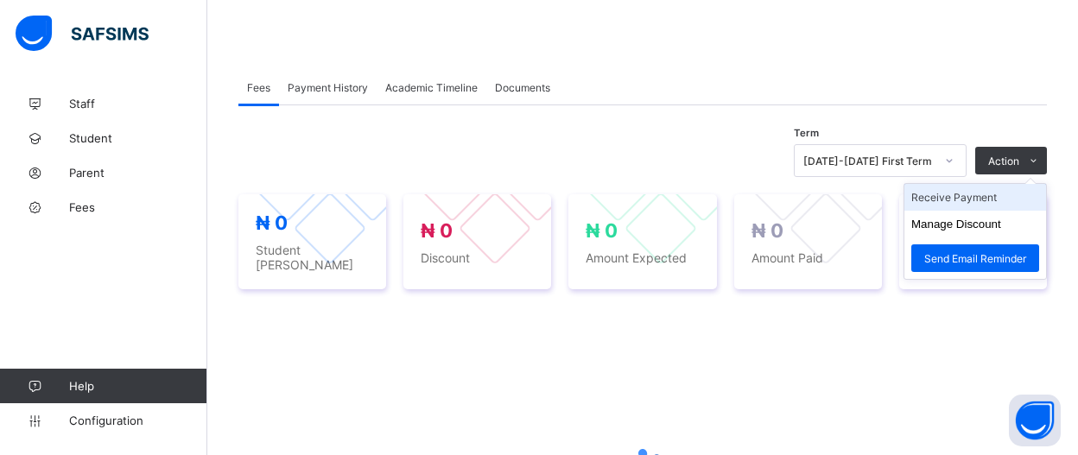
click at [1026, 205] on li "Receive Payment" at bounding box center [976, 197] width 142 height 27
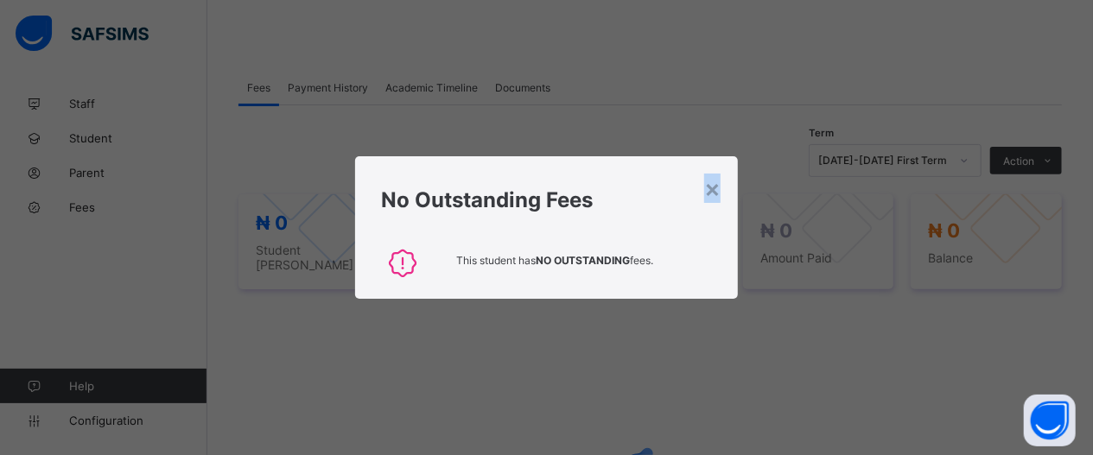
drag, startPoint x: 712, startPoint y: 197, endPoint x: 1006, endPoint y: 148, distance: 297.8
click at [733, 187] on div "× No Outstanding Fees This student has NO OUTSTANDING fees." at bounding box center [546, 227] width 383 height 143
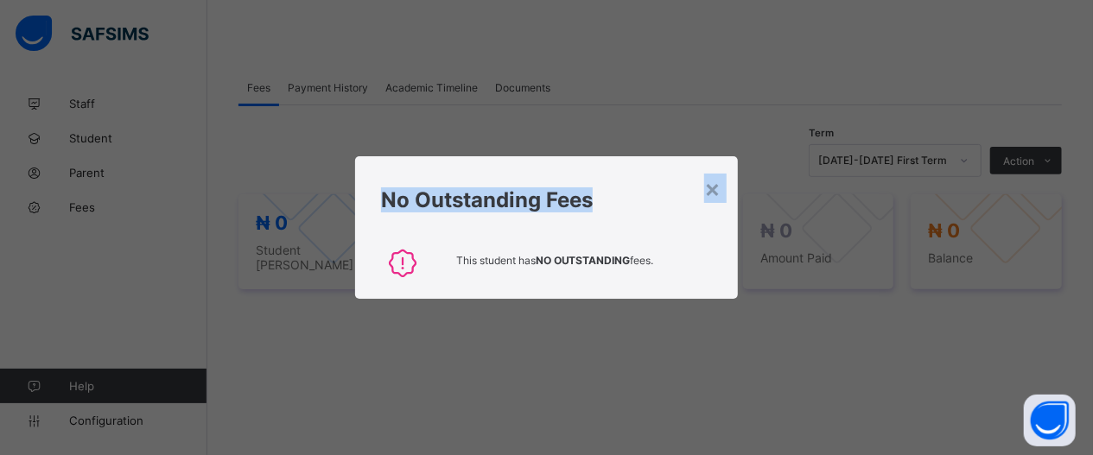
click at [676, 219] on div "No Outstanding Fees" at bounding box center [546, 195] width 383 height 79
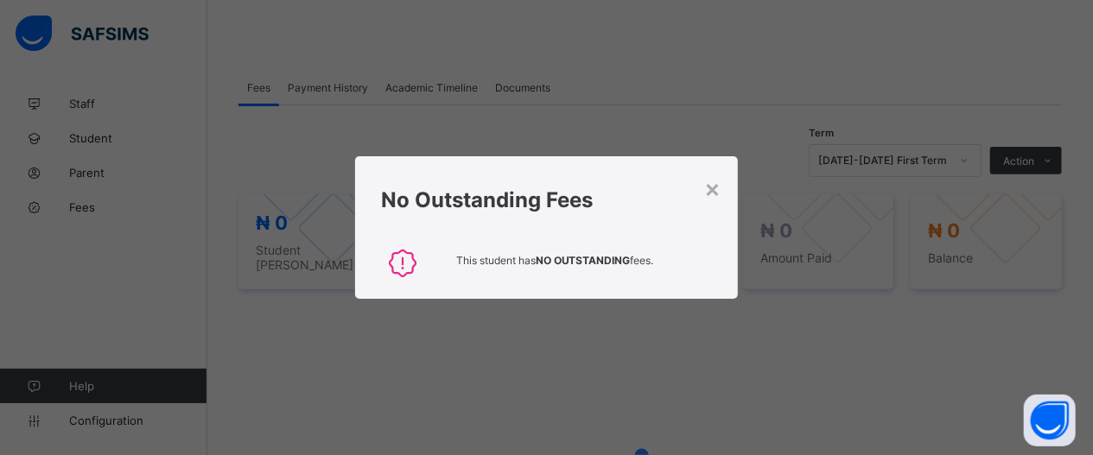
click at [726, 198] on div "No Outstanding Fees" at bounding box center [546, 195] width 383 height 79
click at [717, 187] on div "×" at bounding box center [712, 188] width 16 height 29
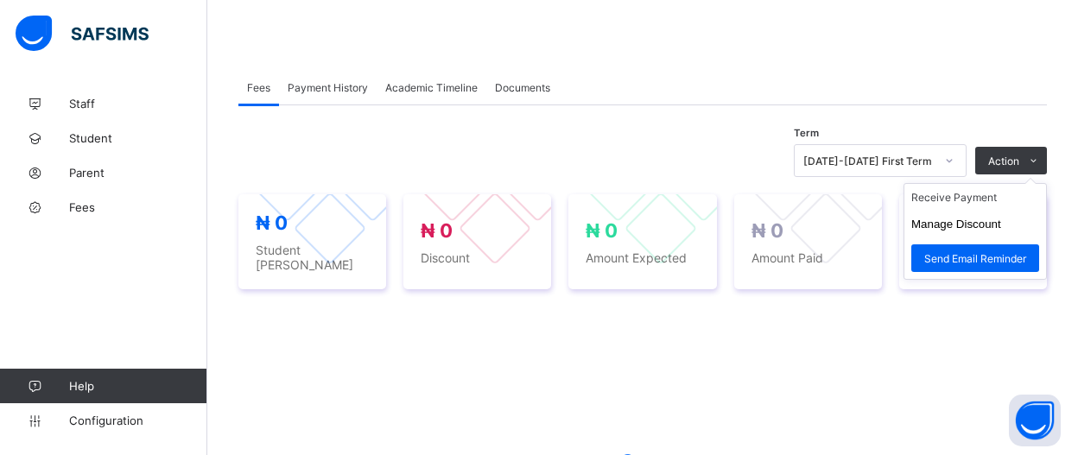
click at [1047, 183] on ul "Receive Payment Manage Discount Send Email Reminder" at bounding box center [975, 231] width 143 height 97
click at [1007, 199] on li "Receive Payment" at bounding box center [976, 197] width 142 height 27
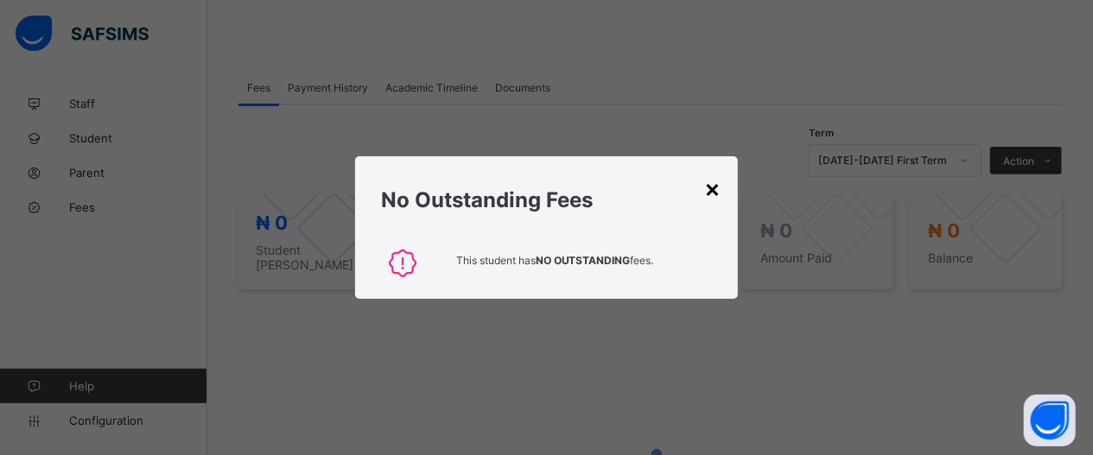
click at [716, 190] on div "×" at bounding box center [712, 188] width 16 height 29
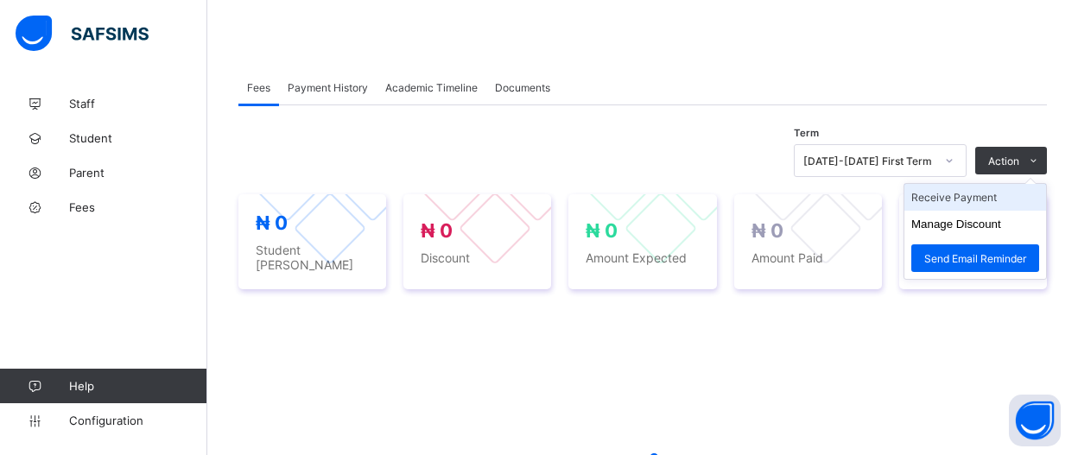
click at [1016, 191] on li "Receive Payment" at bounding box center [976, 197] width 142 height 27
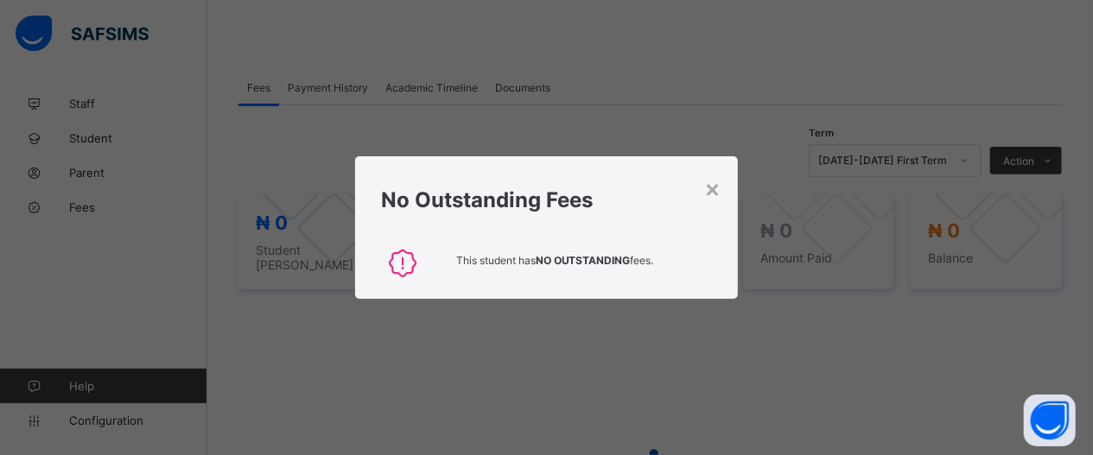
drag, startPoint x: 715, startPoint y: 194, endPoint x: 784, endPoint y: 189, distance: 69.3
click at [720, 194] on div "×" at bounding box center [712, 188] width 16 height 29
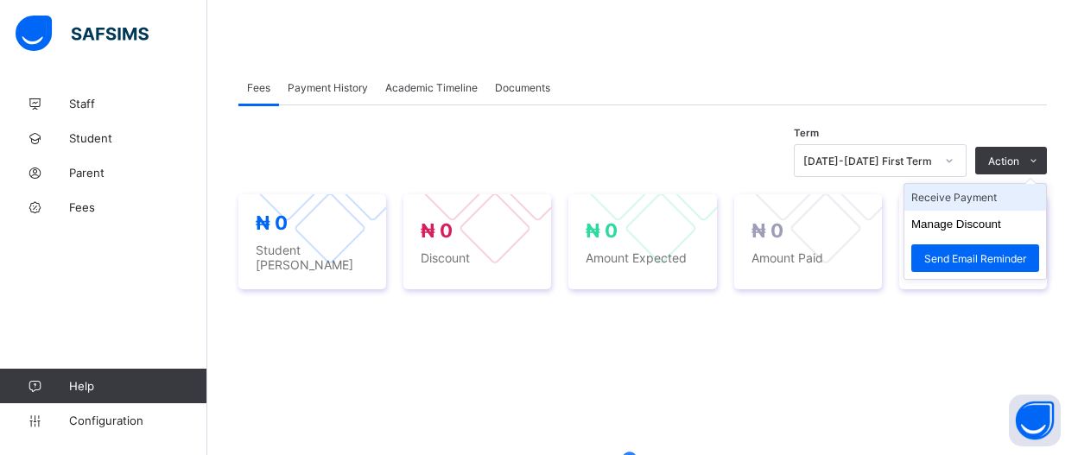
click at [1020, 191] on li "Receive Payment" at bounding box center [976, 197] width 142 height 27
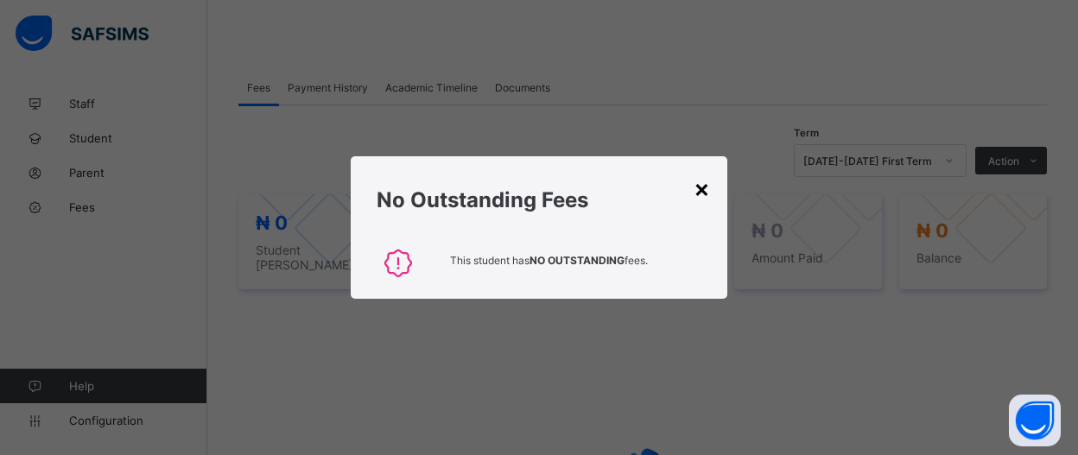
click at [710, 192] on div "×" at bounding box center [702, 188] width 16 height 29
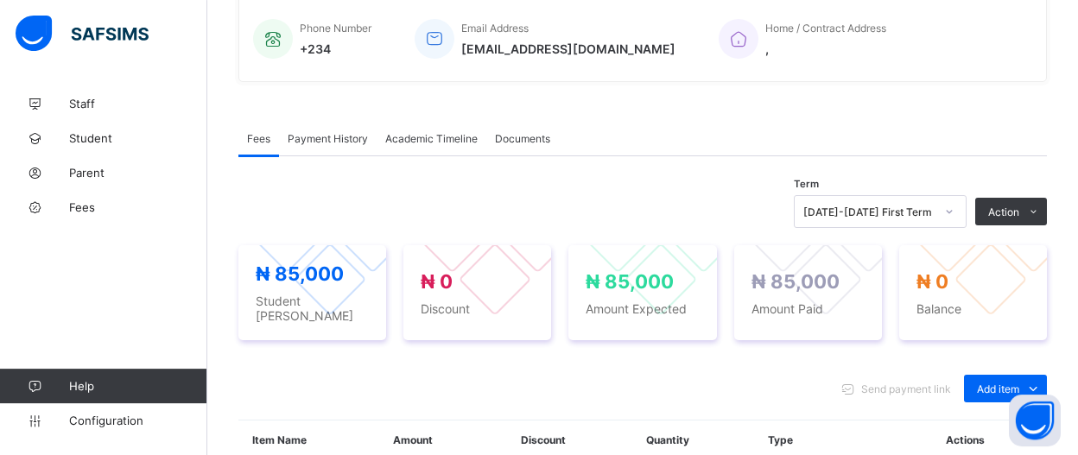
scroll to position [434, 0]
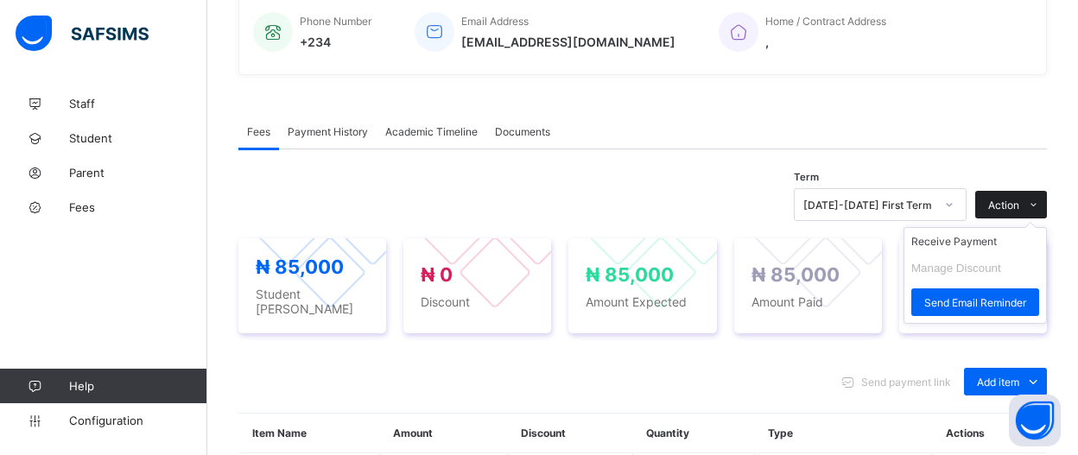
click at [1040, 203] on icon at bounding box center [1033, 205] width 13 height 11
click at [981, 243] on li "Receive Payment" at bounding box center [976, 241] width 142 height 27
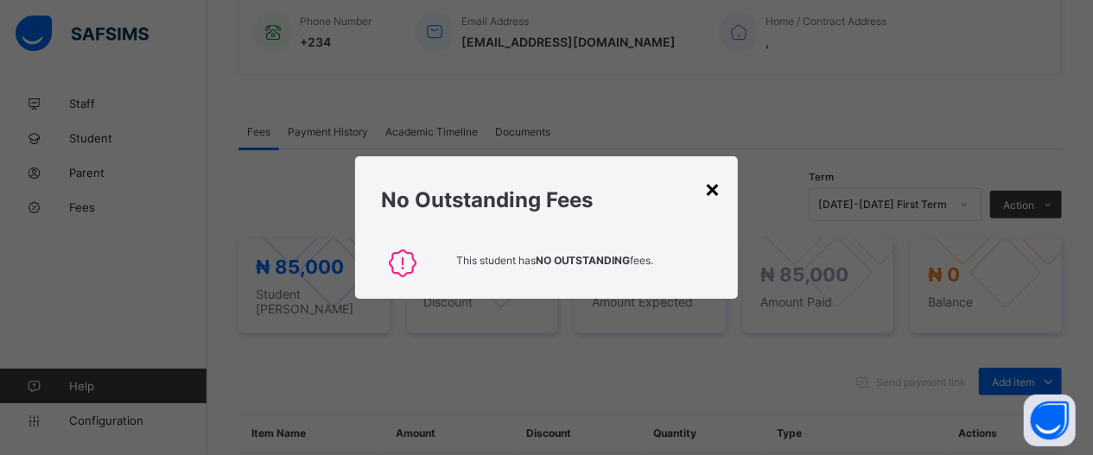
click at [721, 200] on div "×" at bounding box center [712, 188] width 16 height 29
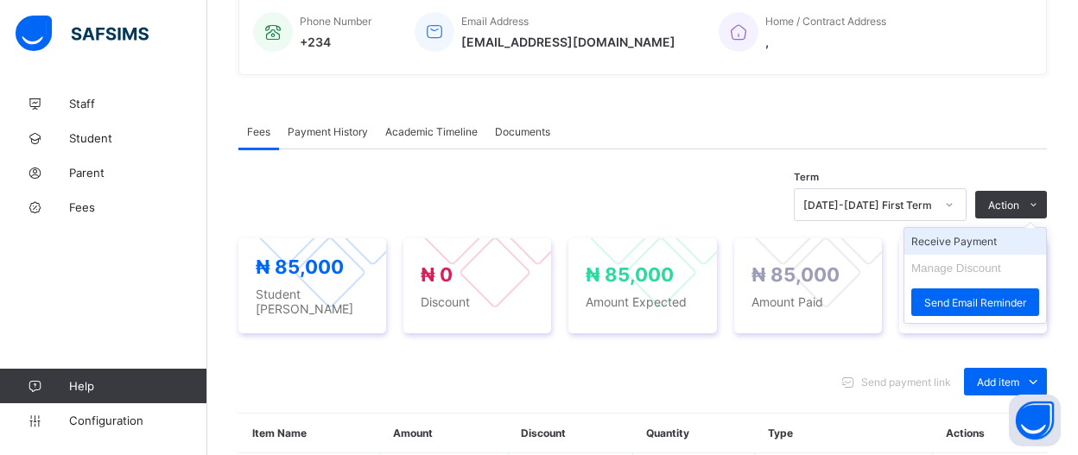
click at [1001, 238] on li "Receive Payment" at bounding box center [976, 241] width 142 height 27
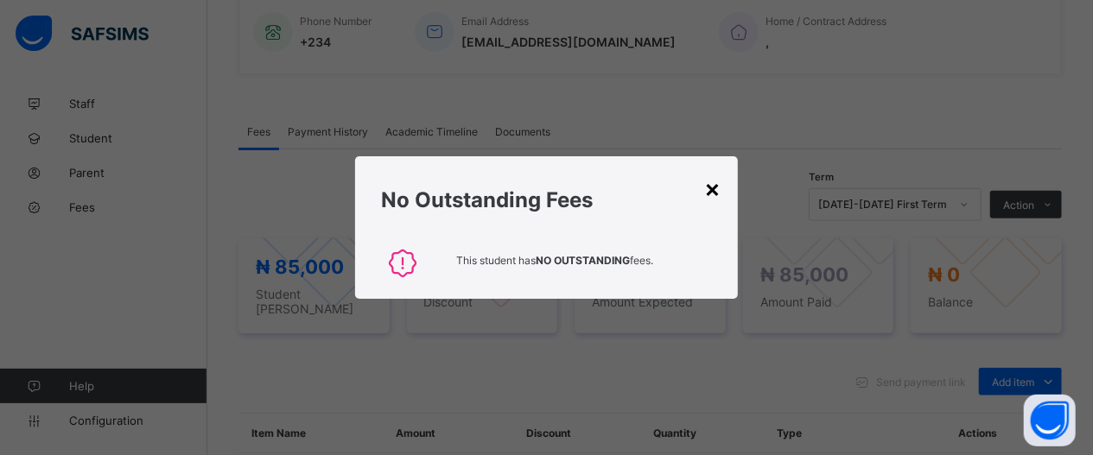
click at [716, 194] on div "×" at bounding box center [712, 188] width 16 height 29
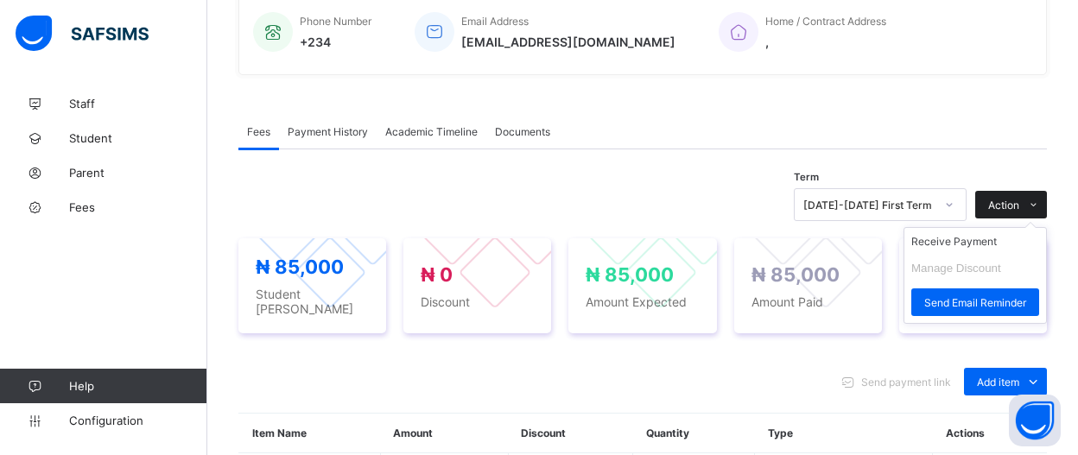
click at [1032, 193] on div "Action" at bounding box center [1011, 205] width 72 height 28
click at [1030, 194] on div "Action" at bounding box center [1011, 205] width 72 height 28
click at [1016, 232] on li "Receive Payment" at bounding box center [976, 241] width 142 height 27
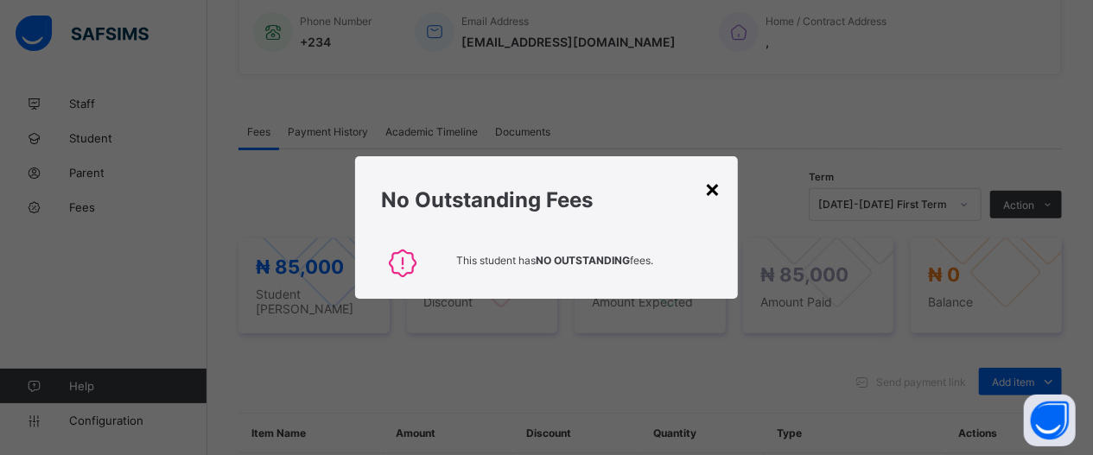
click at [710, 191] on div "×" at bounding box center [712, 188] width 16 height 29
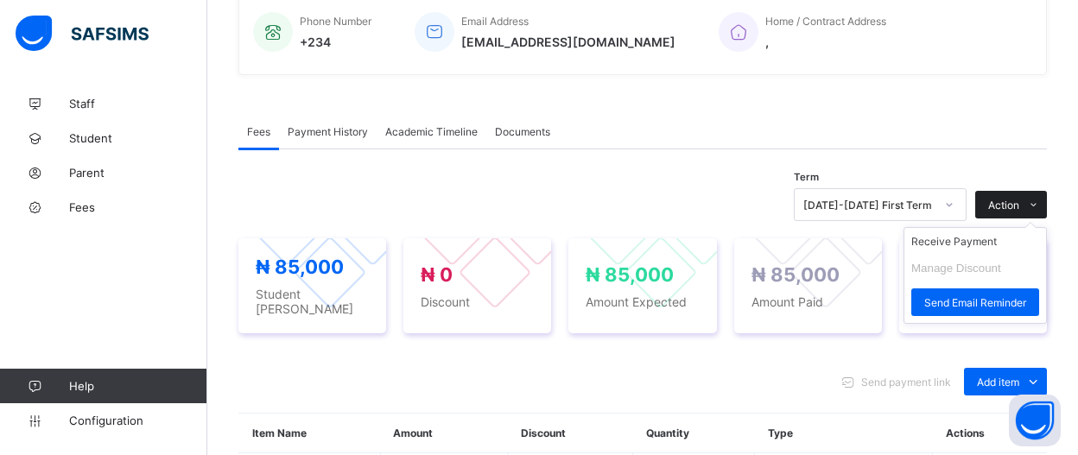
click at [1008, 204] on span "Action" at bounding box center [1003, 205] width 31 height 13
click at [996, 248] on li "Receive Payment" at bounding box center [976, 241] width 142 height 27
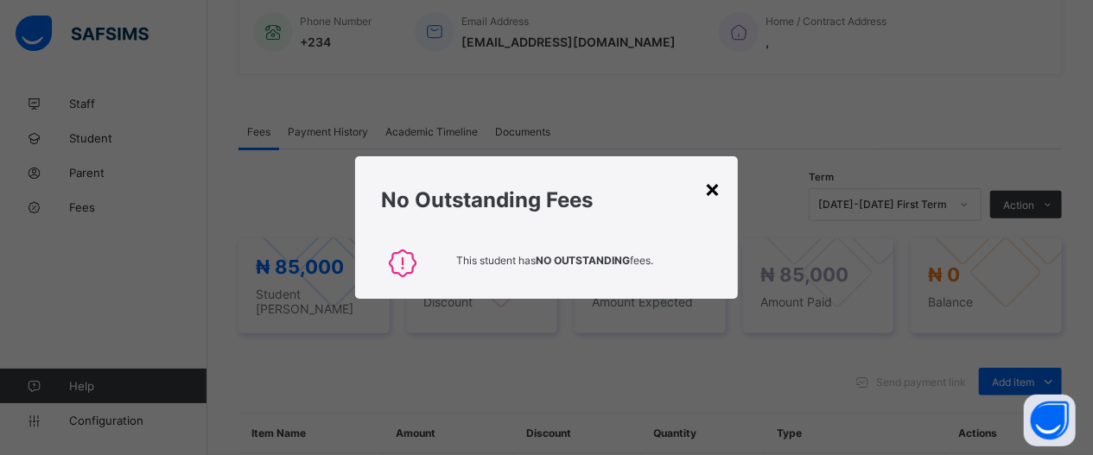
click at [712, 186] on div "×" at bounding box center [712, 188] width 16 height 29
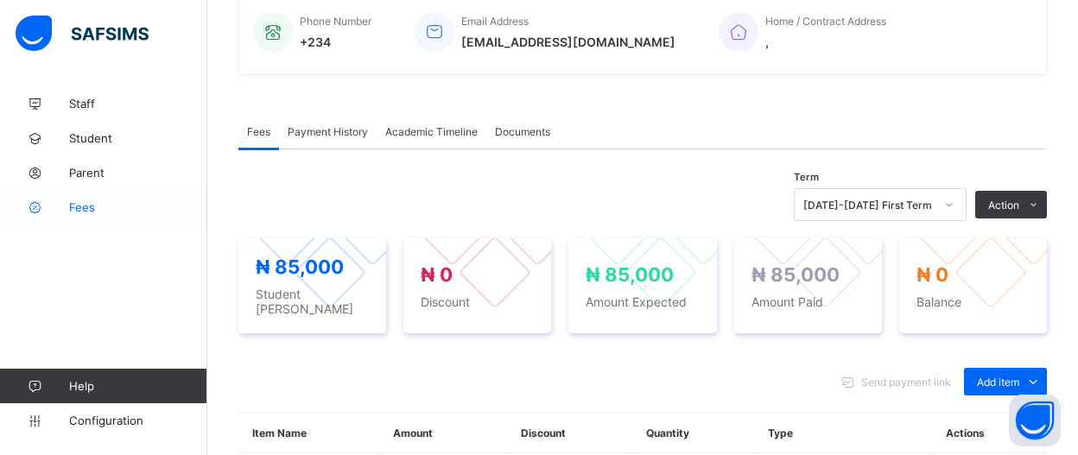
click at [65, 215] on link "Fees" at bounding box center [103, 207] width 207 height 35
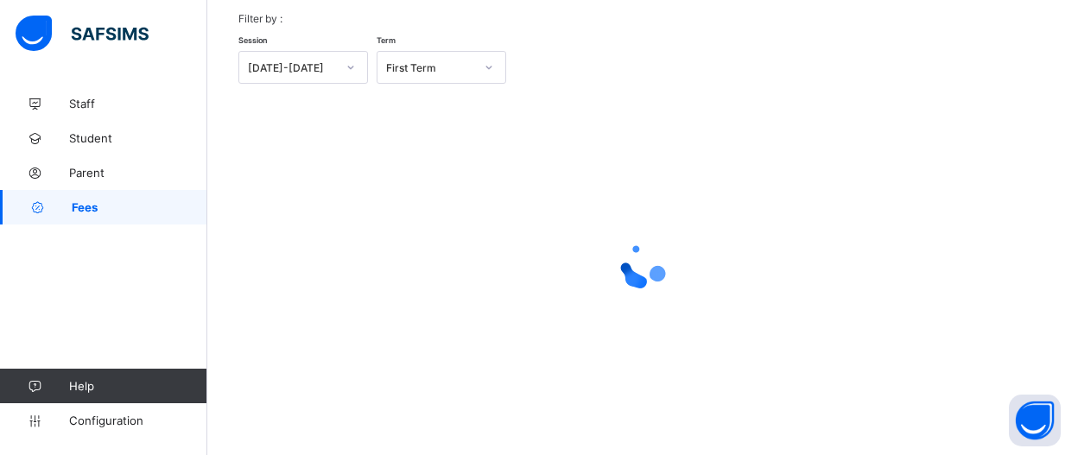
scroll to position [82, 0]
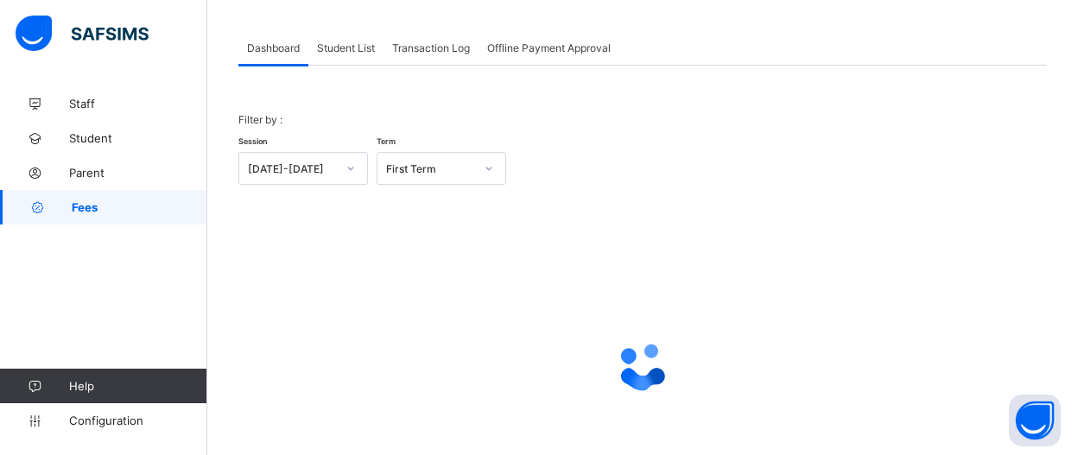
drag, startPoint x: 364, startPoint y: 52, endPoint x: 372, endPoint y: 98, distance: 47.4
click at [366, 61] on div "Student List" at bounding box center [345, 47] width 75 height 35
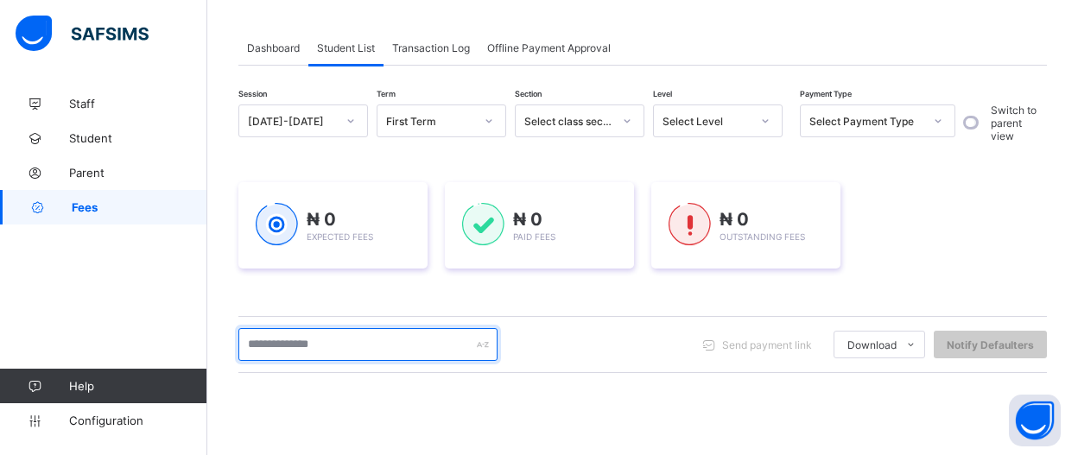
click at [440, 353] on input "text" at bounding box center [367, 344] width 259 height 33
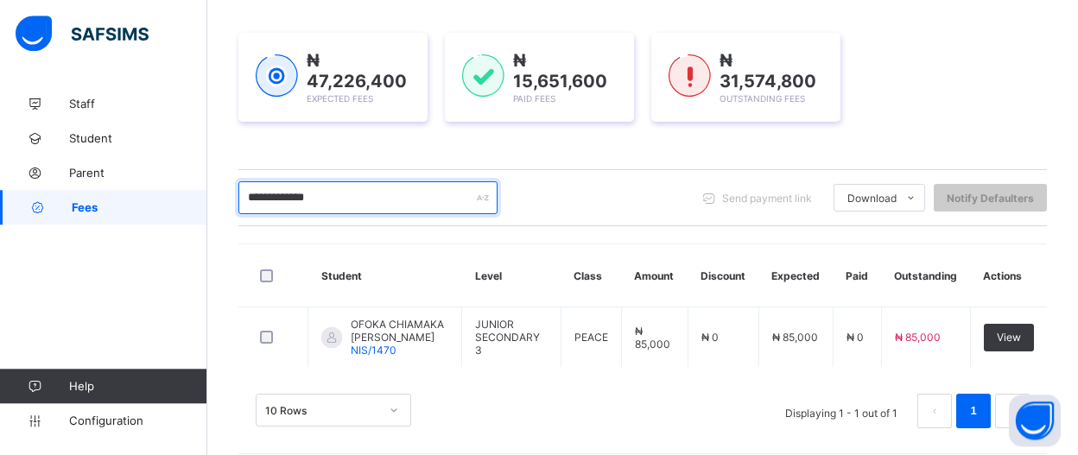
scroll to position [242, 0]
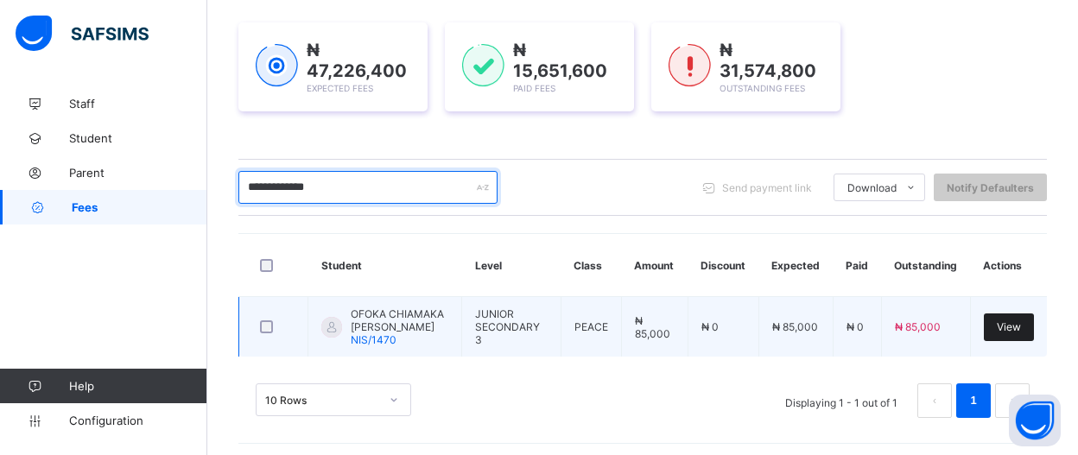
type input "**********"
click at [1021, 324] on span "View" at bounding box center [1009, 327] width 24 height 13
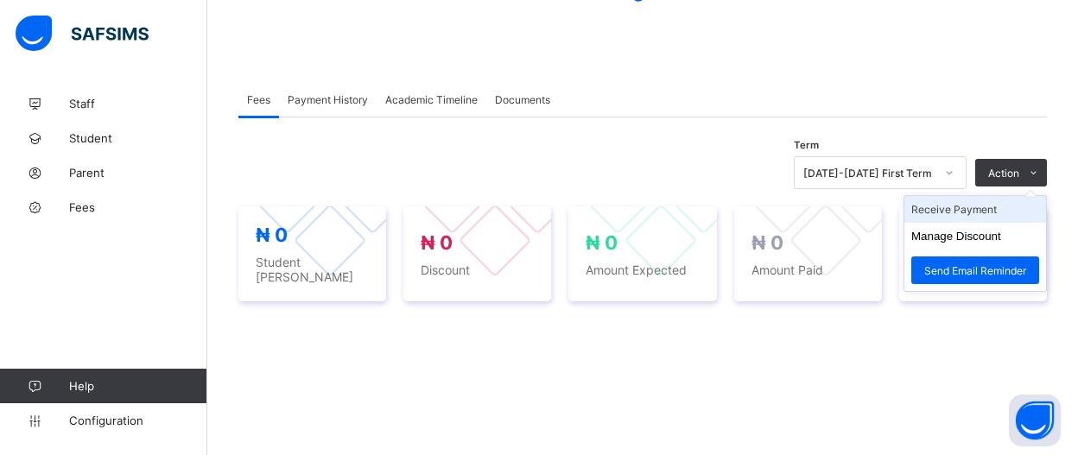
click at [1014, 203] on li "Receive Payment" at bounding box center [976, 209] width 142 height 27
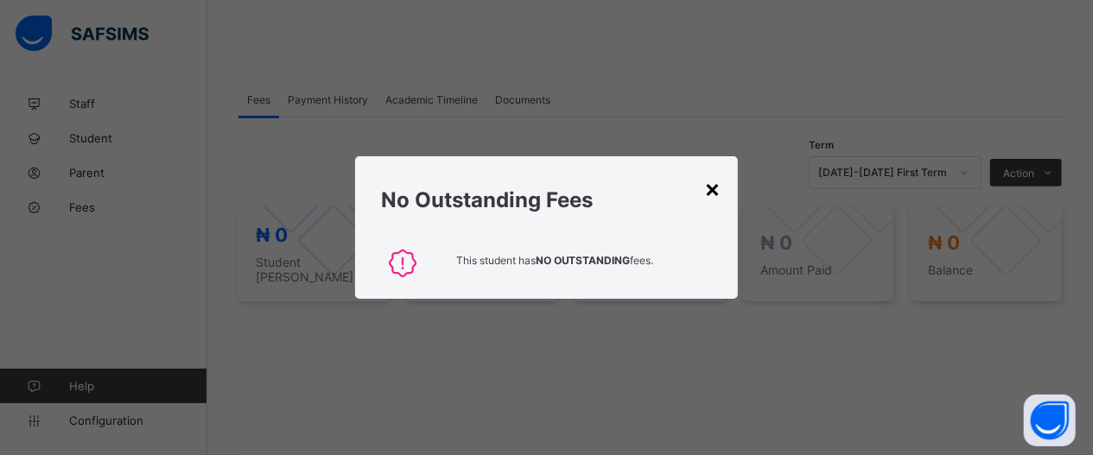
click at [712, 183] on div "×" at bounding box center [712, 188] width 16 height 29
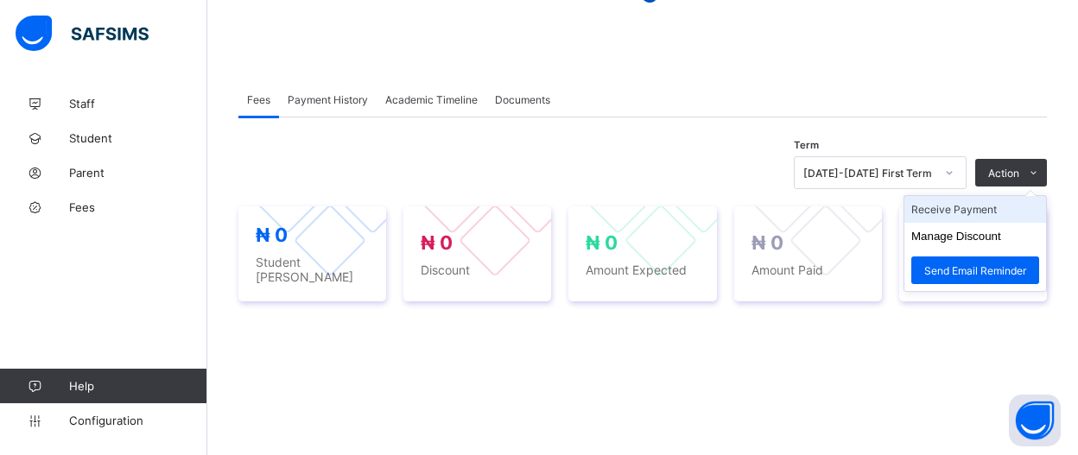
click at [1020, 206] on li "Receive Payment" at bounding box center [976, 209] width 142 height 27
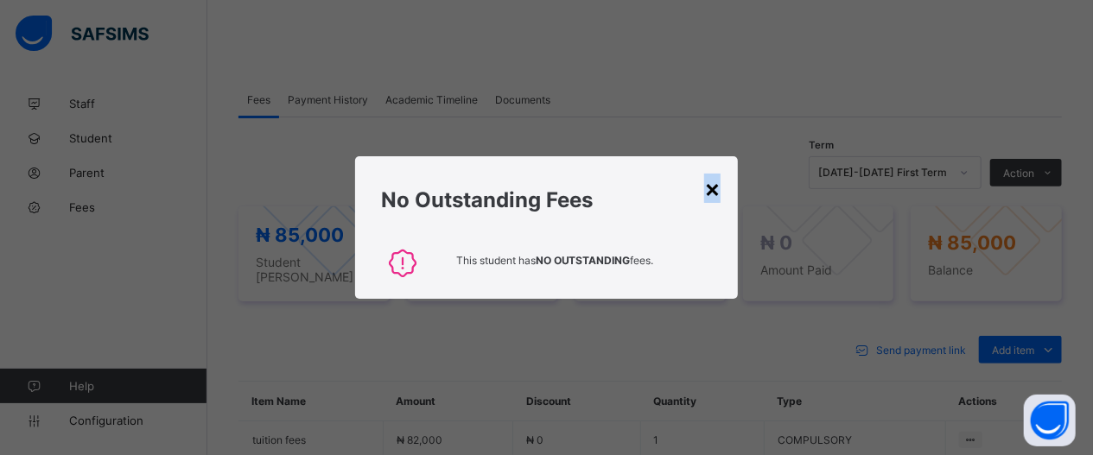
click at [720, 191] on div "×" at bounding box center [712, 188] width 16 height 29
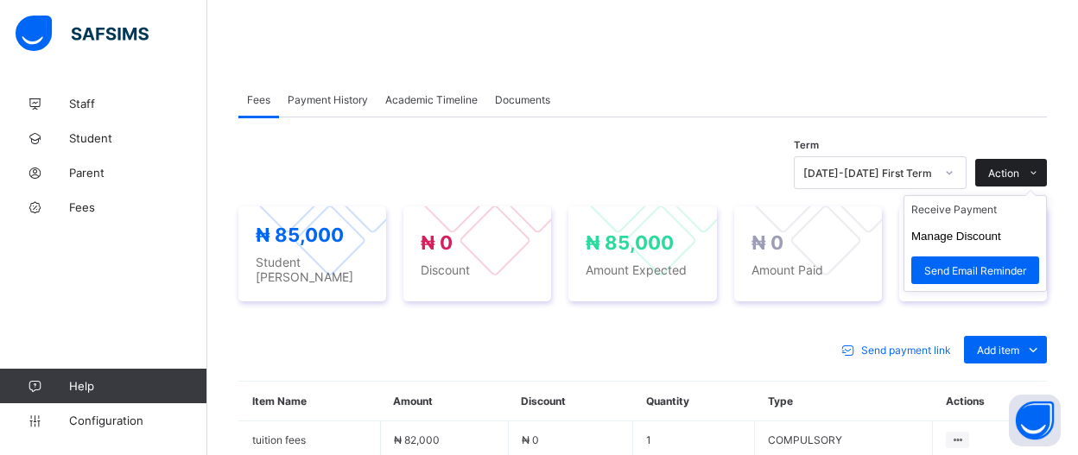
click at [1019, 174] on span "Action" at bounding box center [1003, 173] width 31 height 13
click at [1015, 200] on ul "Receive Payment Manage Discount Send Email Reminder" at bounding box center [975, 243] width 143 height 97
click at [1010, 208] on li "Receive Payment" at bounding box center [976, 209] width 142 height 27
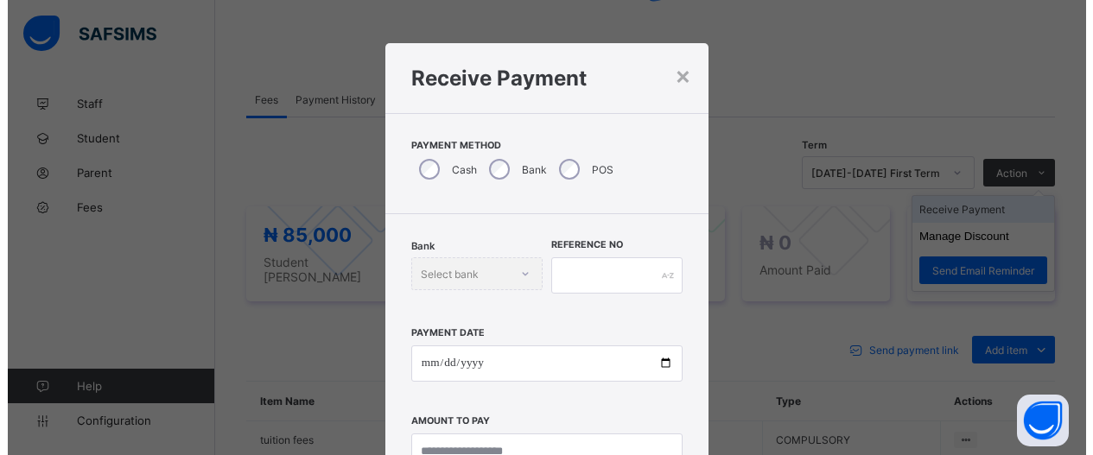
scroll to position [55, 0]
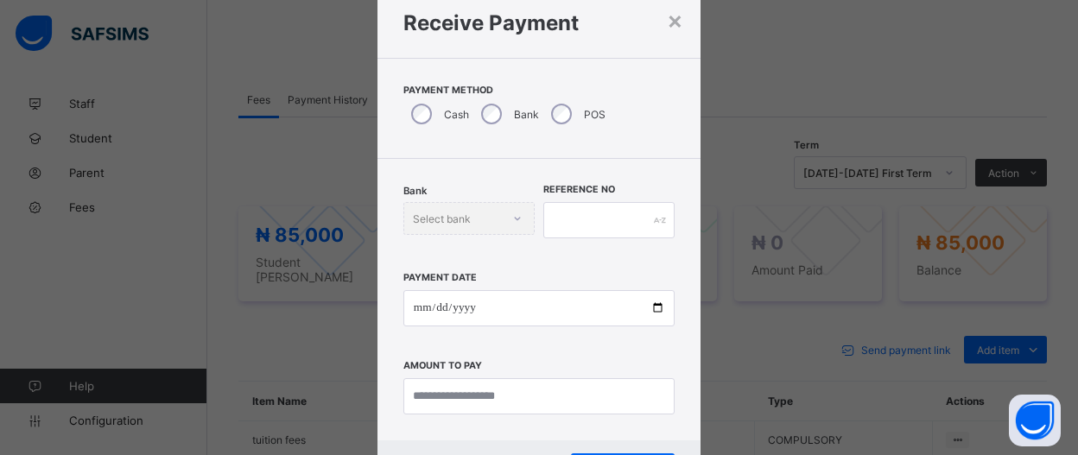
click at [490, 125] on div "Bank" at bounding box center [508, 114] width 70 height 36
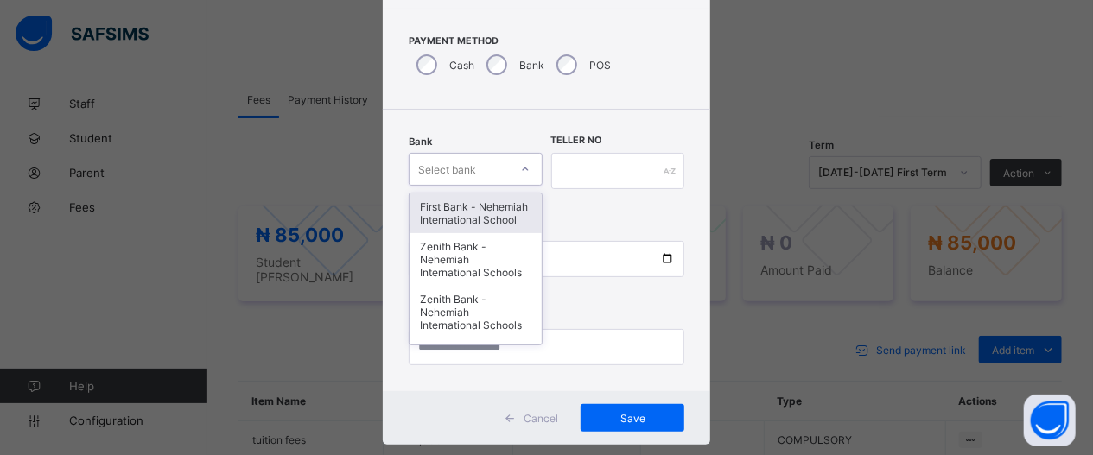
click at [511, 186] on div "option First Bank - Nehemiah International School focused, 1 of 17. 17 results …" at bounding box center [476, 169] width 134 height 33
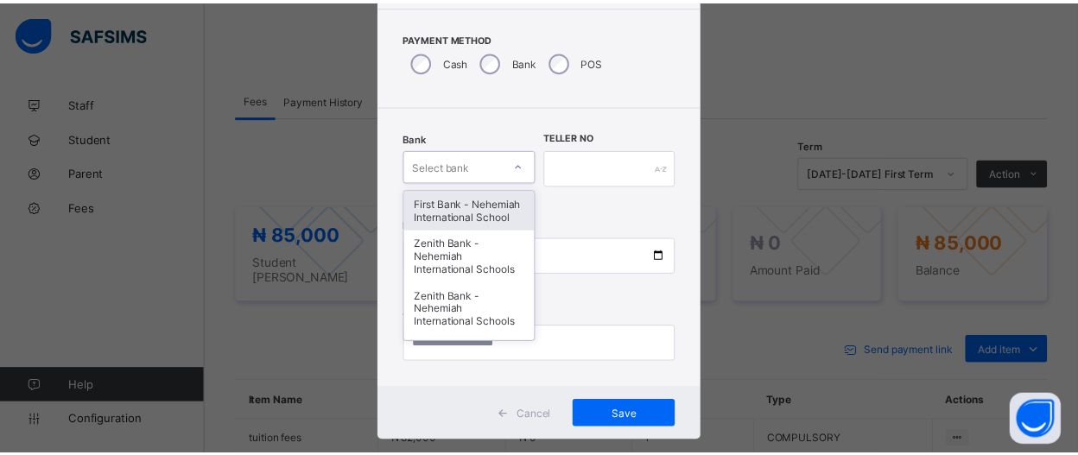
scroll to position [109, 0]
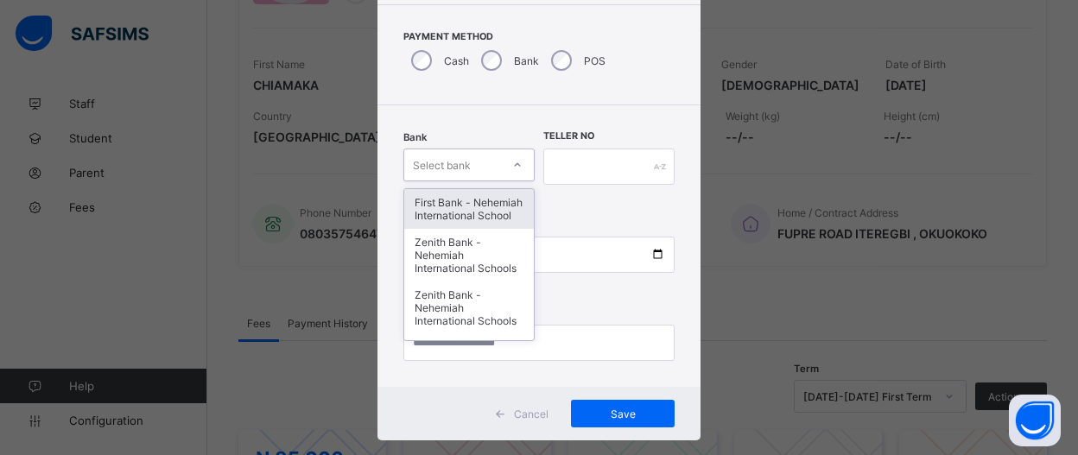
click at [466, 201] on div "First Bank - Nehemiah International School" at bounding box center [469, 209] width 130 height 40
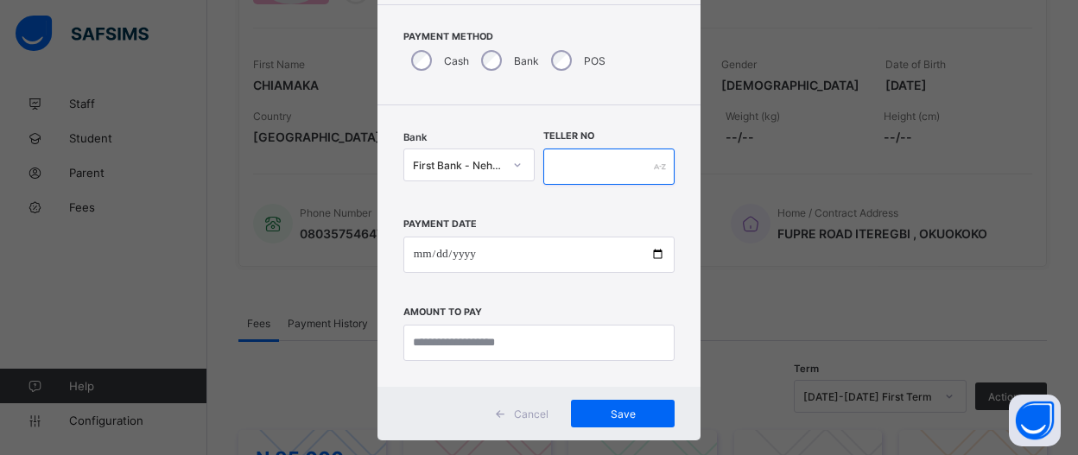
click at [614, 168] on input "text" at bounding box center [608, 167] width 131 height 36
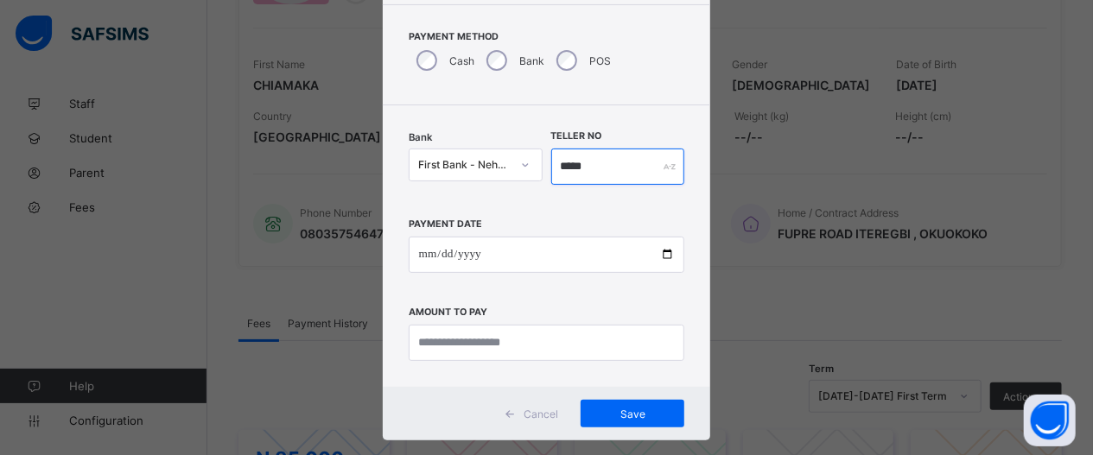
type input "*****"
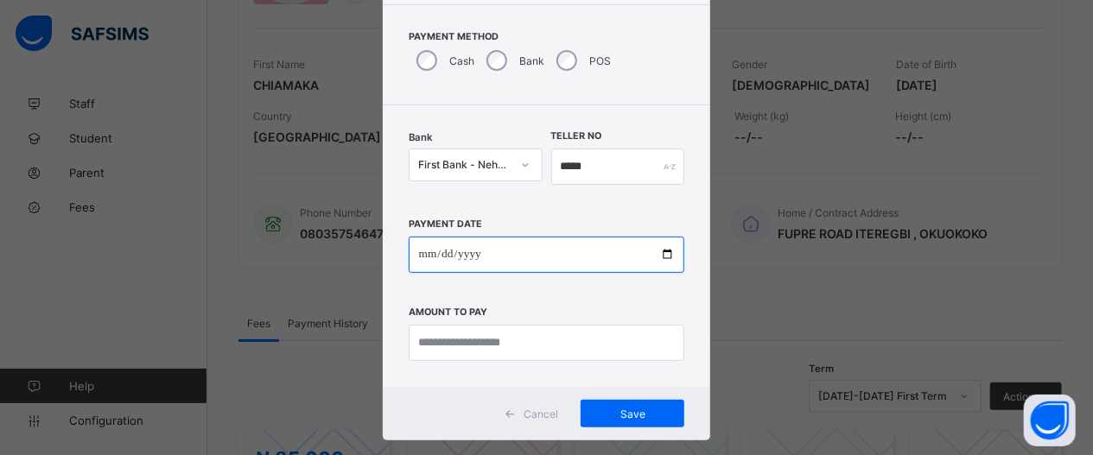
click at [659, 265] on input "date" at bounding box center [547, 255] width 276 height 36
click at [653, 257] on input "date" at bounding box center [547, 255] width 276 height 36
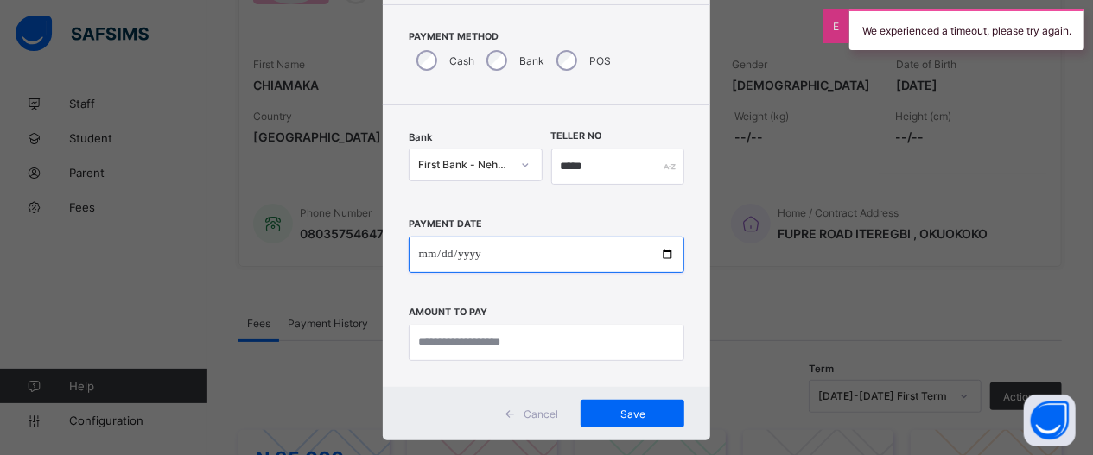
type input "**********"
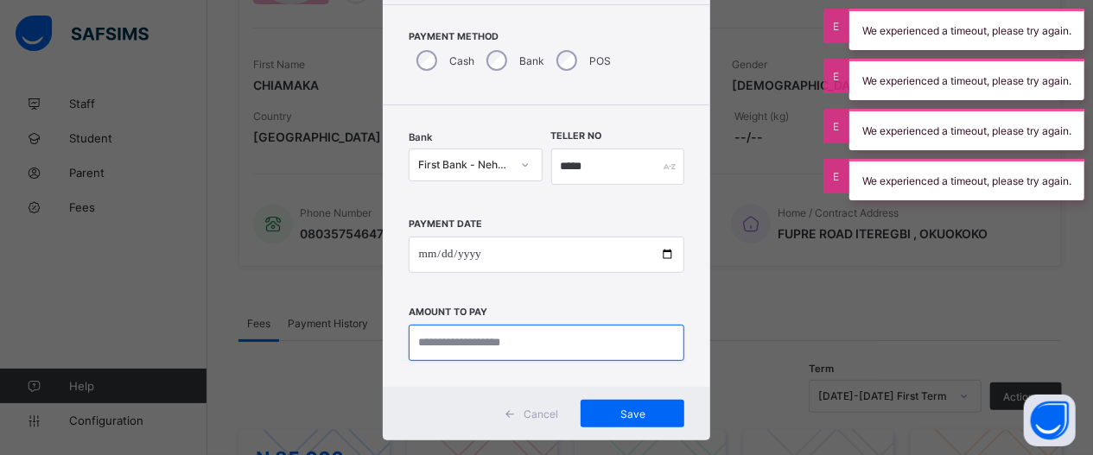
click at [594, 346] on input "currency" at bounding box center [547, 343] width 276 height 36
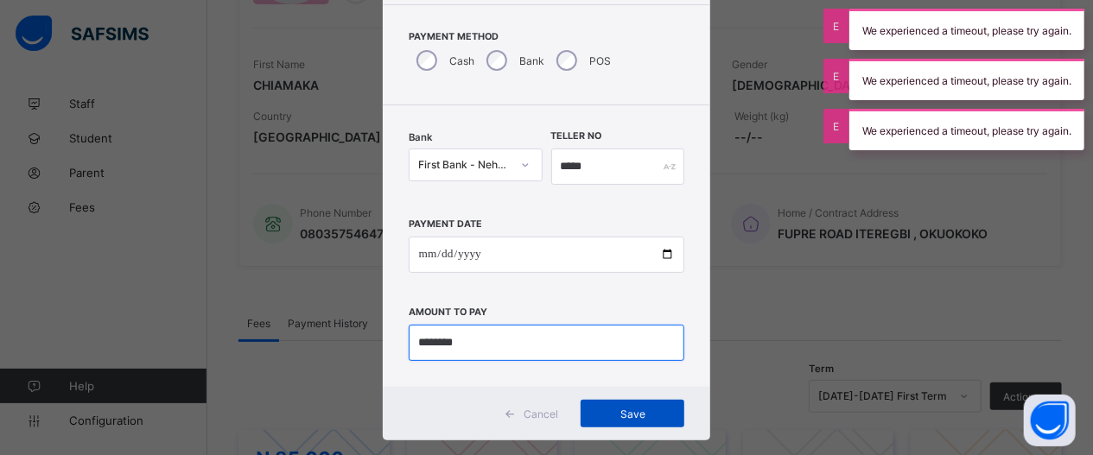
type input "********"
click at [642, 412] on span "Save" at bounding box center [633, 414] width 78 height 13
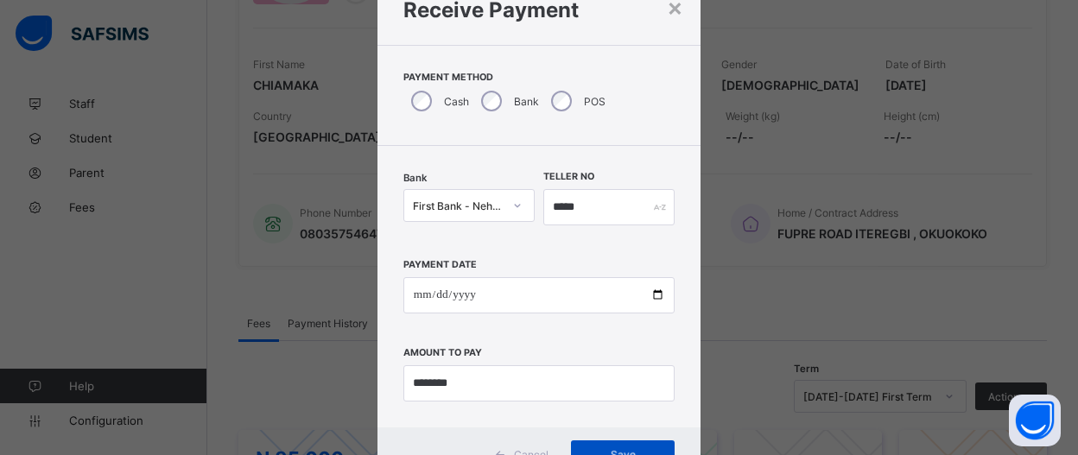
scroll to position [69, 0]
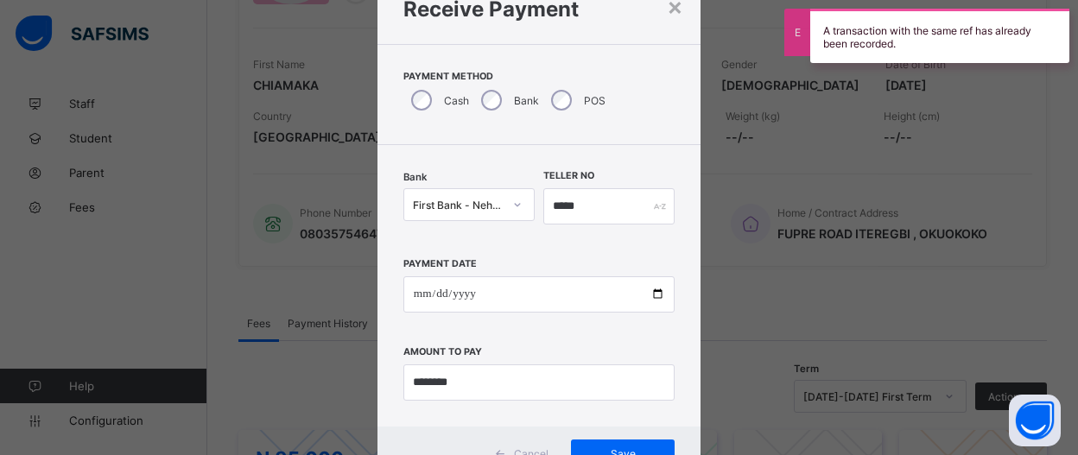
click at [913, 48] on div "A transaction with the same ref has already been recorded." at bounding box center [939, 36] width 259 height 54
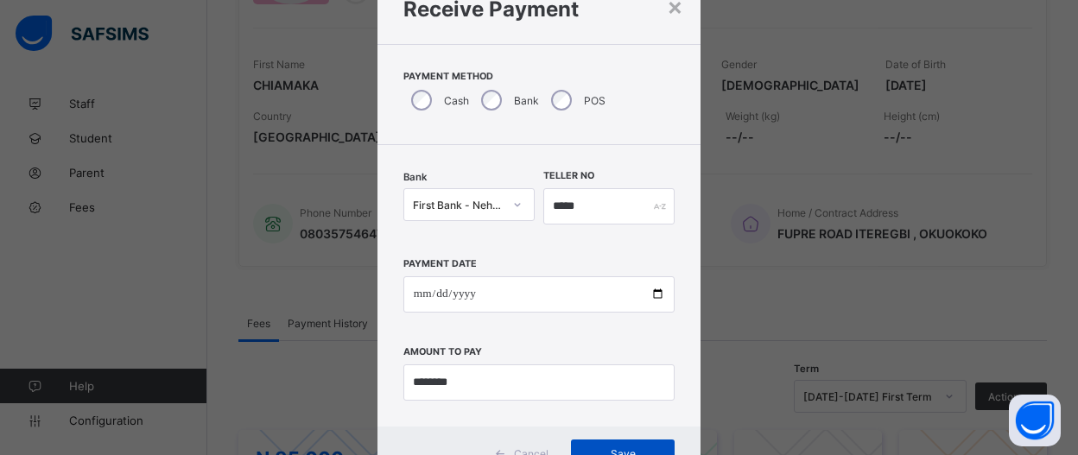
click at [657, 450] on div "Save" at bounding box center [623, 454] width 104 height 28
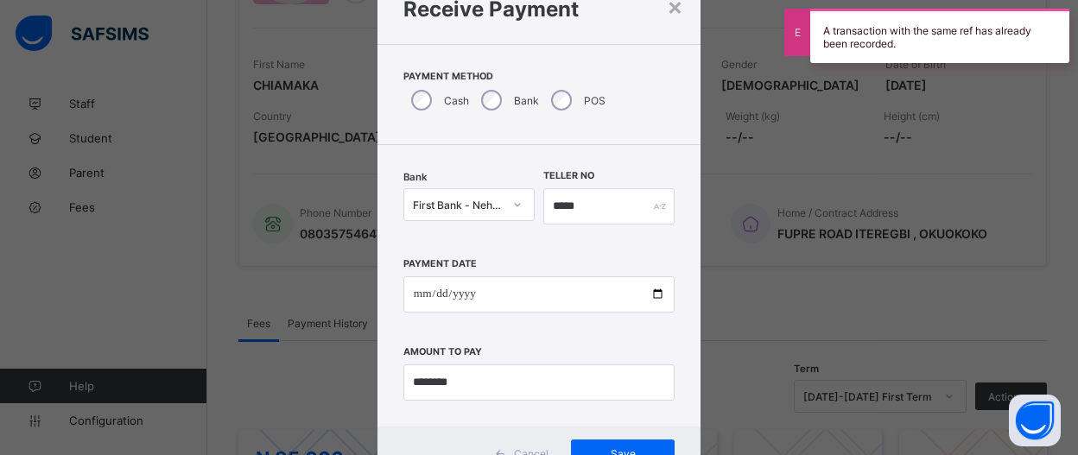
click at [1044, 54] on div "A transaction with the same ref has already been recorded." at bounding box center [939, 36] width 259 height 54
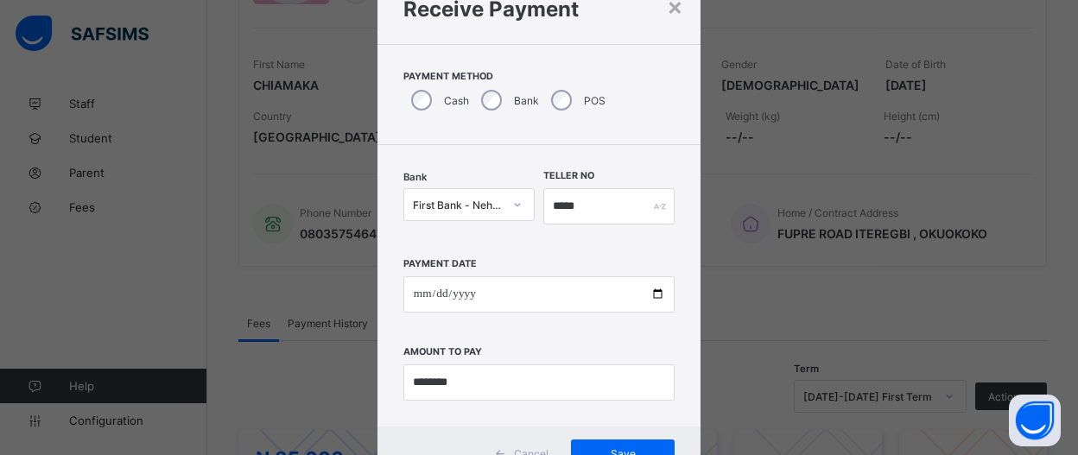
click at [1044, 54] on div "**********" at bounding box center [539, 227] width 1078 height 455
click at [667, 10] on div "×" at bounding box center [675, 5] width 16 height 29
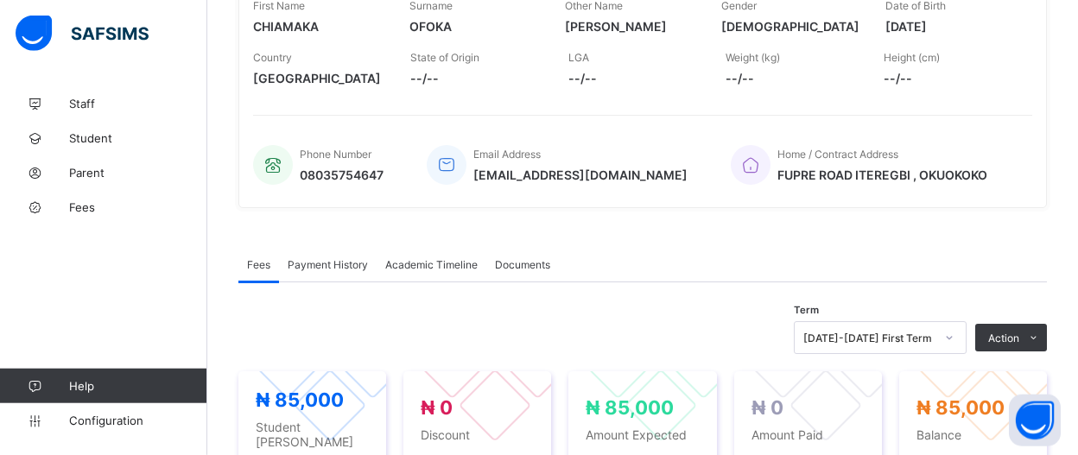
scroll to position [302, 0]
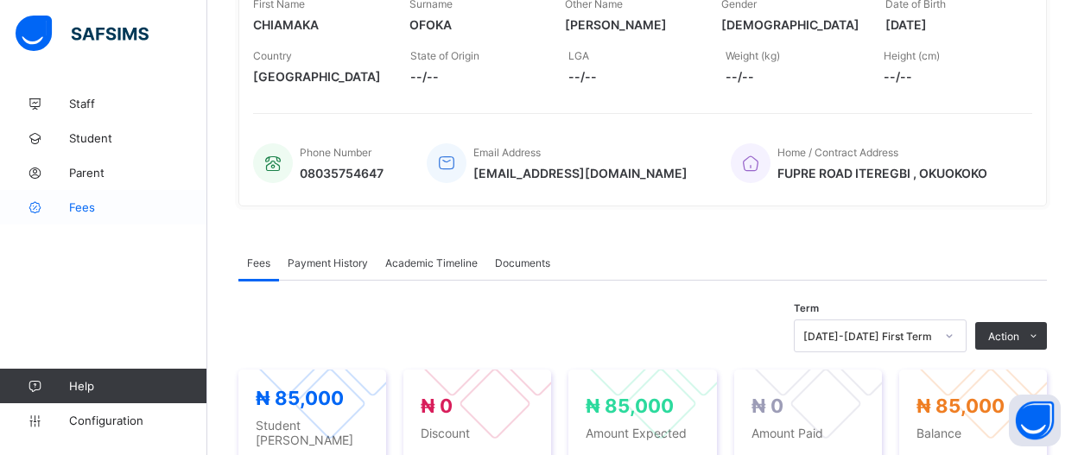
click at [95, 215] on link "Fees" at bounding box center [103, 207] width 207 height 35
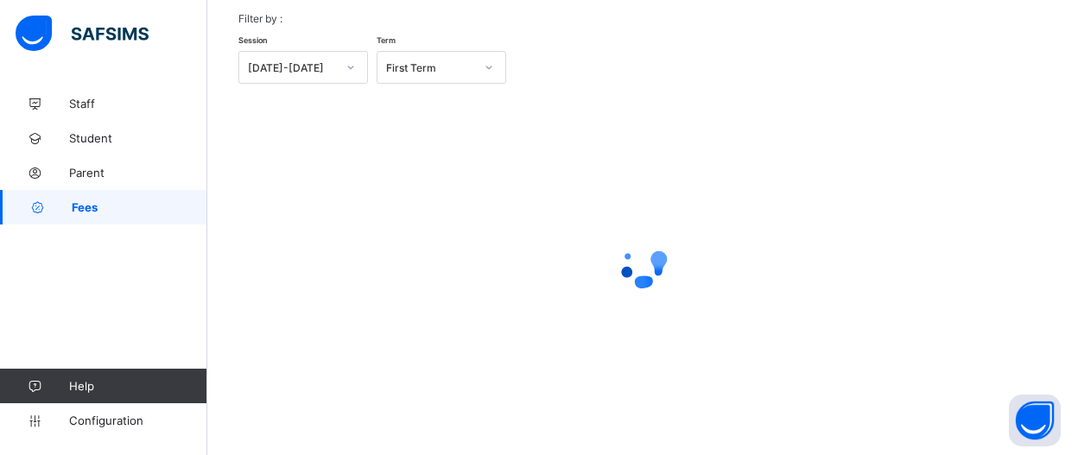
scroll to position [82, 0]
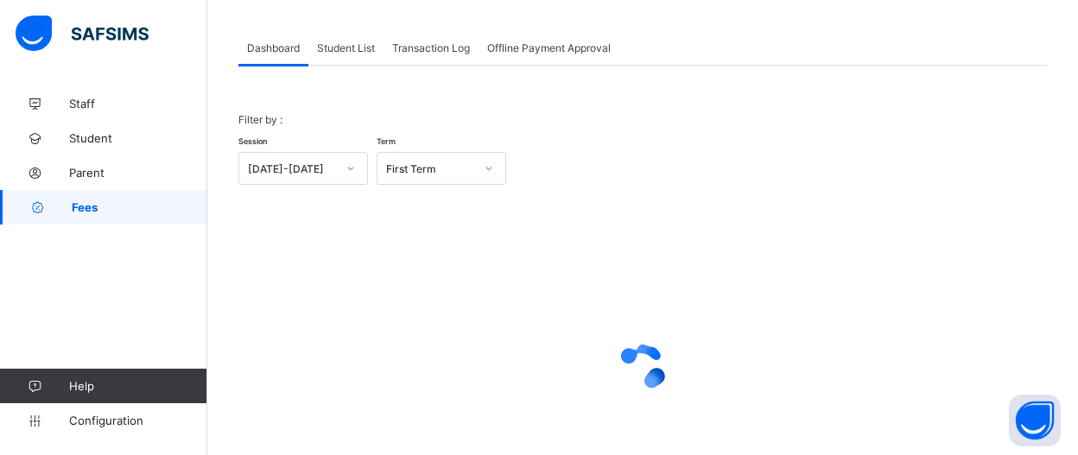
click at [350, 49] on span "Student List" at bounding box center [346, 47] width 58 height 13
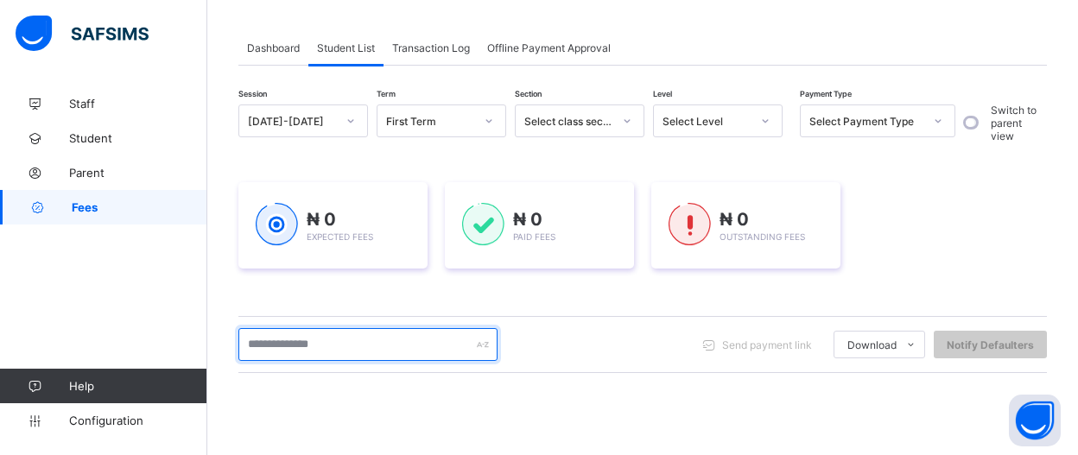
click at [413, 346] on input "text" at bounding box center [367, 344] width 259 height 33
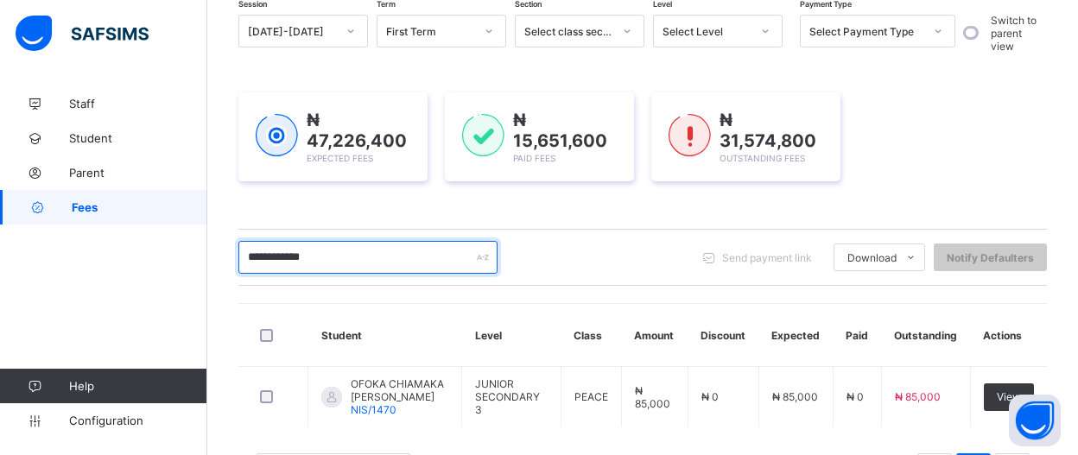
type input "**********"
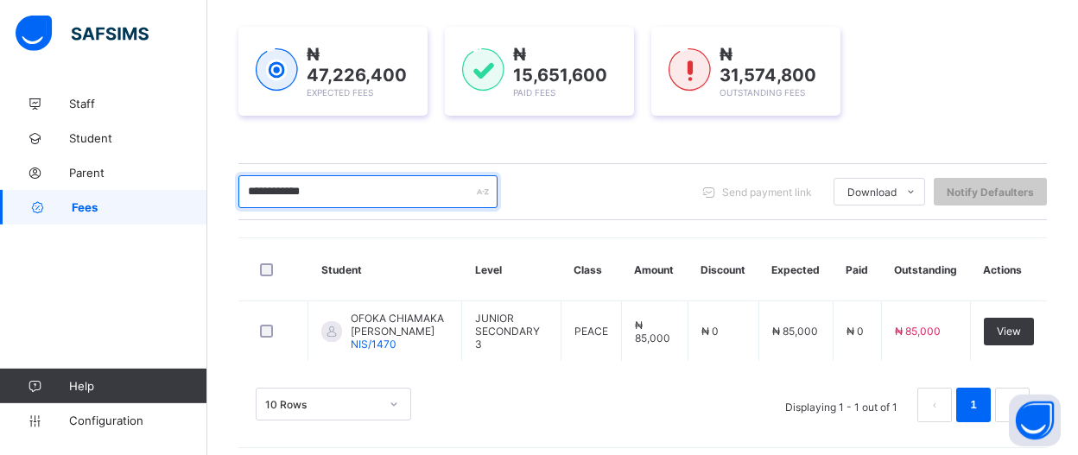
scroll to position [242, 0]
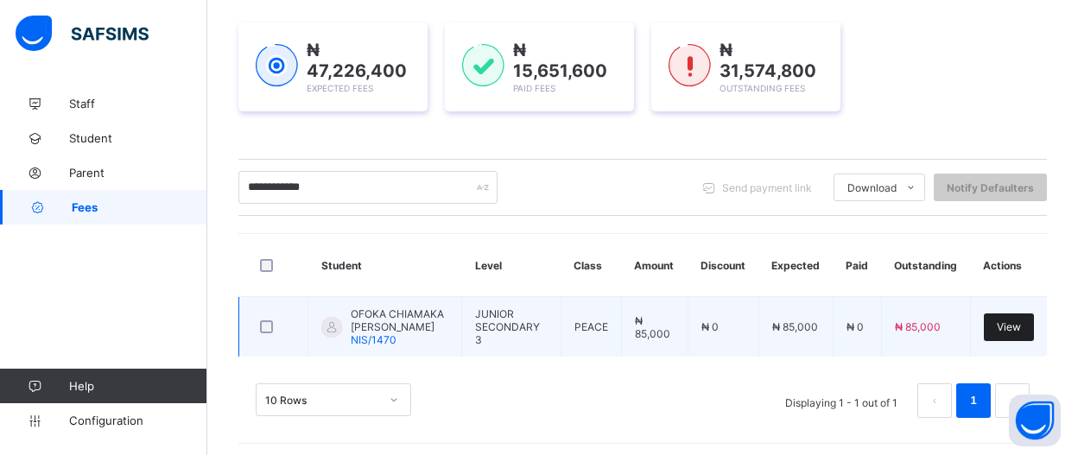
click at [1021, 321] on span "View" at bounding box center [1009, 327] width 24 height 13
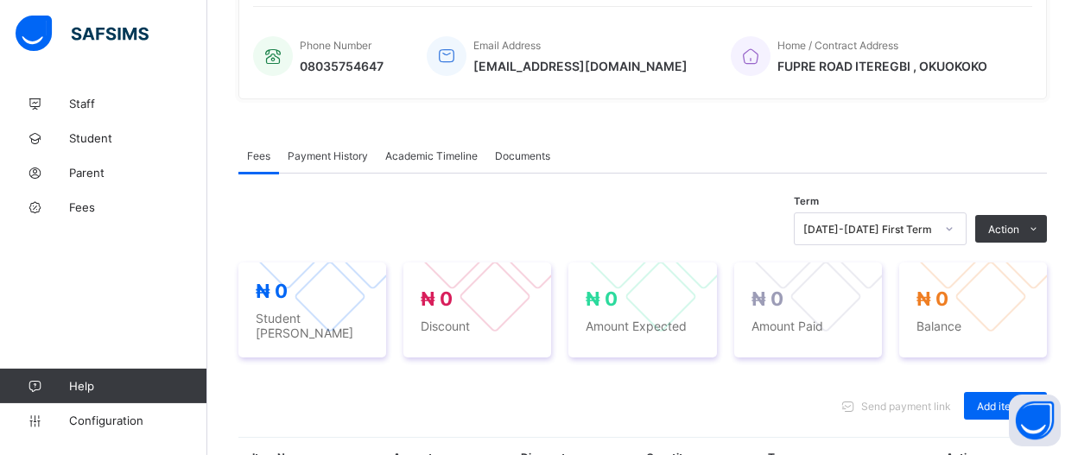
scroll to position [422, 0]
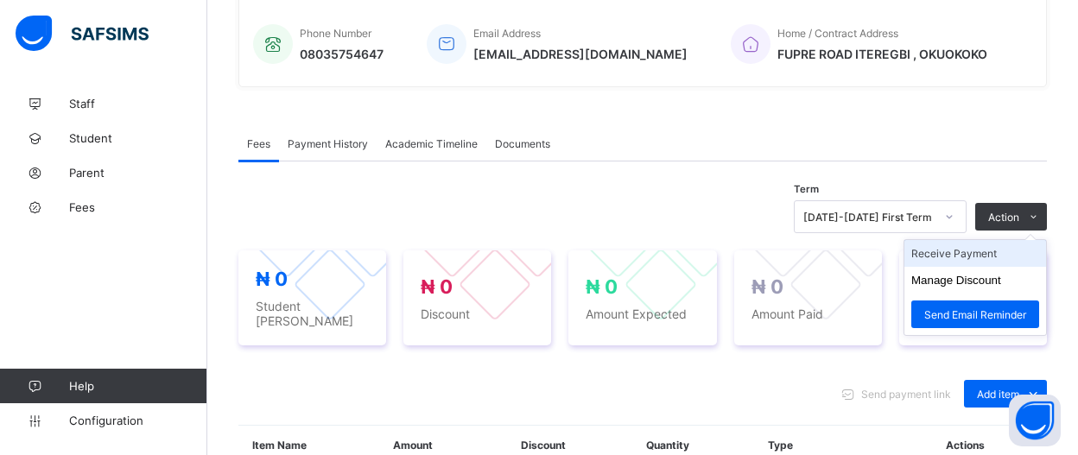
click at [1009, 251] on li "Receive Payment" at bounding box center [976, 253] width 142 height 27
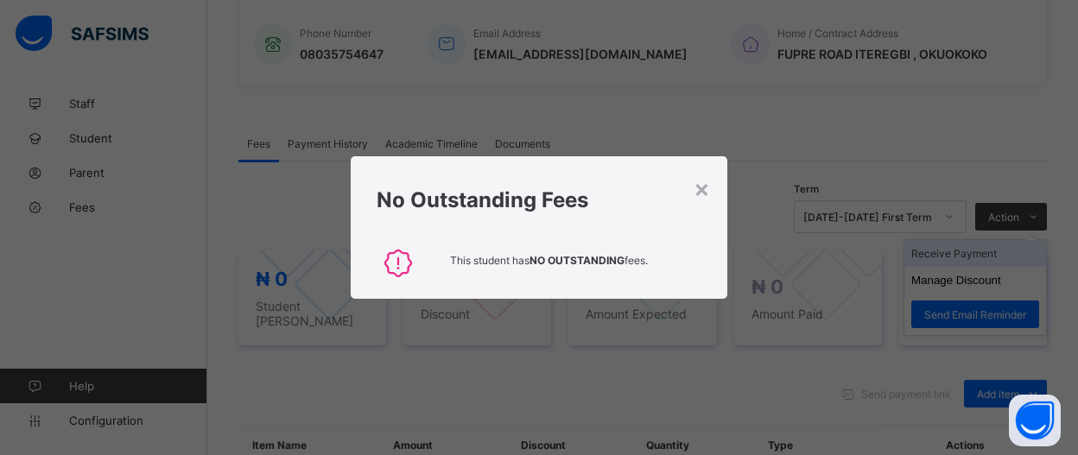
click at [1009, 251] on div "× No Outstanding Fees This student has NO OUTSTANDING fees." at bounding box center [539, 227] width 1078 height 455
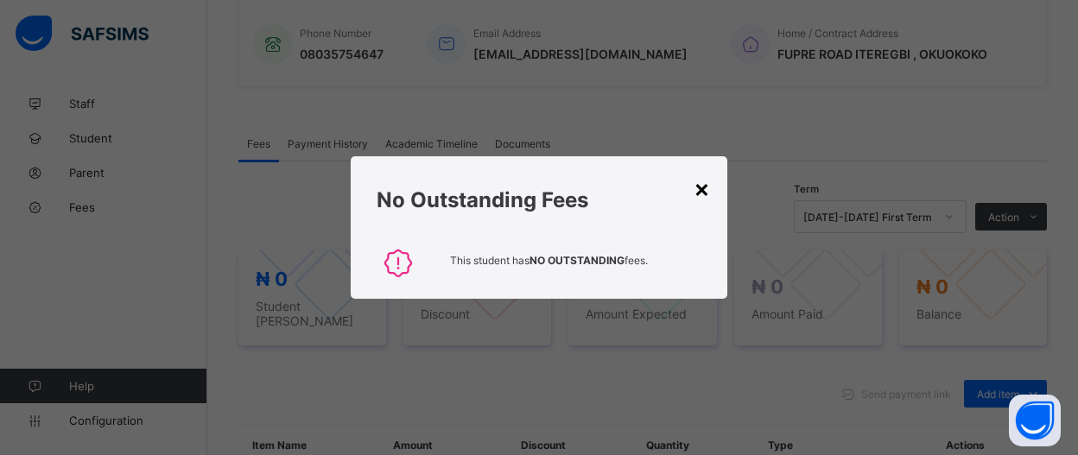
click at [709, 194] on div "×" at bounding box center [702, 188] width 16 height 29
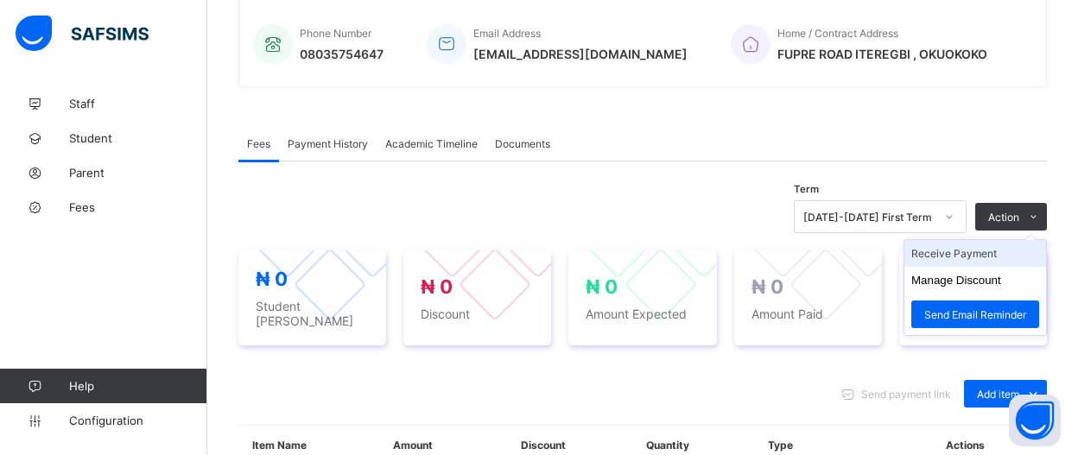
click at [1029, 250] on li "Receive Payment" at bounding box center [976, 253] width 142 height 27
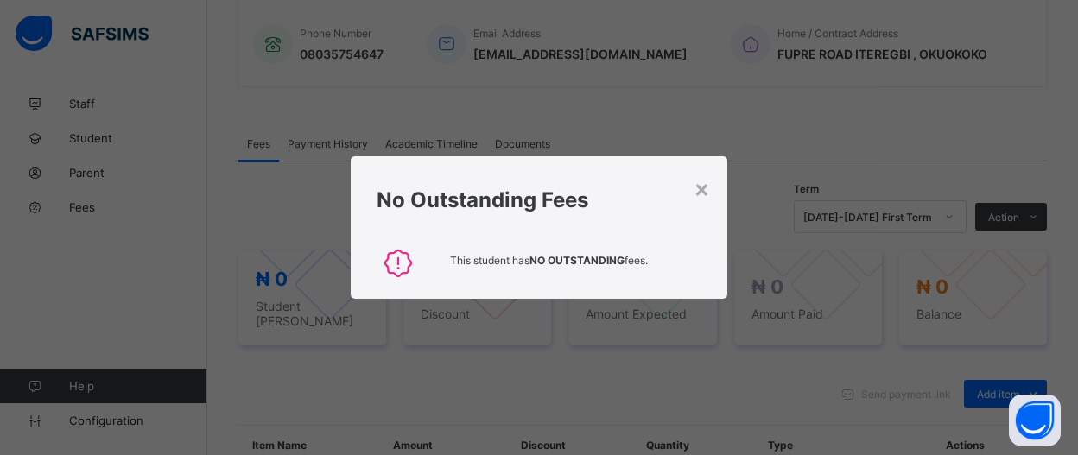
click at [714, 196] on div "No Outstanding Fees" at bounding box center [540, 195] width 378 height 79
click at [707, 193] on div "×" at bounding box center [702, 188] width 16 height 29
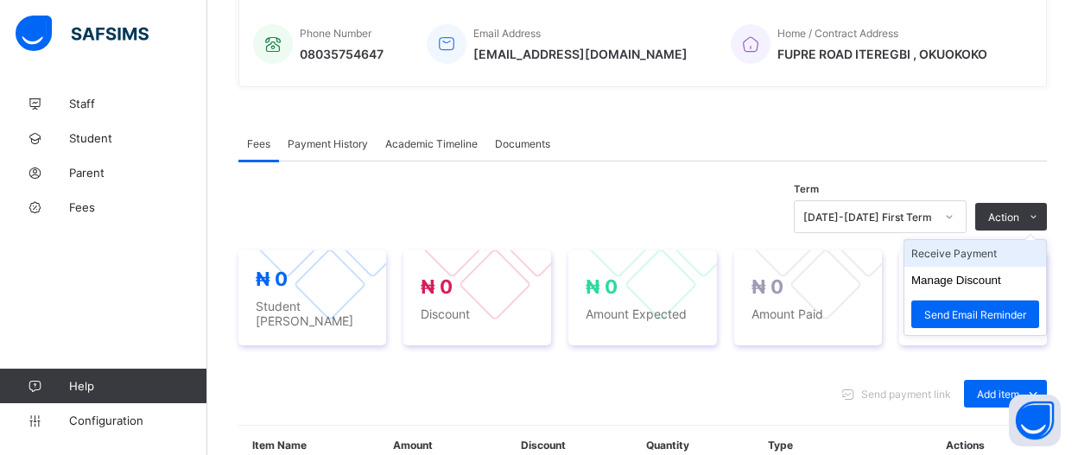
click at [997, 244] on li "Receive Payment" at bounding box center [976, 253] width 142 height 27
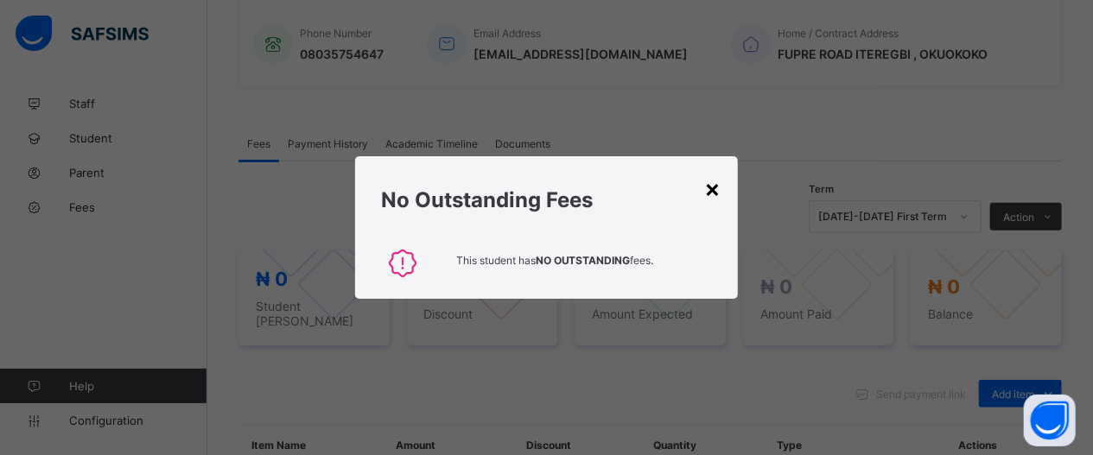
click at [715, 193] on div "×" at bounding box center [712, 188] width 16 height 29
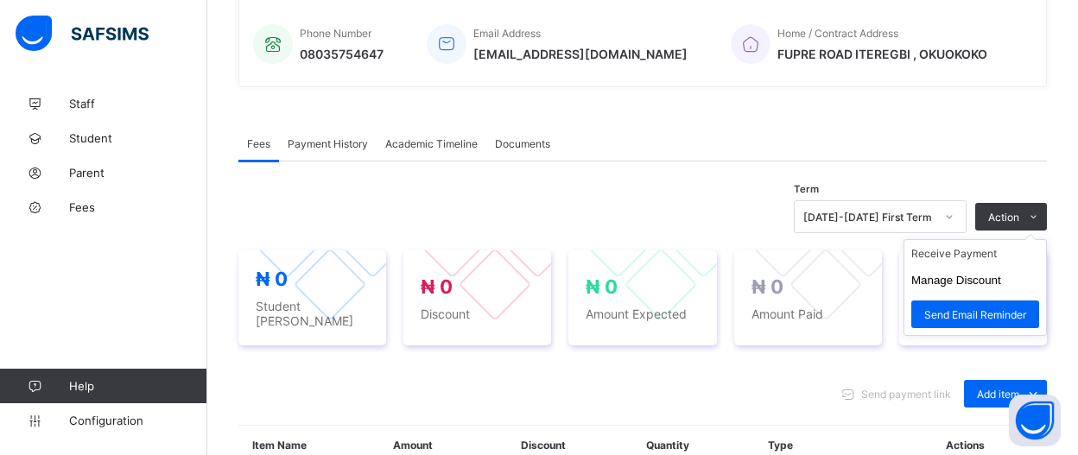
click at [1017, 241] on ul "Receive Payment Manage Discount Send Email Reminder" at bounding box center [975, 287] width 143 height 97
click at [1011, 255] on li "Receive Payment" at bounding box center [976, 253] width 142 height 27
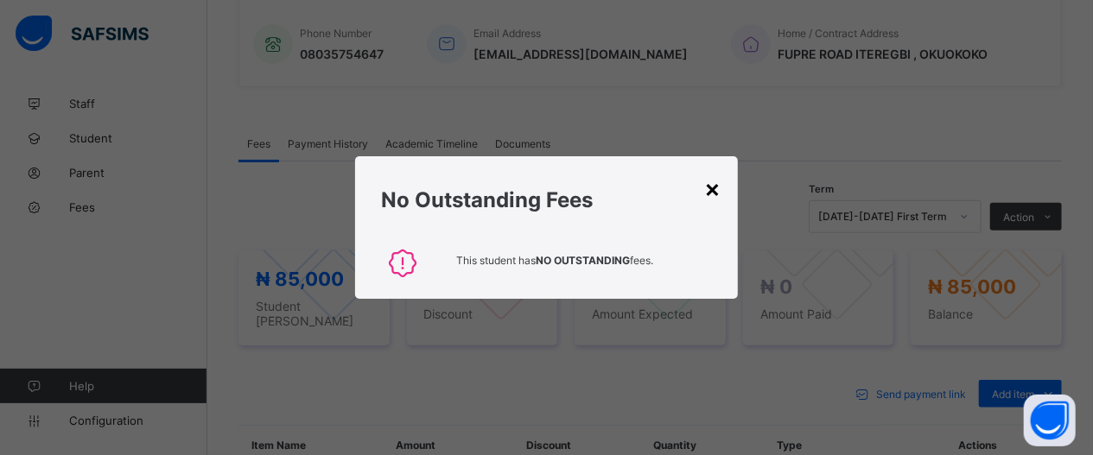
click at [709, 195] on div "×" at bounding box center [712, 188] width 16 height 29
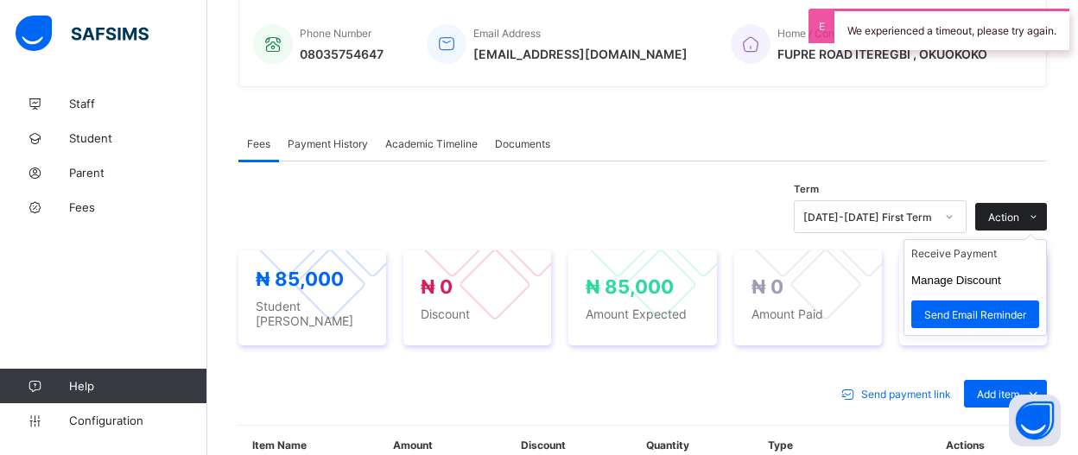
click at [1019, 217] on span "Action" at bounding box center [1003, 217] width 31 height 13
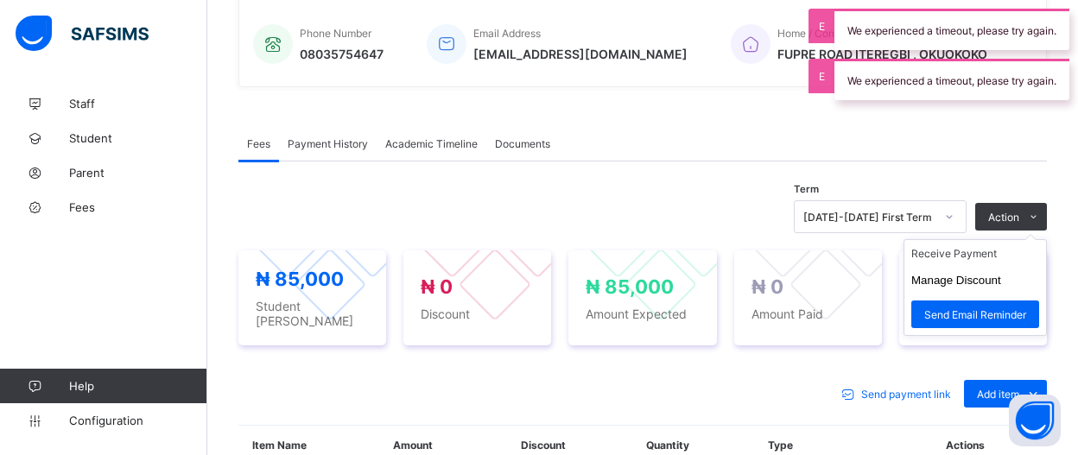
click at [1022, 242] on ul "Receive Payment Manage Discount Send Email Reminder" at bounding box center [975, 287] width 143 height 97
click at [1014, 255] on li "Receive Payment" at bounding box center [976, 253] width 142 height 27
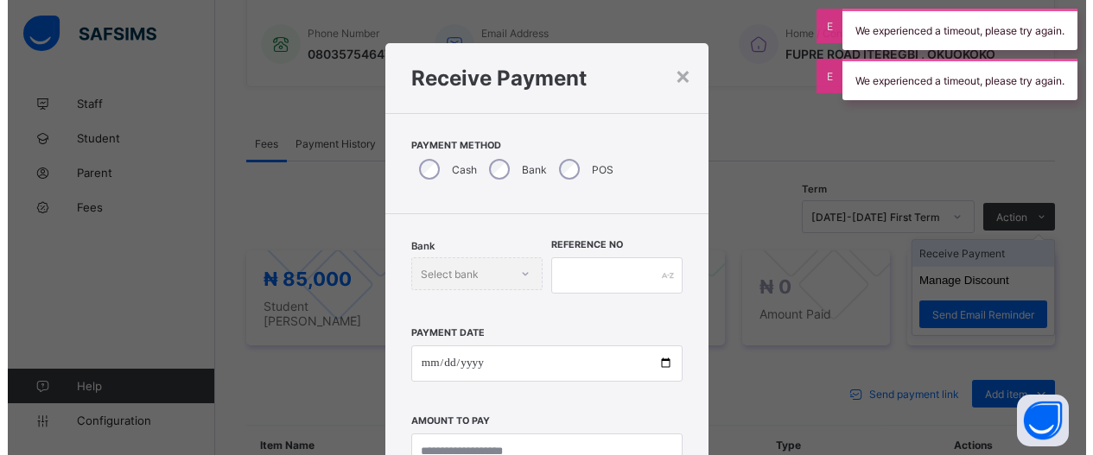
scroll to position [69, 0]
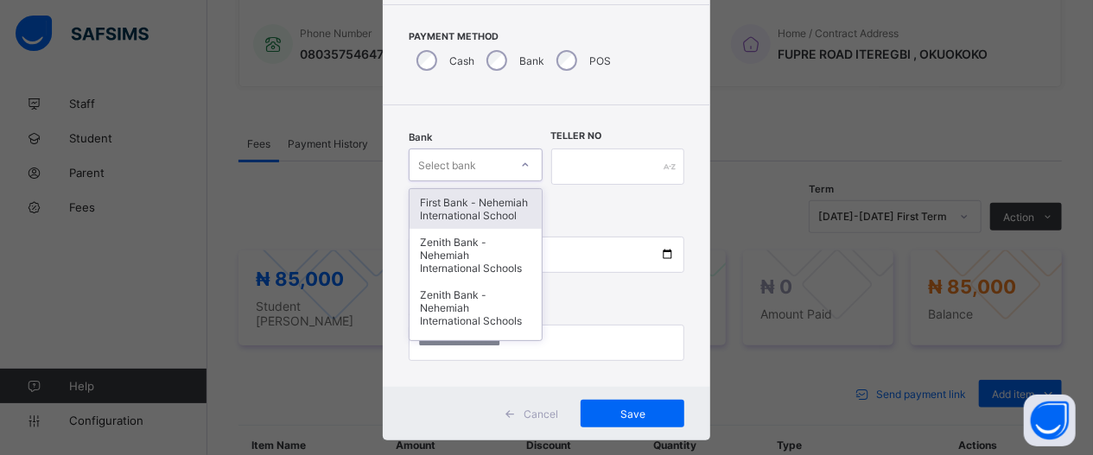
click at [516, 181] on div "option First Bank - Nehemiah International School focused, 1 of 17. 17 results …" at bounding box center [476, 165] width 134 height 33
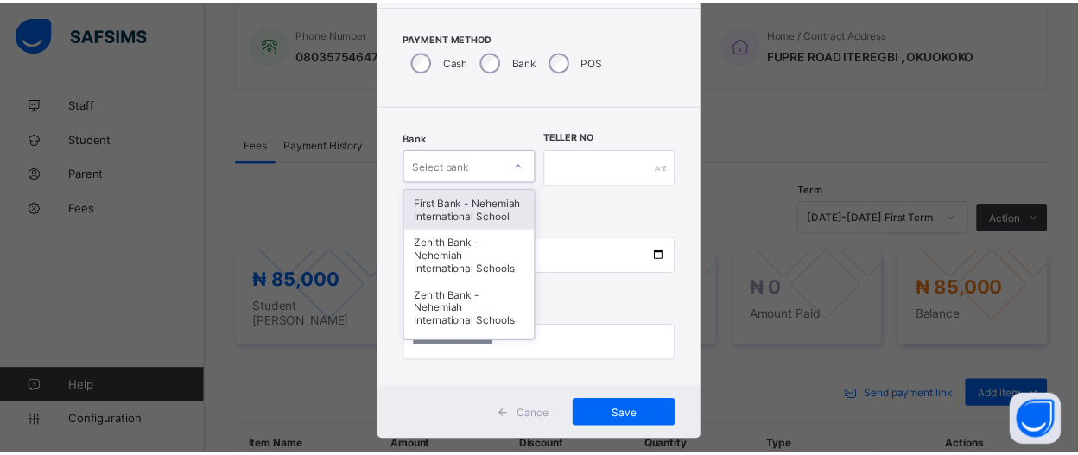
scroll to position [109, 0]
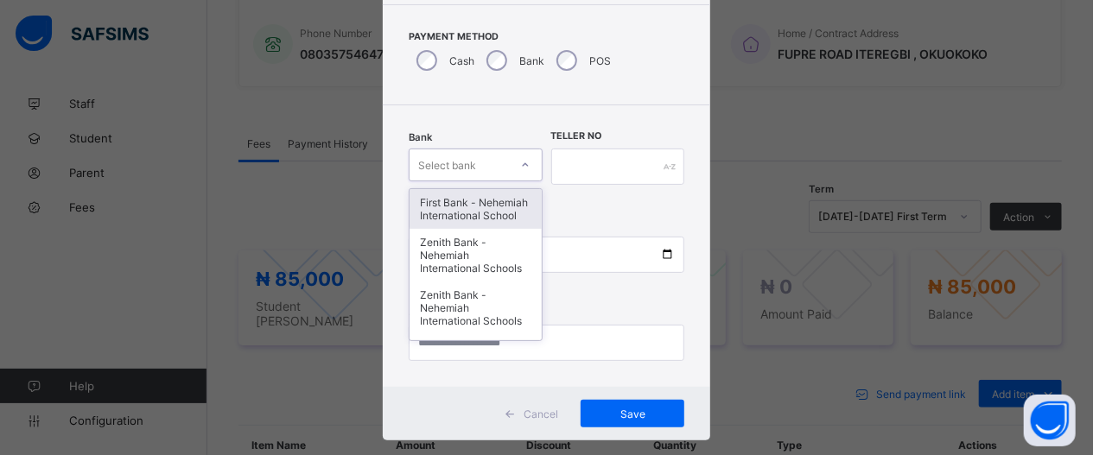
click at [466, 222] on div "First Bank - Nehemiah International School" at bounding box center [476, 209] width 132 height 40
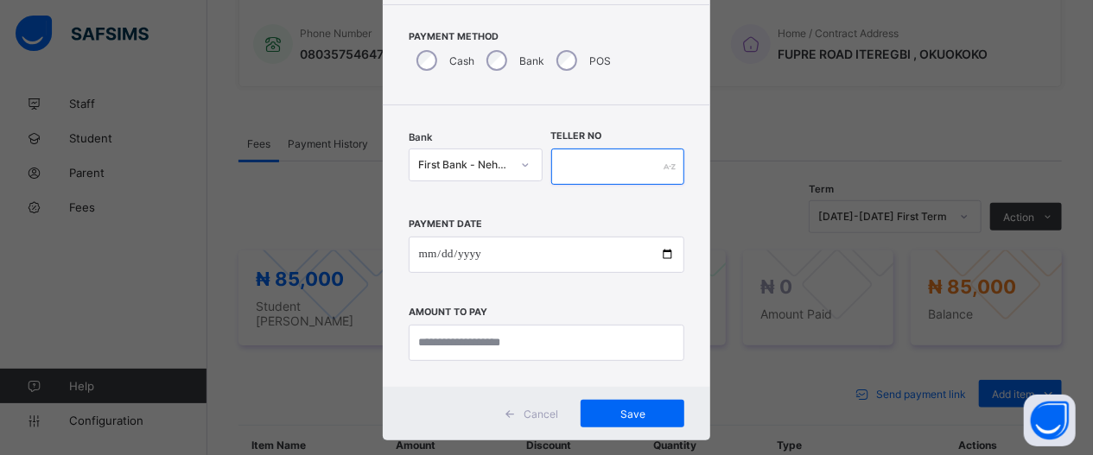
click at [619, 165] on input "text" at bounding box center [618, 167] width 134 height 36
type input "*****"
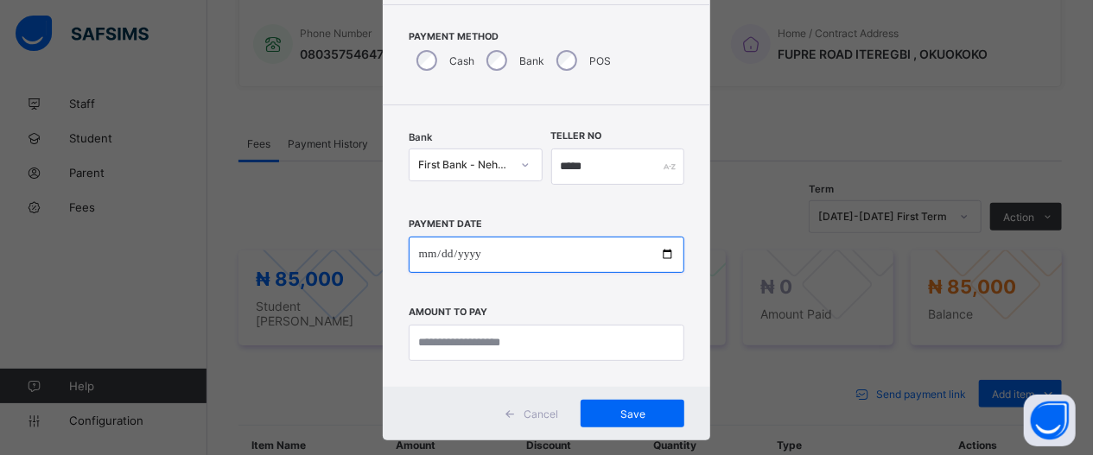
click at [657, 256] on input "date" at bounding box center [547, 255] width 276 height 36
type input "**********"
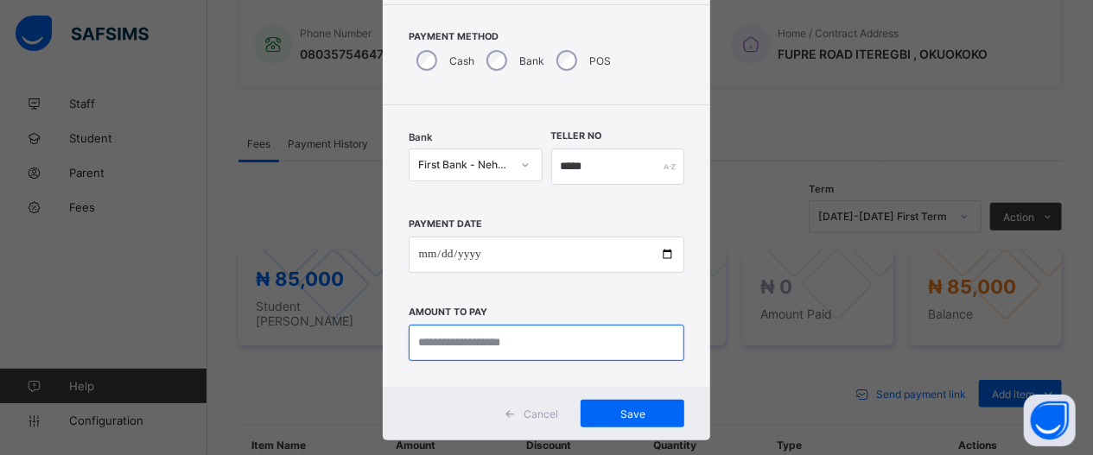
click at [595, 345] on input "currency" at bounding box center [547, 343] width 276 height 36
type input "********"
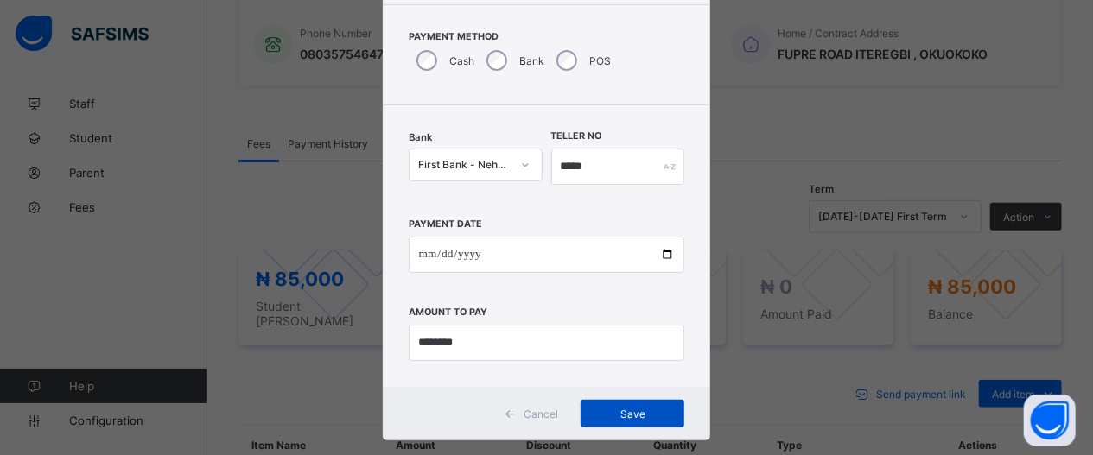
click at [643, 416] on span "Save" at bounding box center [633, 414] width 78 height 13
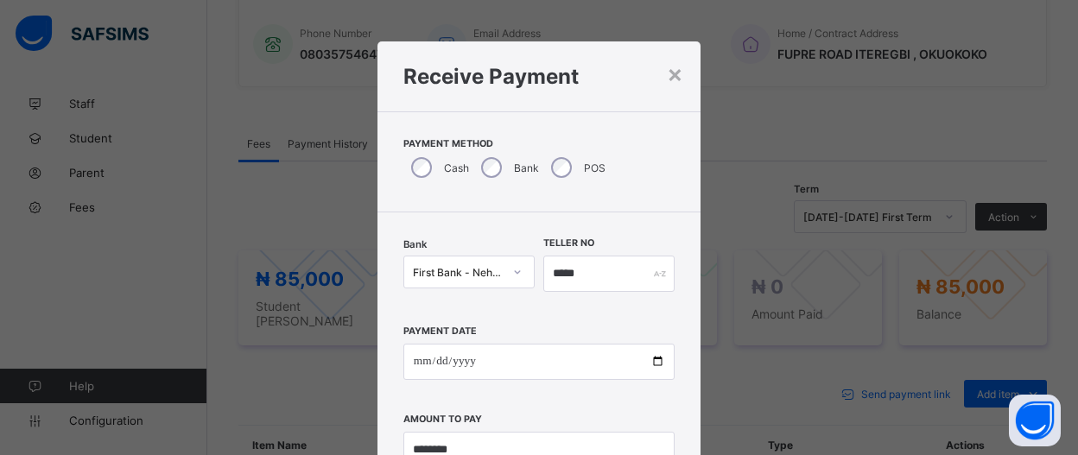
scroll to position [4, 0]
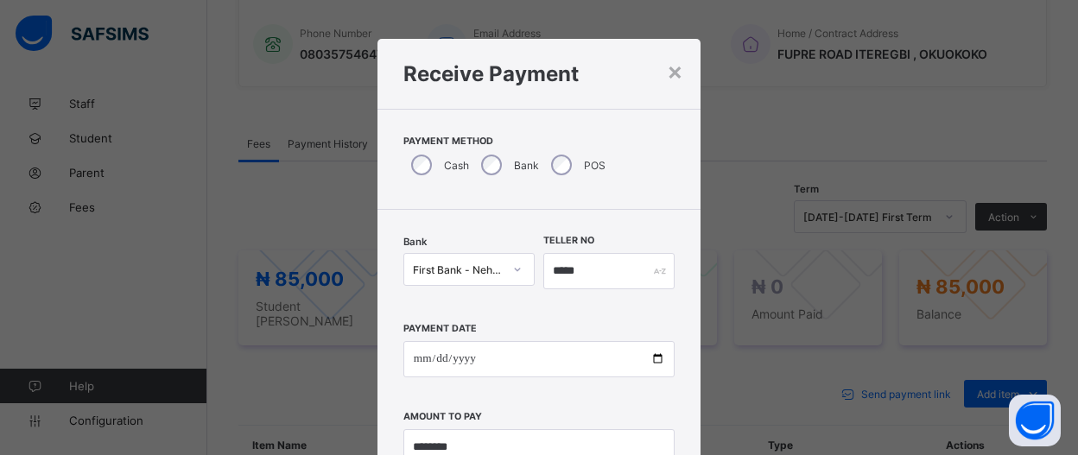
click at [657, 75] on h1 "Receive Payment" at bounding box center [538, 73] width 271 height 25
click at [667, 73] on div "×" at bounding box center [675, 70] width 16 height 29
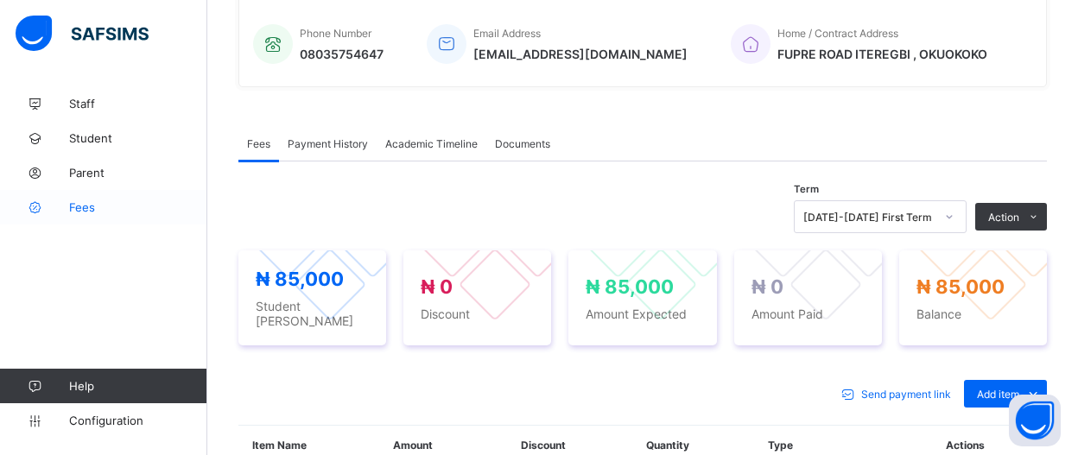
click at [81, 210] on span "Fees" at bounding box center [138, 207] width 138 height 14
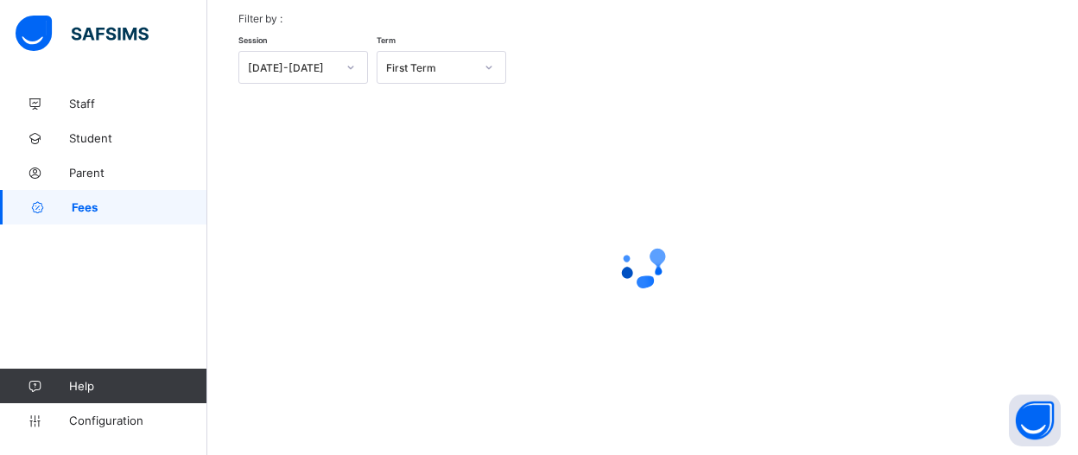
scroll to position [82, 0]
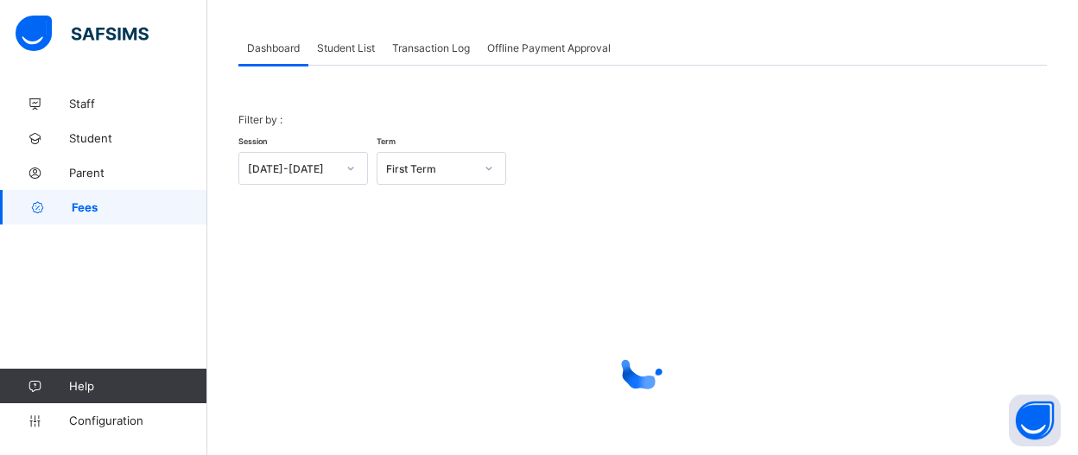
click at [327, 65] on div "Dashboard Student List Transaction Log Offline Payment Approval" at bounding box center [642, 47] width 809 height 35
click at [333, 54] on div "Student List" at bounding box center [345, 47] width 75 height 35
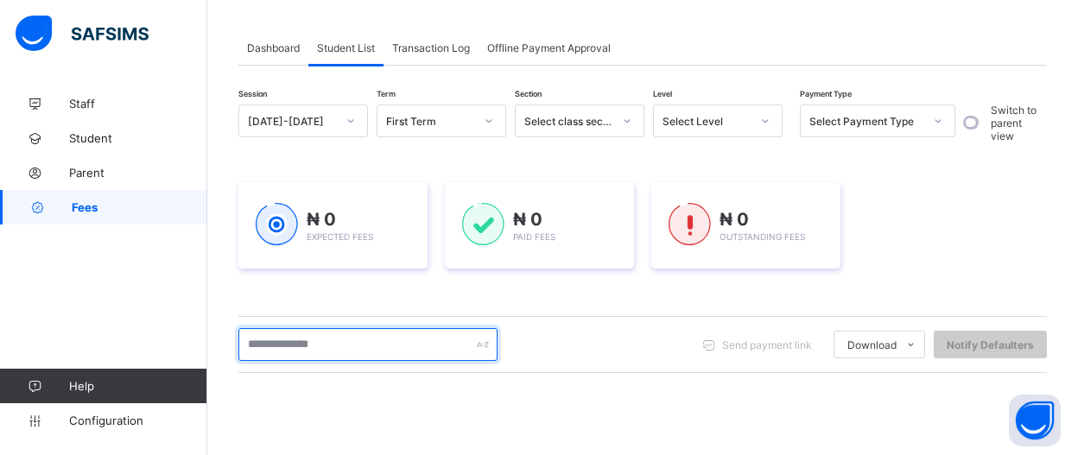
click at [441, 345] on input "text" at bounding box center [367, 344] width 259 height 33
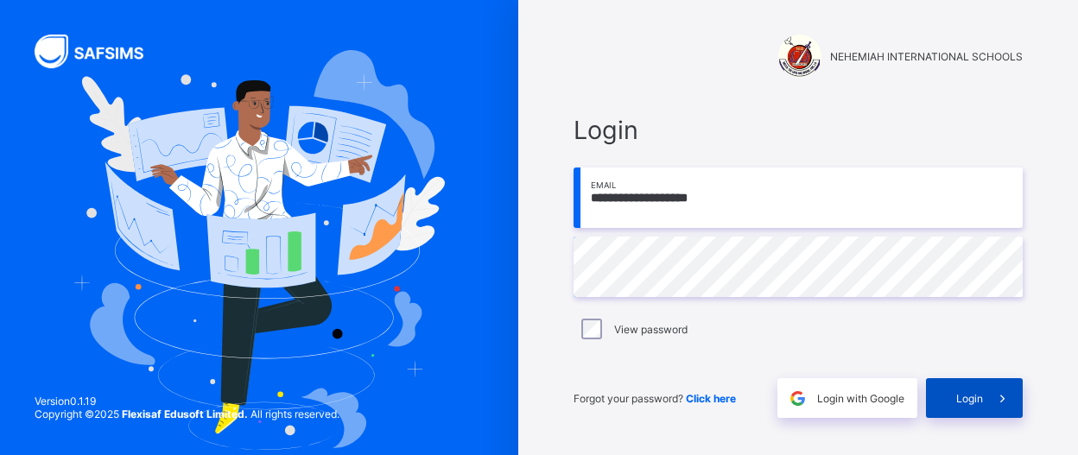
drag, startPoint x: 962, startPoint y: 392, endPoint x: 962, endPoint y: 419, distance: 26.8
click at [962, 418] on div "Login" at bounding box center [974, 398] width 97 height 40
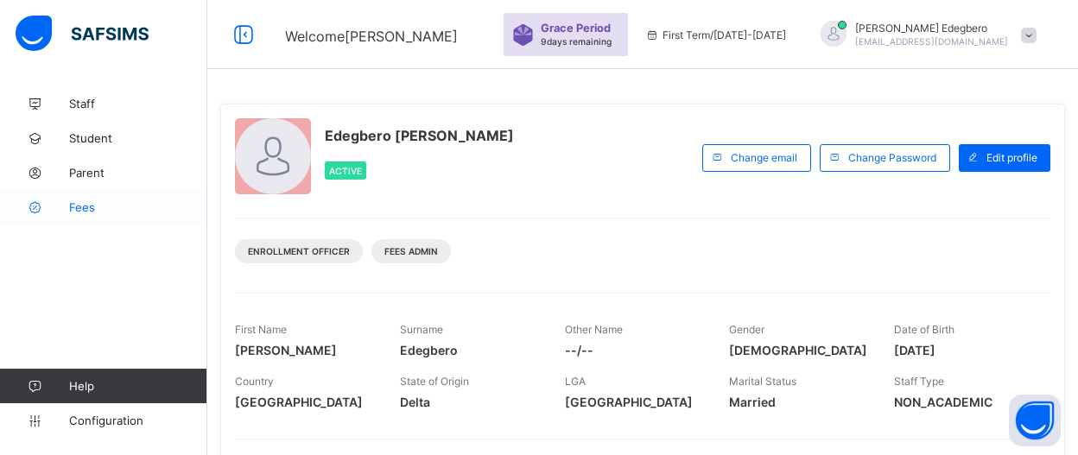
click at [105, 220] on link "Fees" at bounding box center [103, 207] width 207 height 35
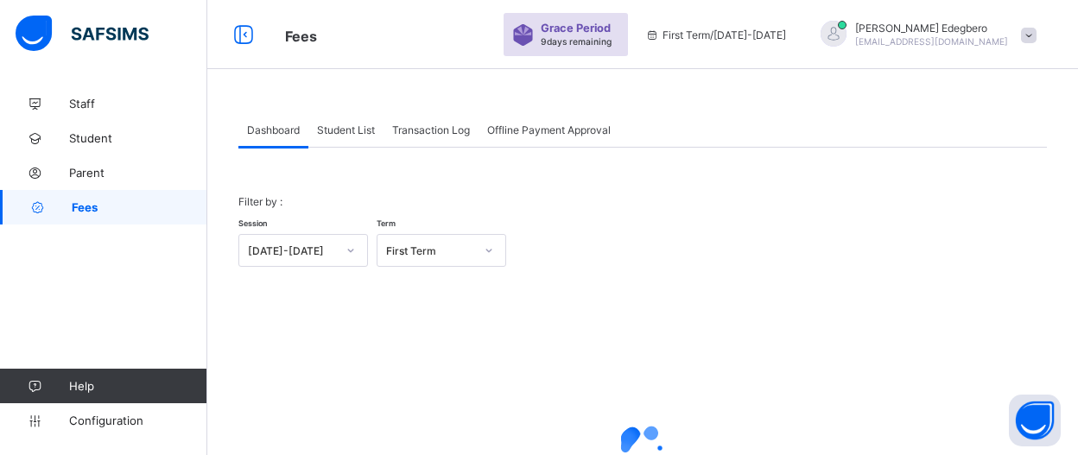
click at [355, 127] on span "Student List" at bounding box center [346, 130] width 58 height 13
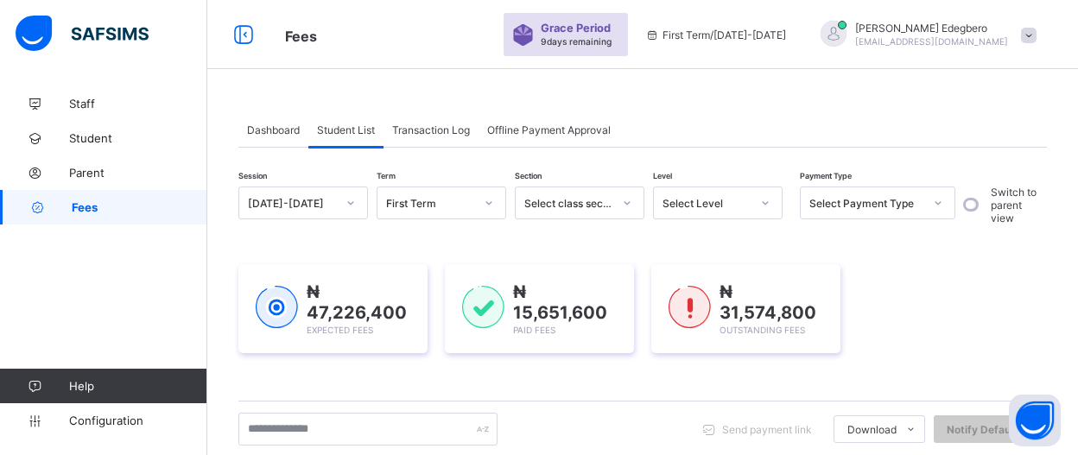
click at [343, 124] on span "Student List" at bounding box center [346, 130] width 58 height 13
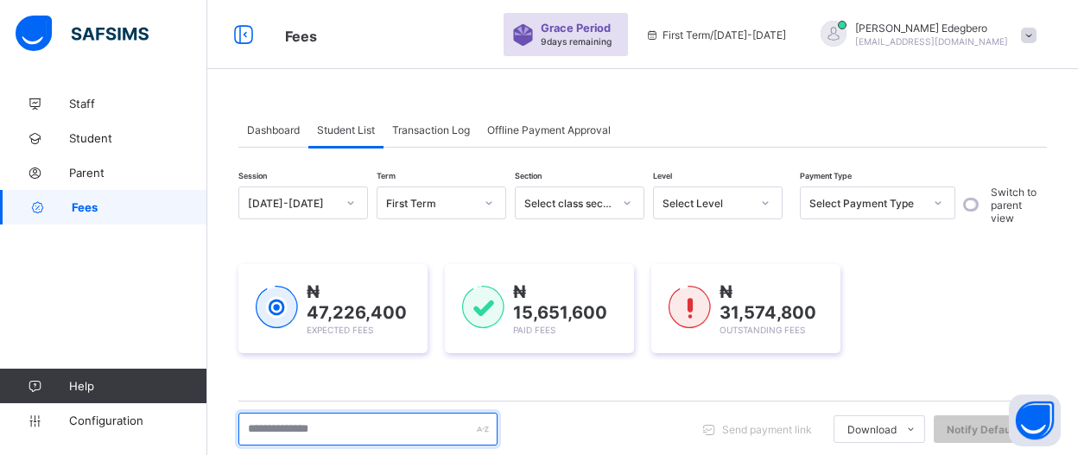
click at [431, 431] on input "text" at bounding box center [367, 429] width 259 height 33
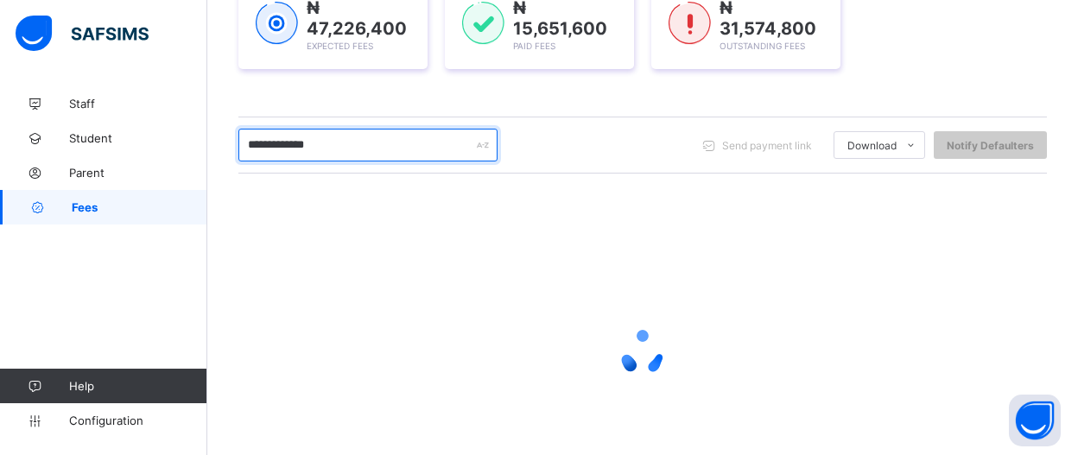
scroll to position [242, 0]
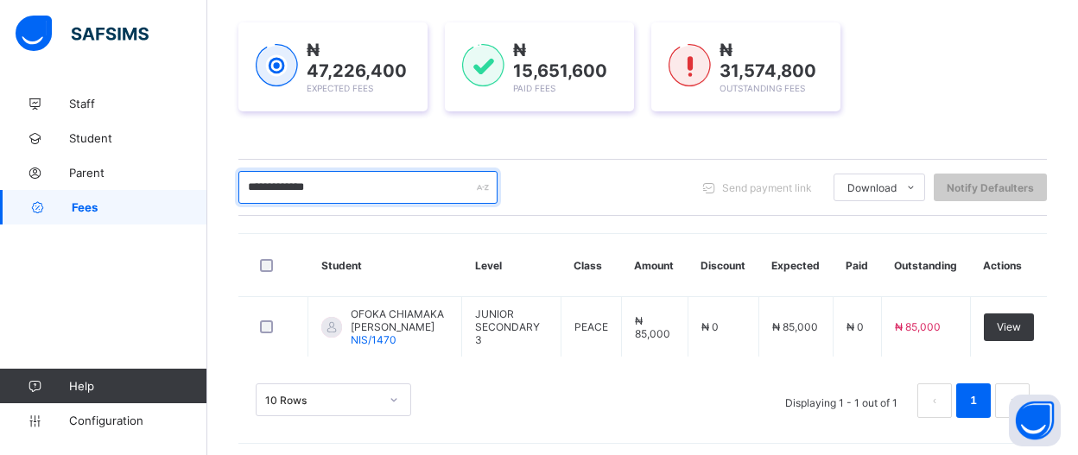
type input "**********"
click at [1020, 349] on div "10 Rows Displaying 1 - 1 out of 1 1" at bounding box center [642, 392] width 809 height 86
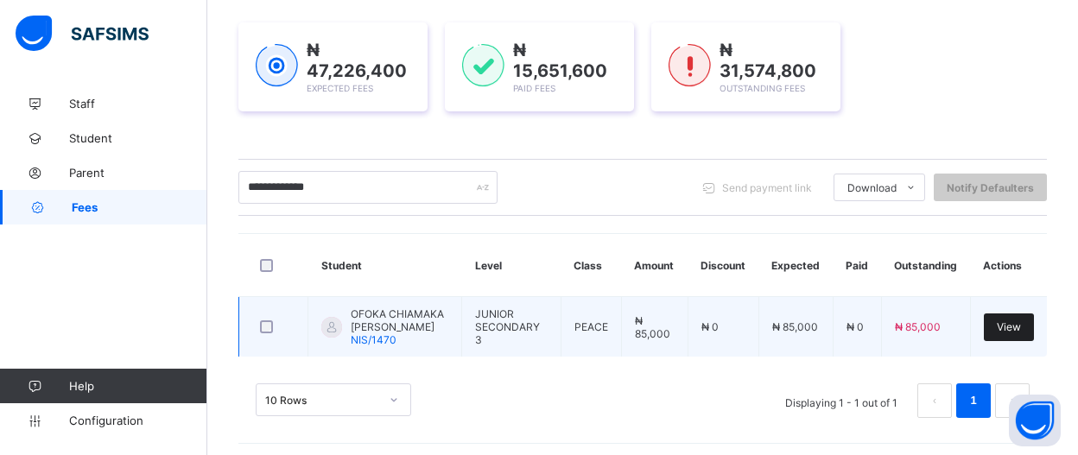
click at [1020, 329] on div "View" at bounding box center [1009, 328] width 50 height 28
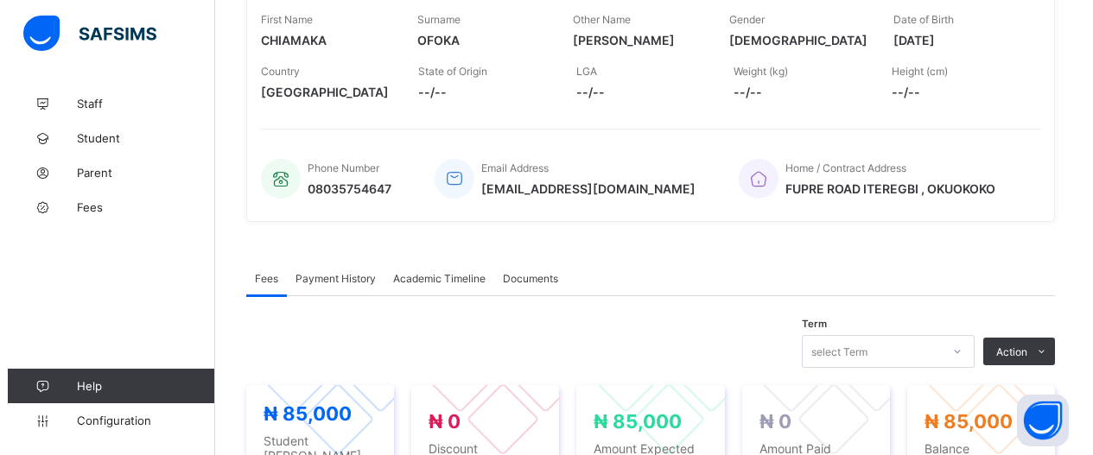
scroll to position [302, 0]
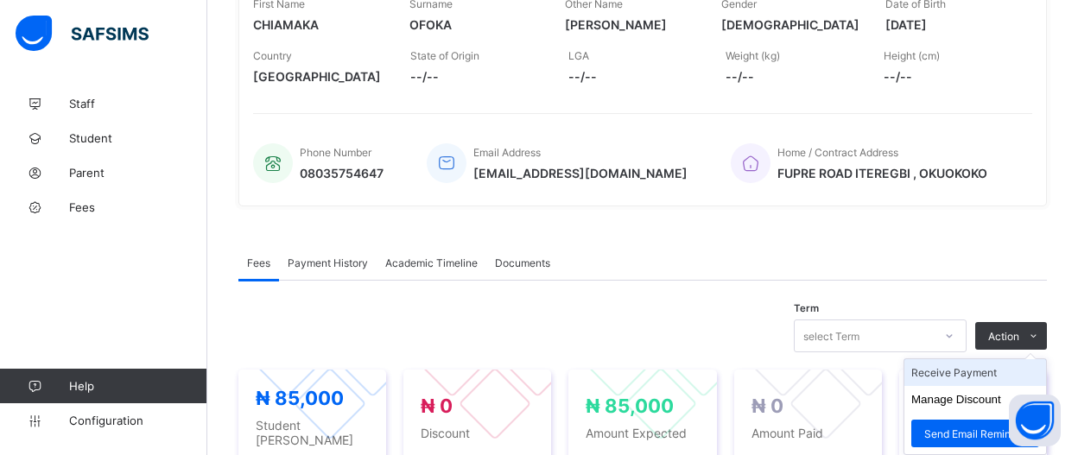
click at [1015, 365] on li "Receive Payment" at bounding box center [976, 372] width 142 height 27
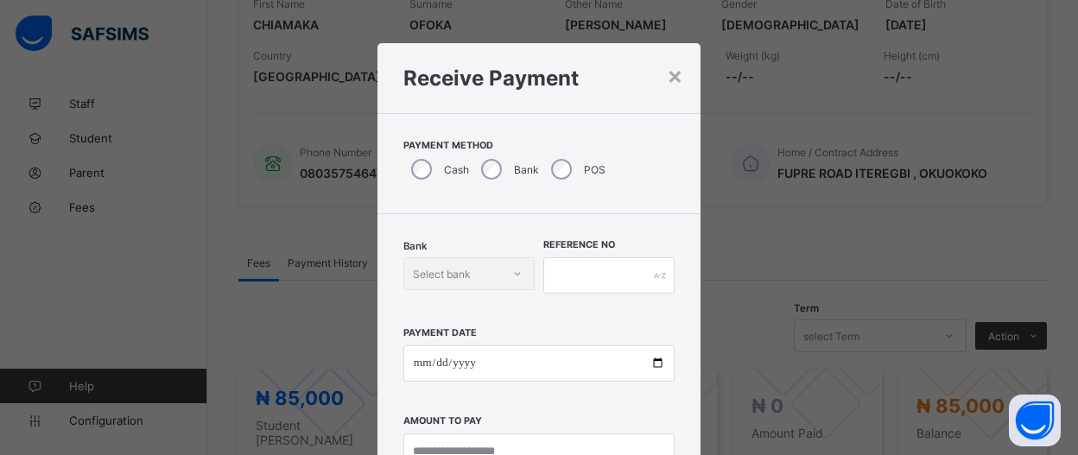
click at [492, 186] on div "Bank" at bounding box center [508, 169] width 70 height 36
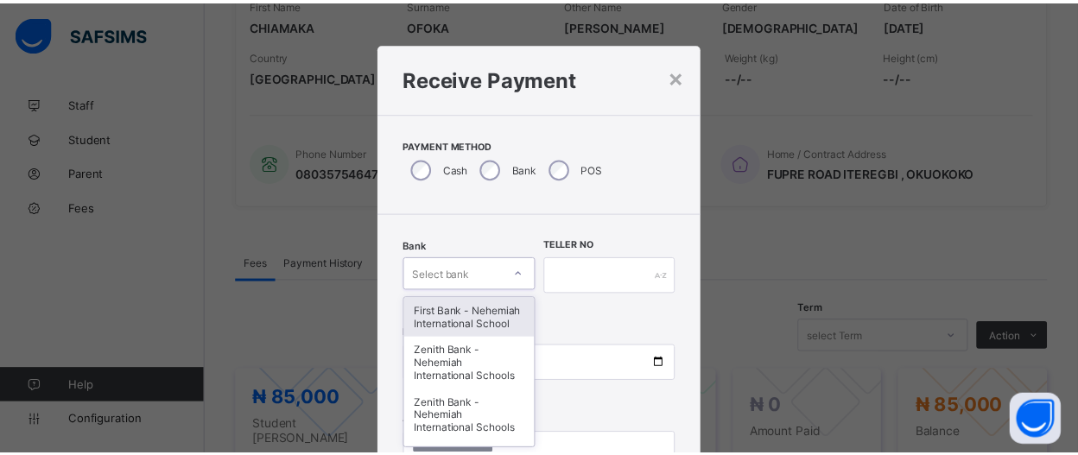
scroll to position [109, 0]
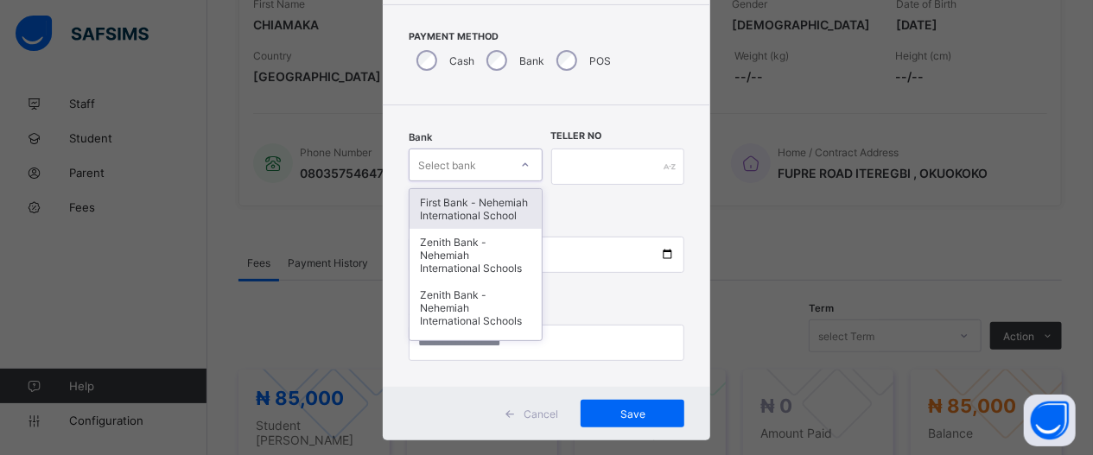
click at [532, 181] on div "option First Bank - Nehemiah International School focused, 1 of 17. 17 results …" at bounding box center [476, 165] width 134 height 33
click at [422, 229] on div "First Bank - Nehemiah International School" at bounding box center [476, 209] width 132 height 40
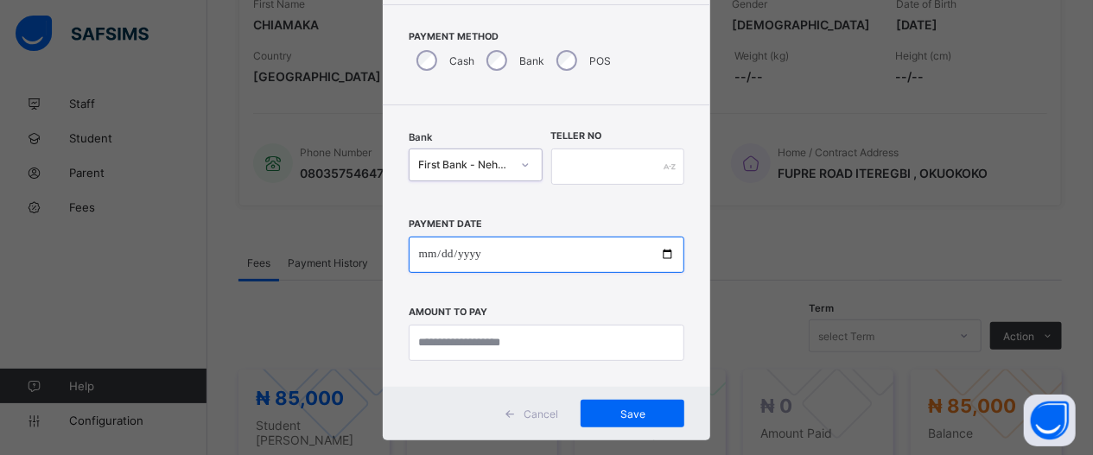
click at [654, 258] on input "date" at bounding box center [547, 255] width 276 height 36
type input "**********"
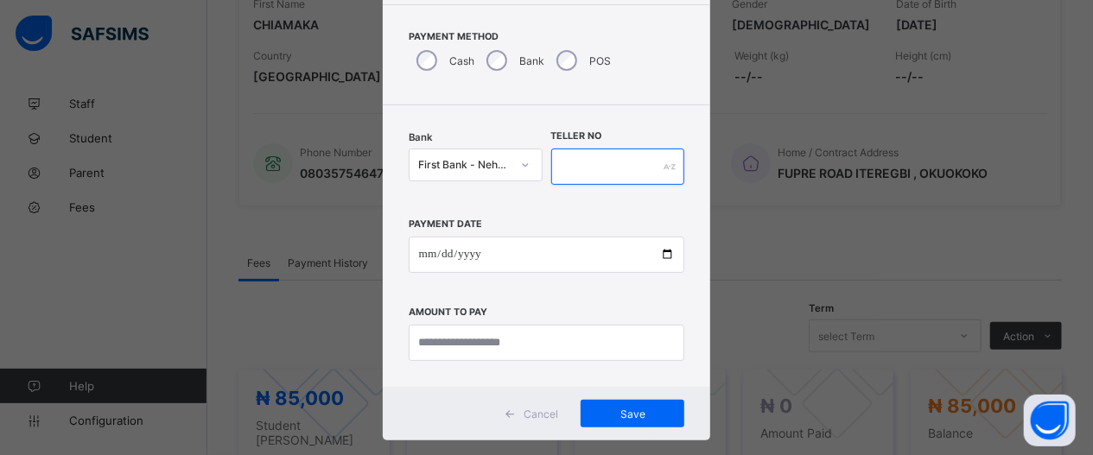
click at [595, 174] on input "text" at bounding box center [618, 167] width 134 height 36
type input "*****"
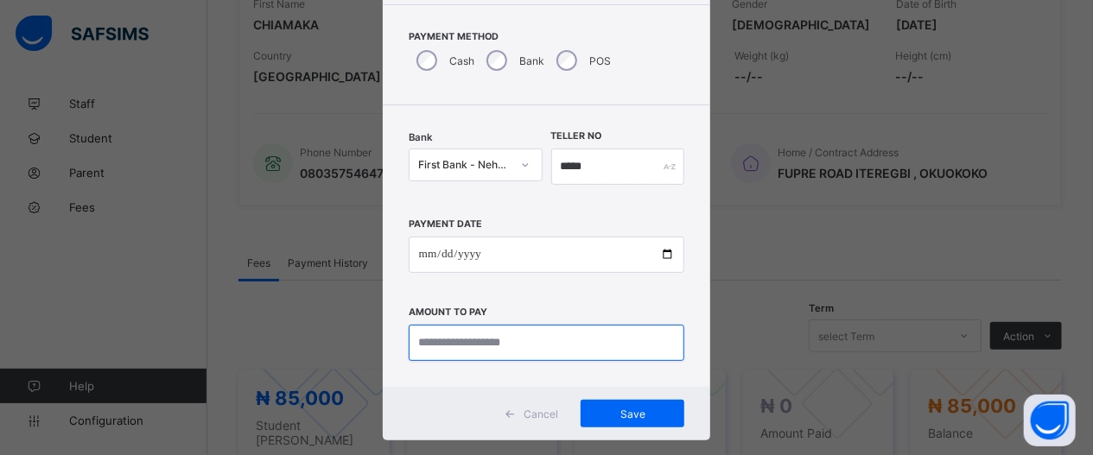
click at [546, 348] on input "currency" at bounding box center [547, 343] width 276 height 36
type input "********"
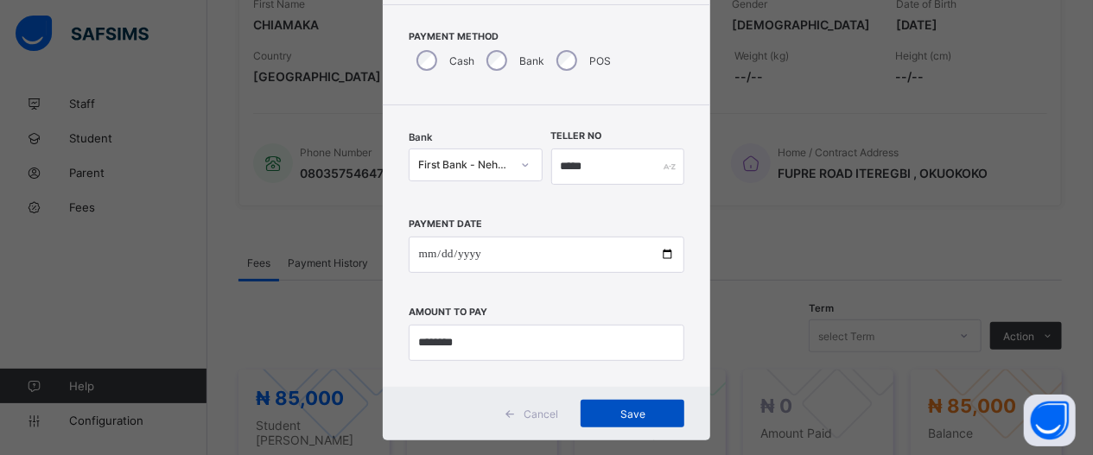
click at [613, 417] on span "Save" at bounding box center [633, 414] width 78 height 13
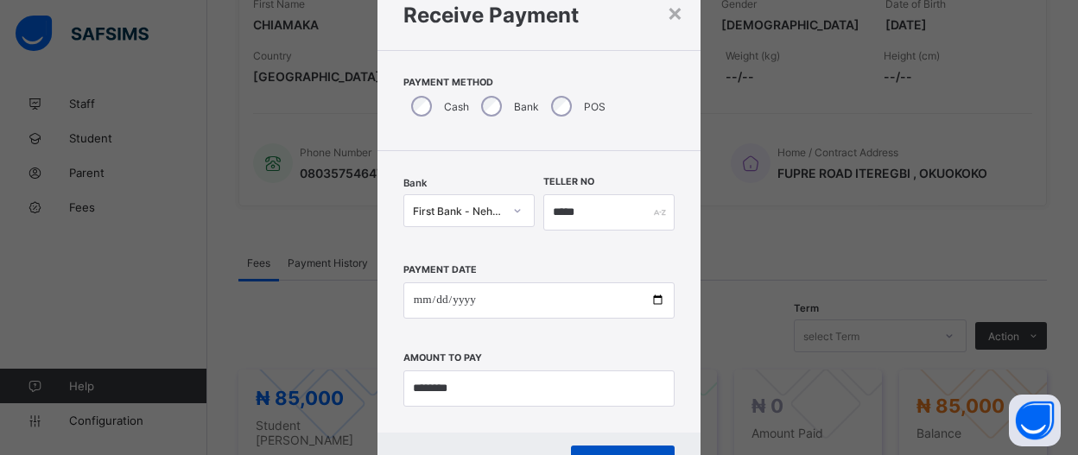
scroll to position [67, 0]
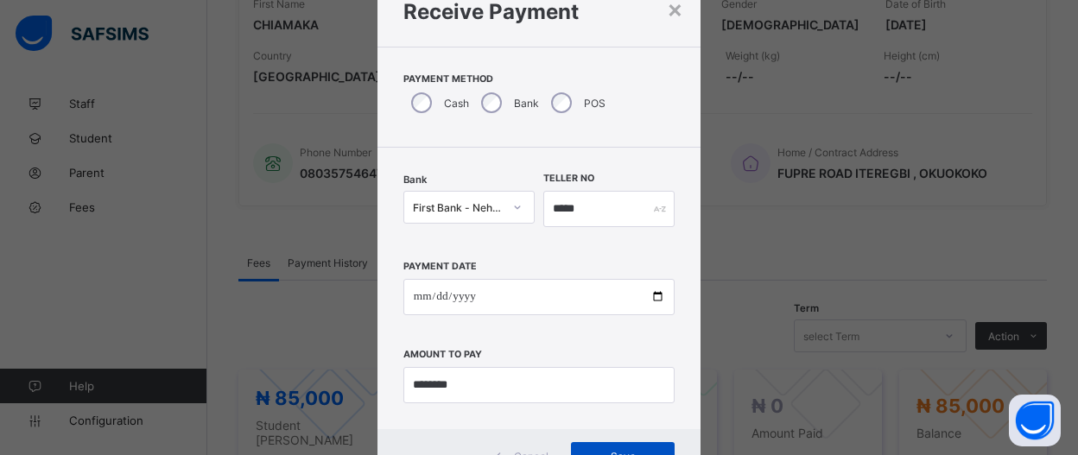
click at [612, 448] on div "Save" at bounding box center [623, 456] width 104 height 28
click at [667, 13] on div "×" at bounding box center [675, 8] width 16 height 29
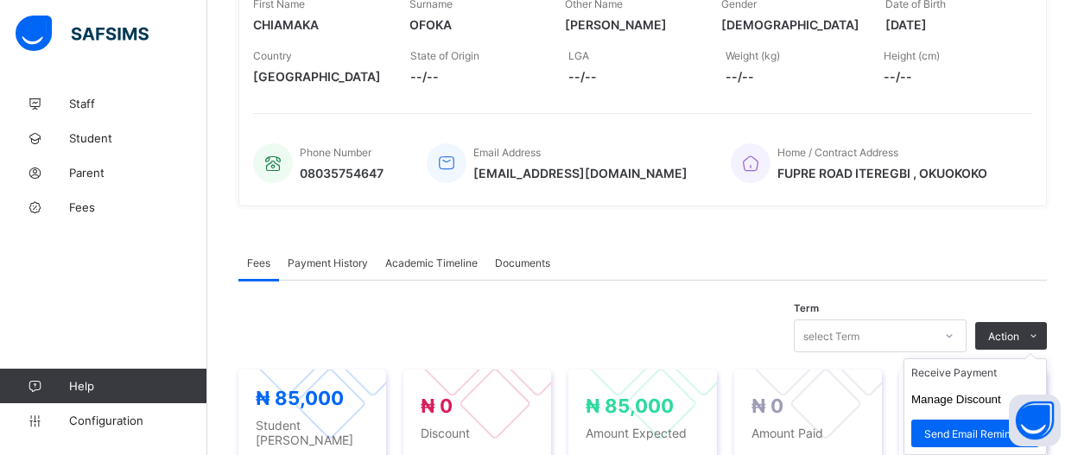
click at [1026, 359] on ul "Receive Payment Manage Discount Send Email Reminder" at bounding box center [975, 407] width 143 height 97
click at [1013, 365] on li "Receive Payment" at bounding box center [976, 372] width 142 height 27
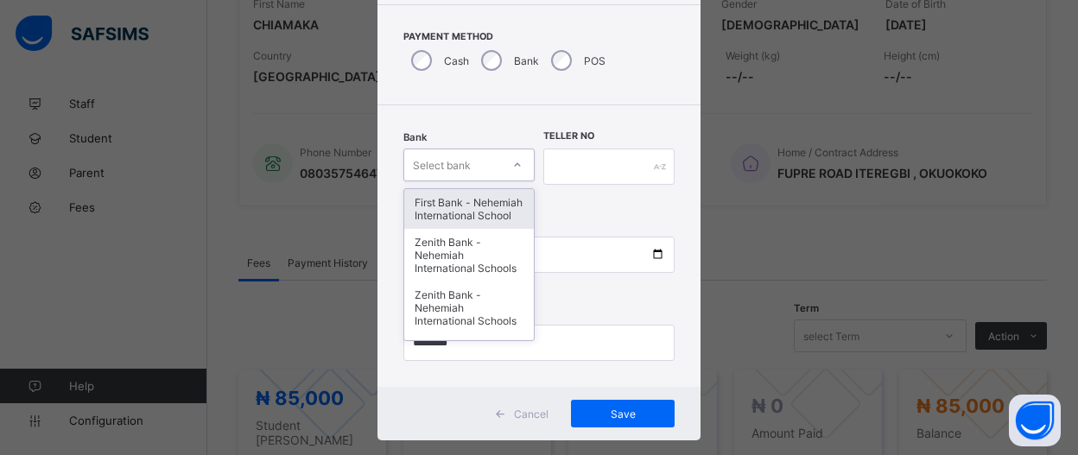
click at [518, 181] on div "option First Bank - Nehemiah International School, selected. option First Bank …" at bounding box center [468, 165] width 131 height 33
click at [461, 205] on div "First Bank - Nehemiah International School" at bounding box center [469, 209] width 130 height 40
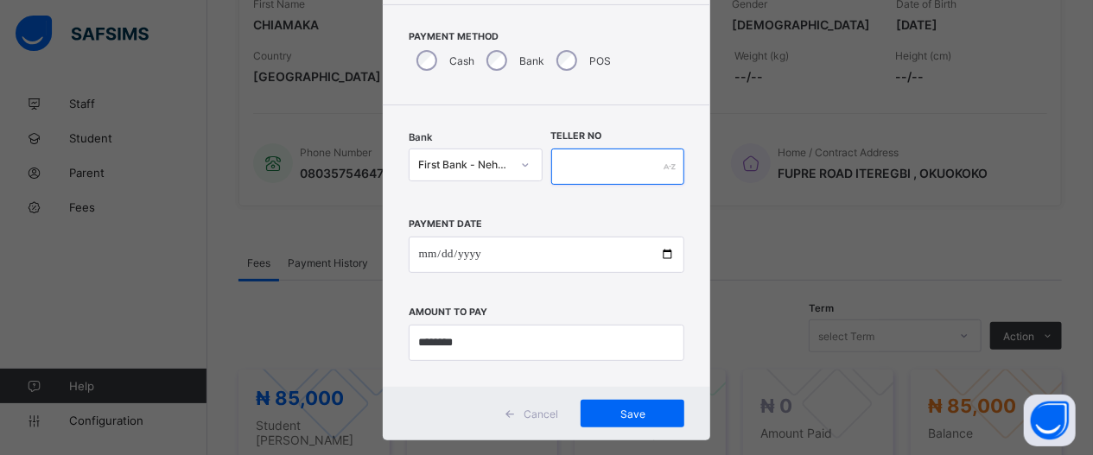
click at [613, 156] on input "text" at bounding box center [618, 167] width 134 height 36
click at [564, 168] on input "******" at bounding box center [618, 167] width 134 height 36
type input "*****"
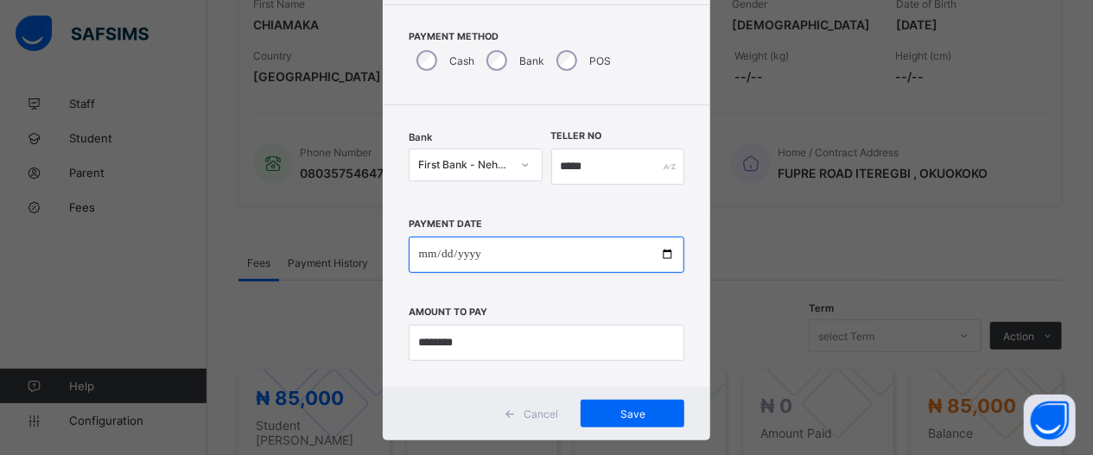
click at [663, 251] on input "date" at bounding box center [547, 255] width 276 height 36
type input "**********"
click at [607, 254] on input "**********" at bounding box center [547, 255] width 276 height 36
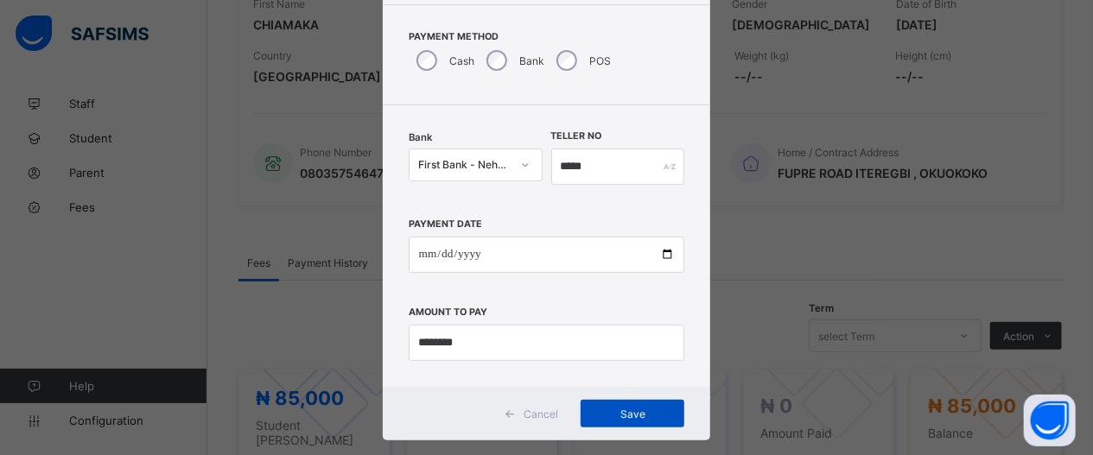
click at [637, 418] on span "Save" at bounding box center [633, 414] width 78 height 13
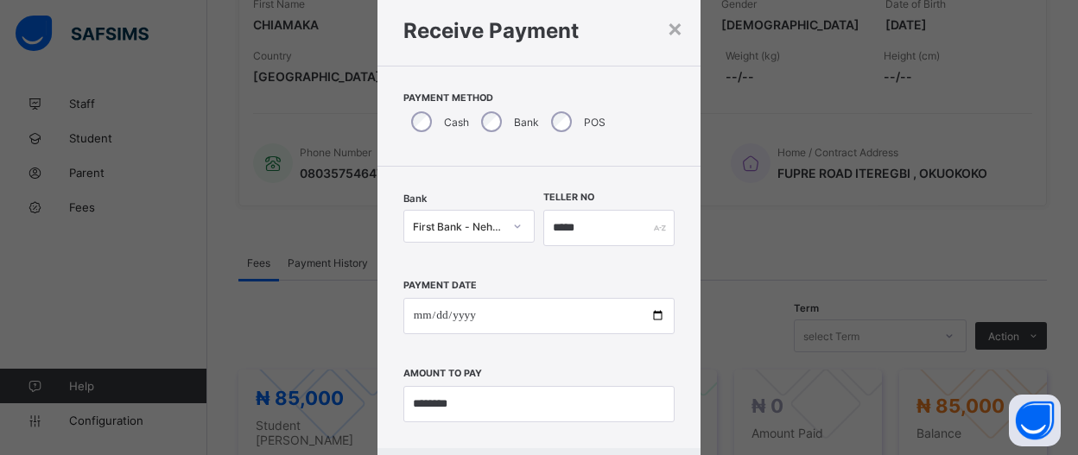
scroll to position [46, 0]
click at [672, 32] on div "×" at bounding box center [675, 29] width 16 height 29
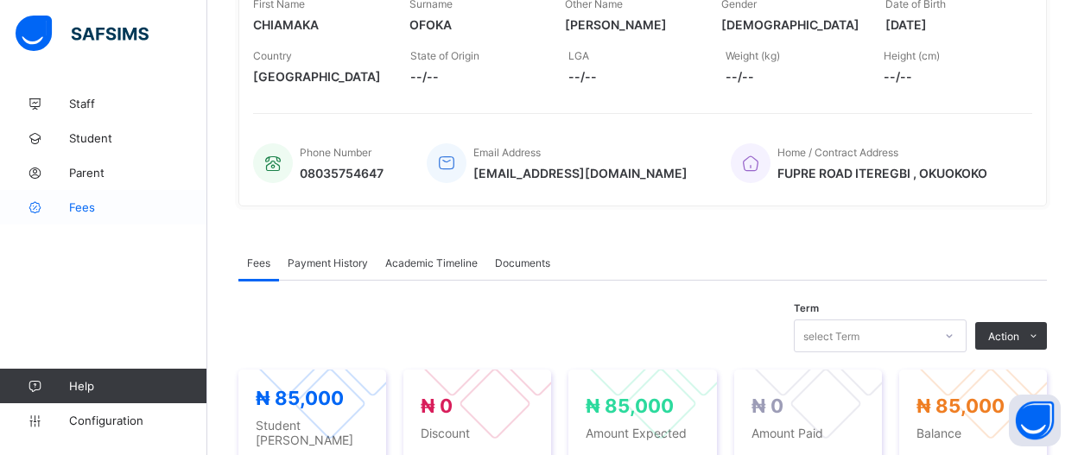
click at [77, 214] on link "Fees" at bounding box center [103, 207] width 207 height 35
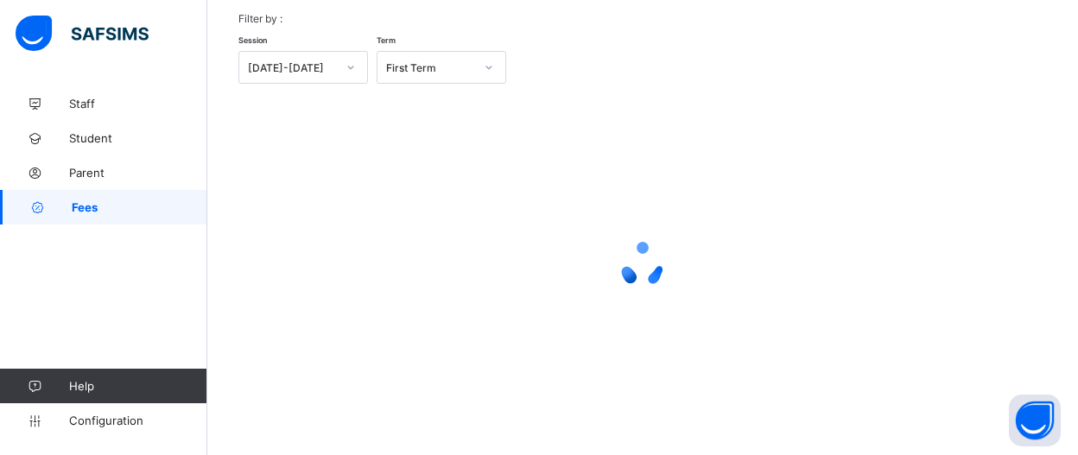
scroll to position [82, 0]
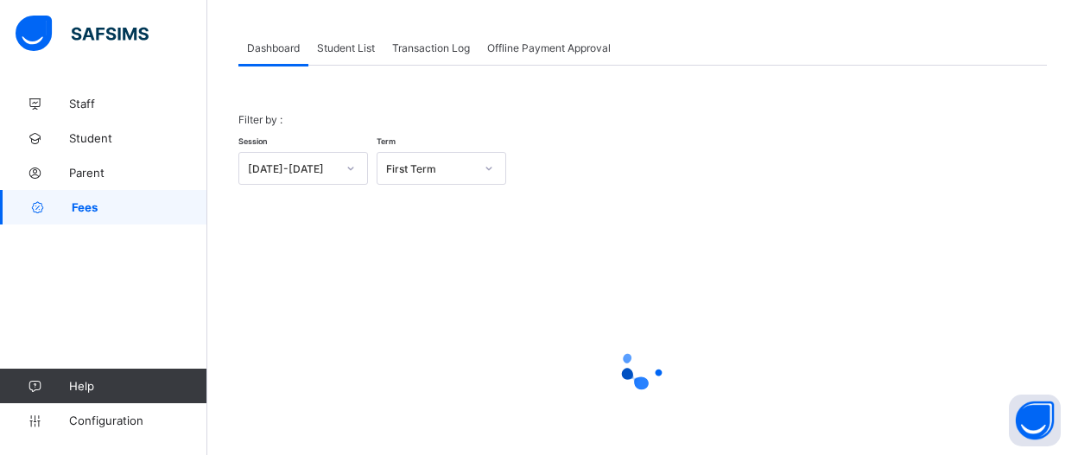
click at [362, 69] on div "Filter by : Session 2025-2026 Term First Term × Fees Configuration Status Below…" at bounding box center [642, 298] width 809 height 465
click at [359, 65] on div "Dashboard Student List Transaction Log Offline Payment Approval" at bounding box center [642, 47] width 809 height 35
click at [359, 53] on span "Student List" at bounding box center [346, 47] width 58 height 13
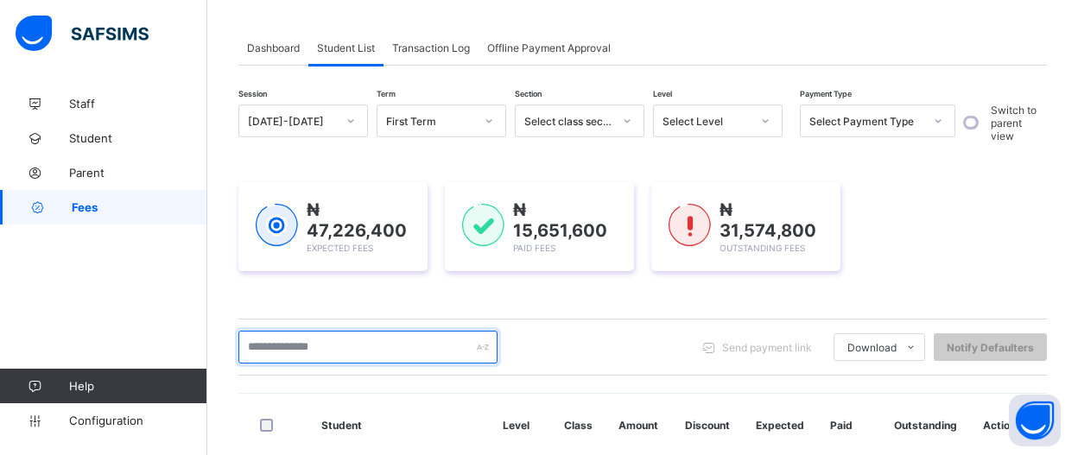
click at [382, 342] on input "text" at bounding box center [367, 347] width 259 height 33
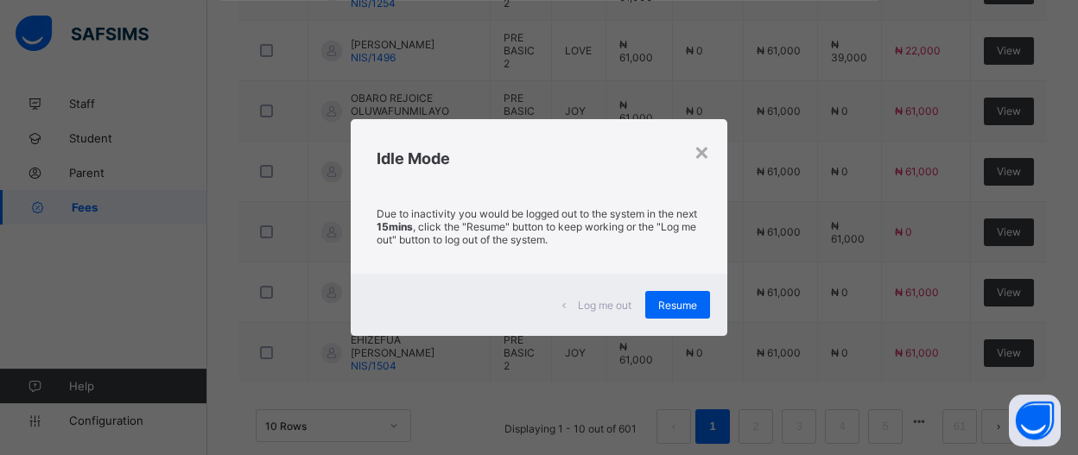
scroll to position [683, 0]
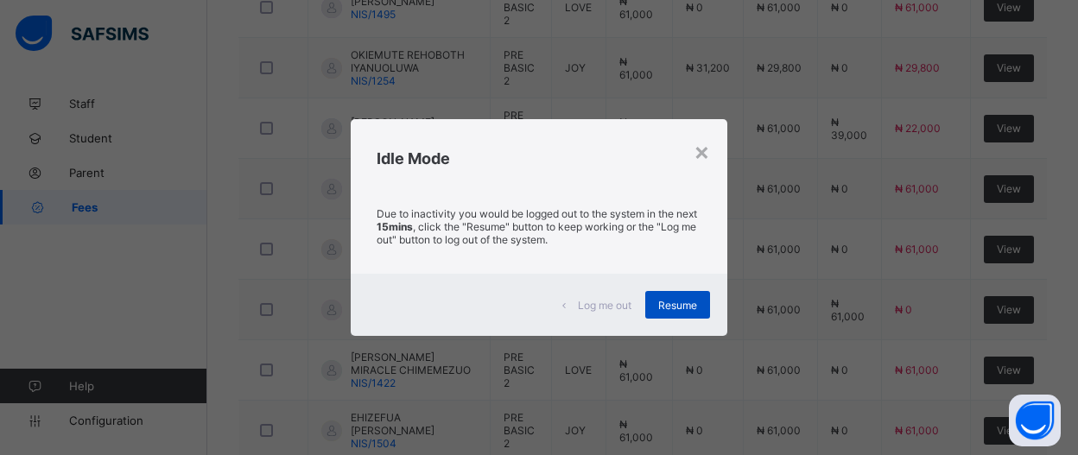
click at [676, 306] on span "Resume" at bounding box center [677, 305] width 39 height 13
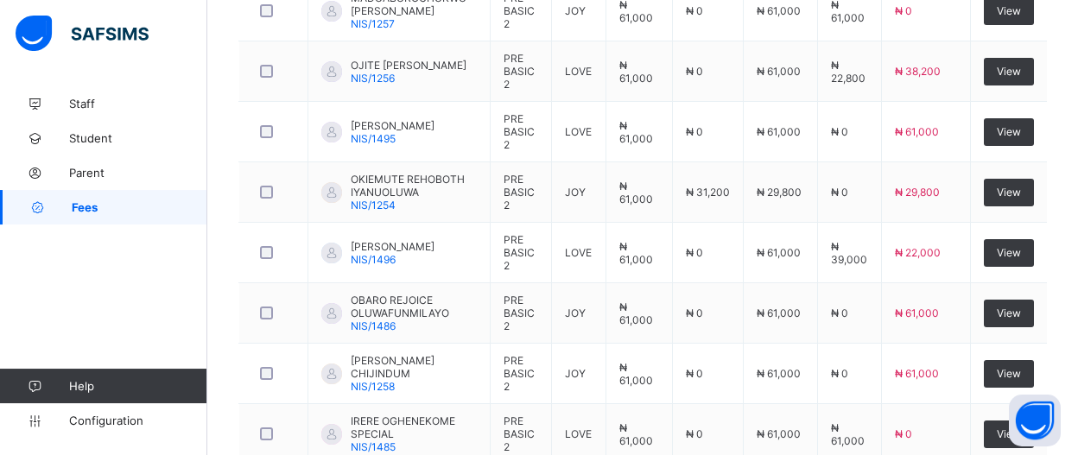
scroll to position [458, 0]
